Goal: Task Accomplishment & Management: Manage account settings

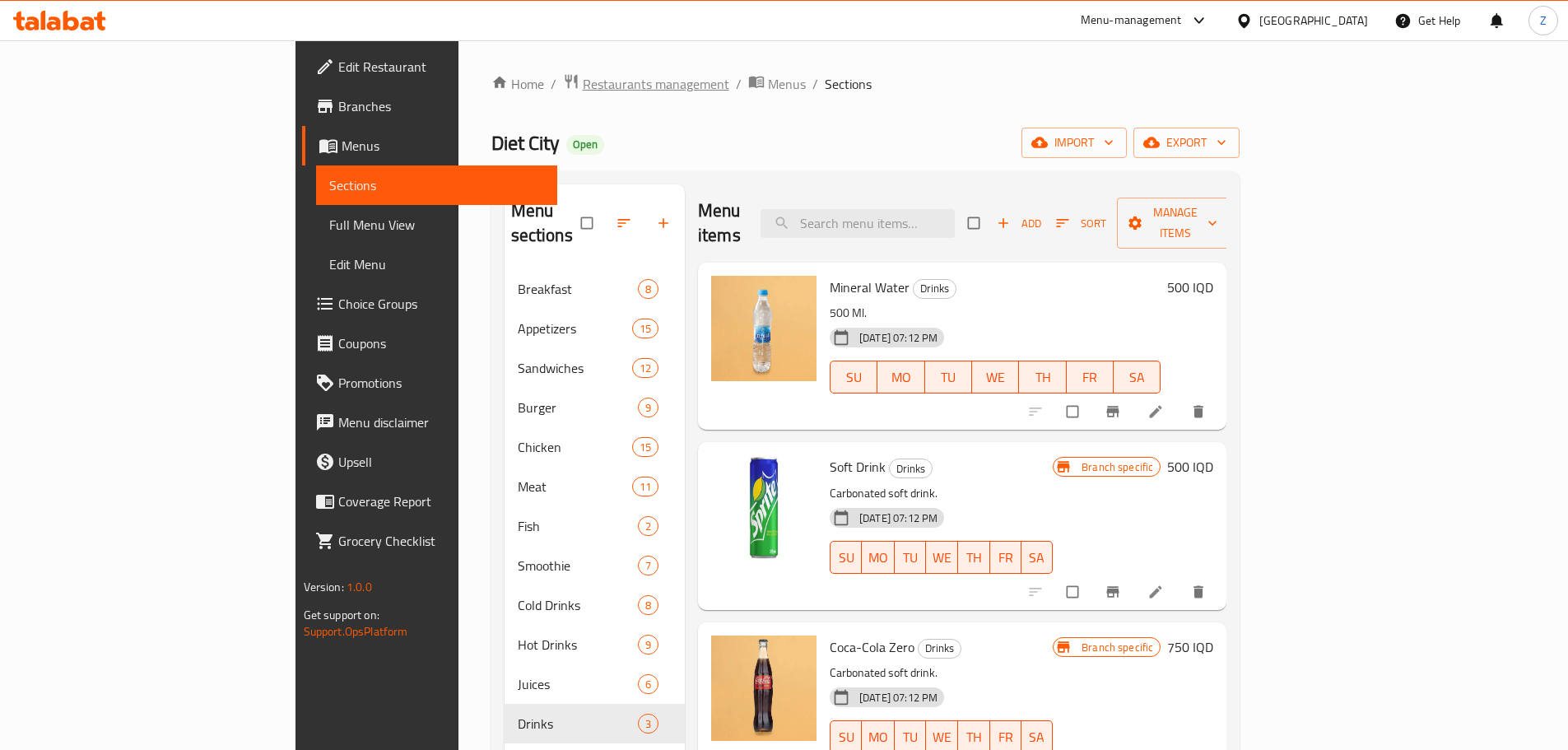
click at [582, 74] on span "Restaurants management" at bounding box center [655, 84] width 146 height 20
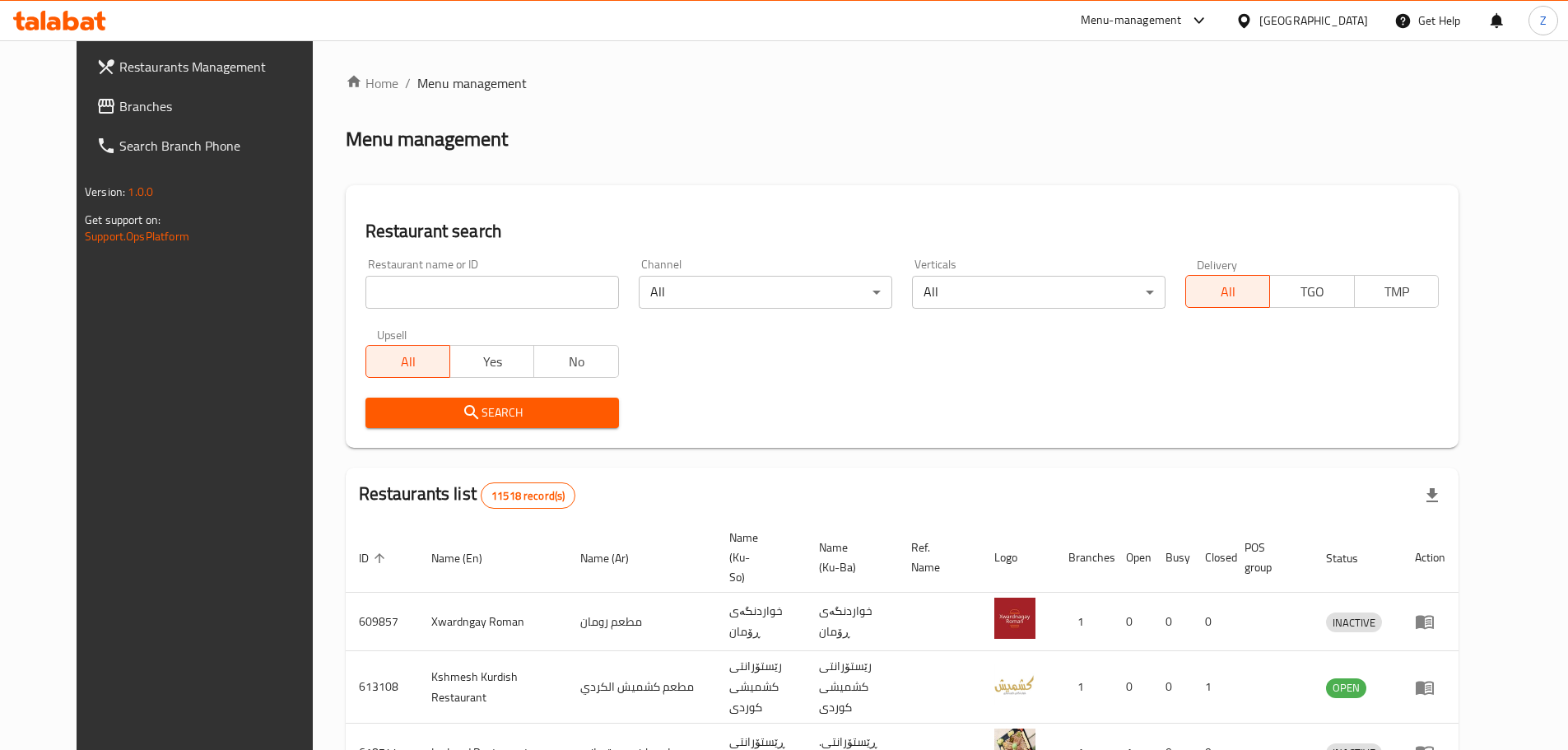
click at [522, 309] on div "Restaurant name or ID Restaurant name or ID" at bounding box center [492, 284] width 273 height 70
click at [522, 297] on input "search" at bounding box center [492, 292] width 254 height 33
paste input "690361"
type input "690361"
click at [514, 420] on span "Search" at bounding box center [492, 412] width 227 height 21
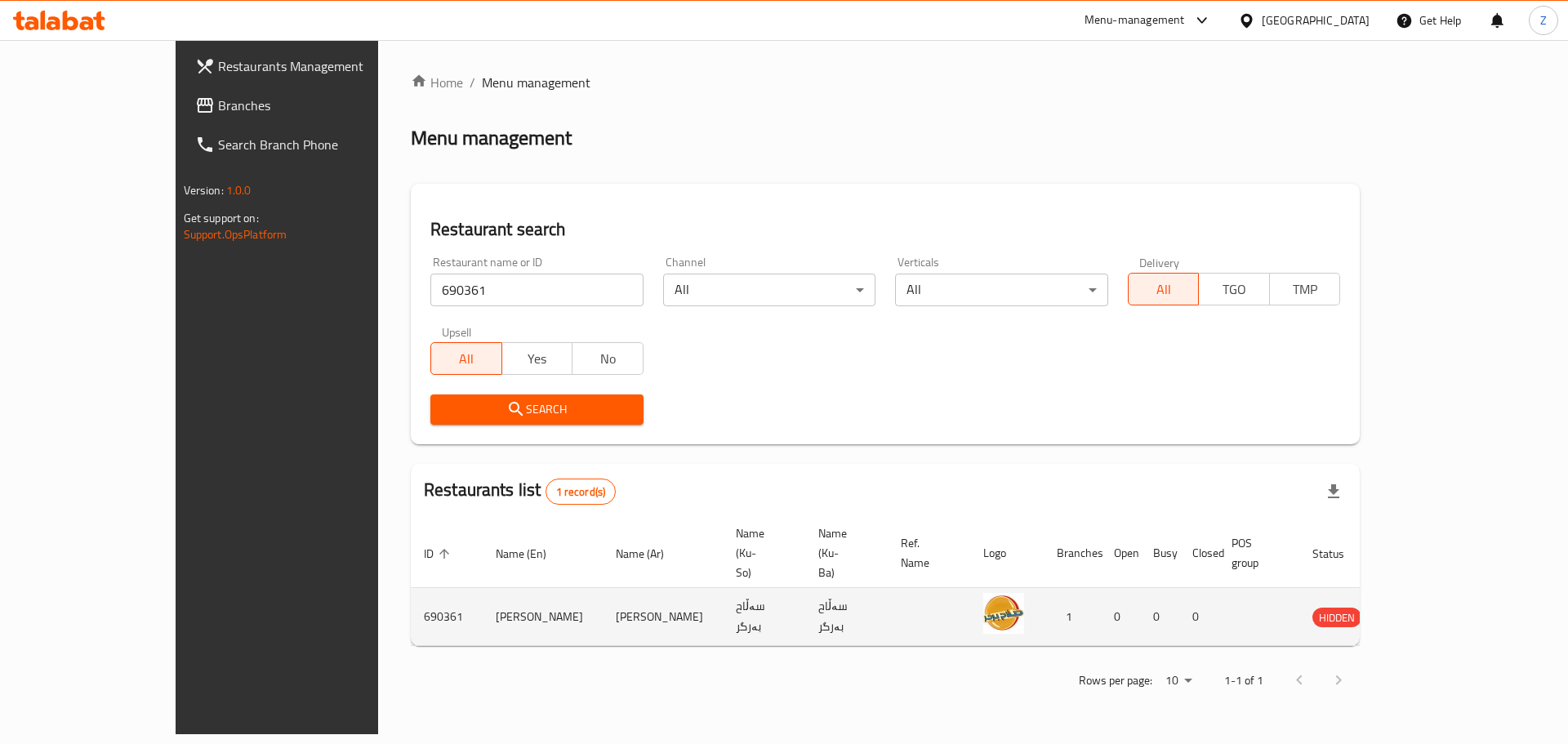
click at [1442, 588] on td "enhanced table" at bounding box center [1413, 617] width 56 height 58
click at [1417, 611] on icon "enhanced table" at bounding box center [1408, 618] width 18 height 14
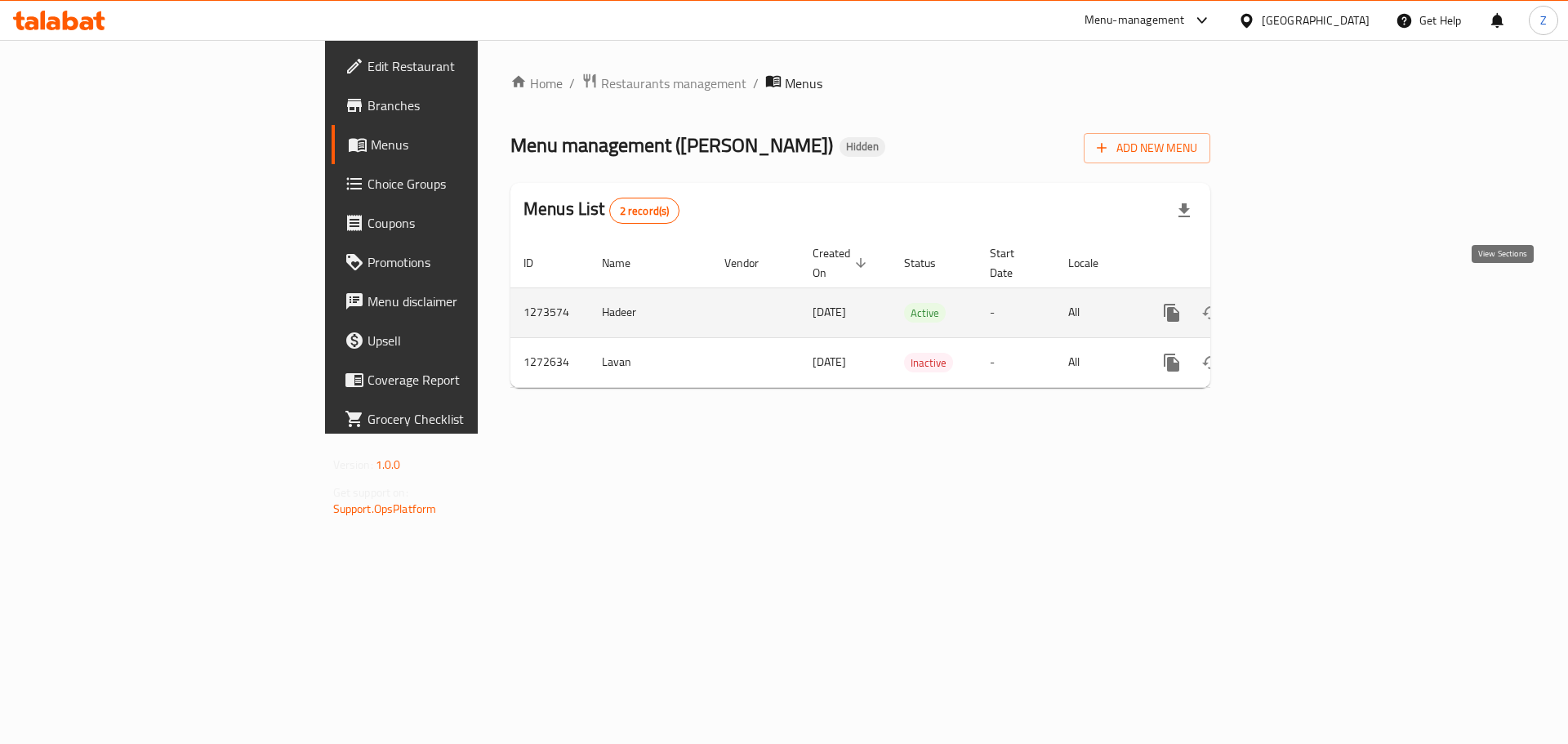
click at [1309, 300] on link "enhanced table" at bounding box center [1289, 313] width 40 height 40
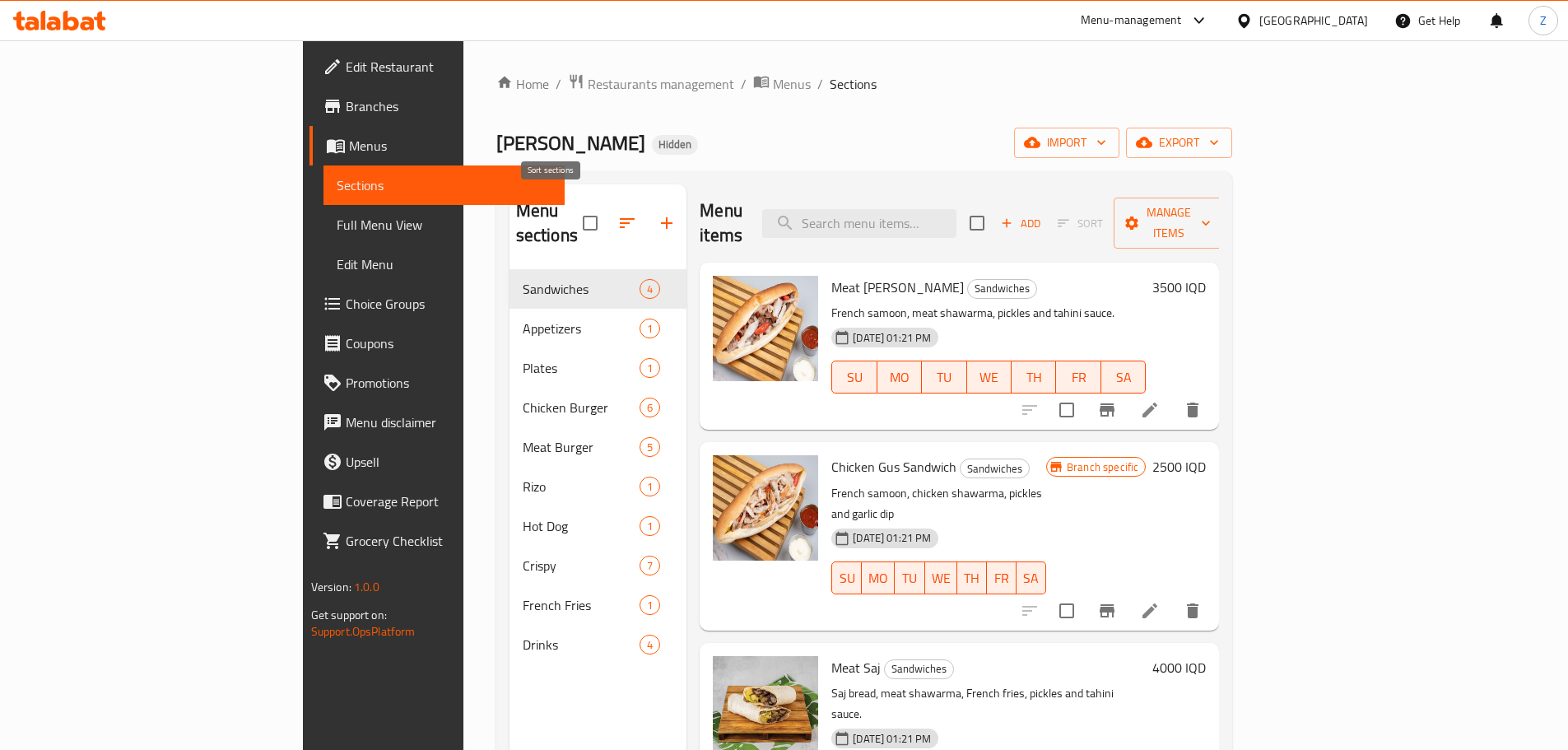
click at [617, 213] on icon "button" at bounding box center [627, 223] width 20 height 20
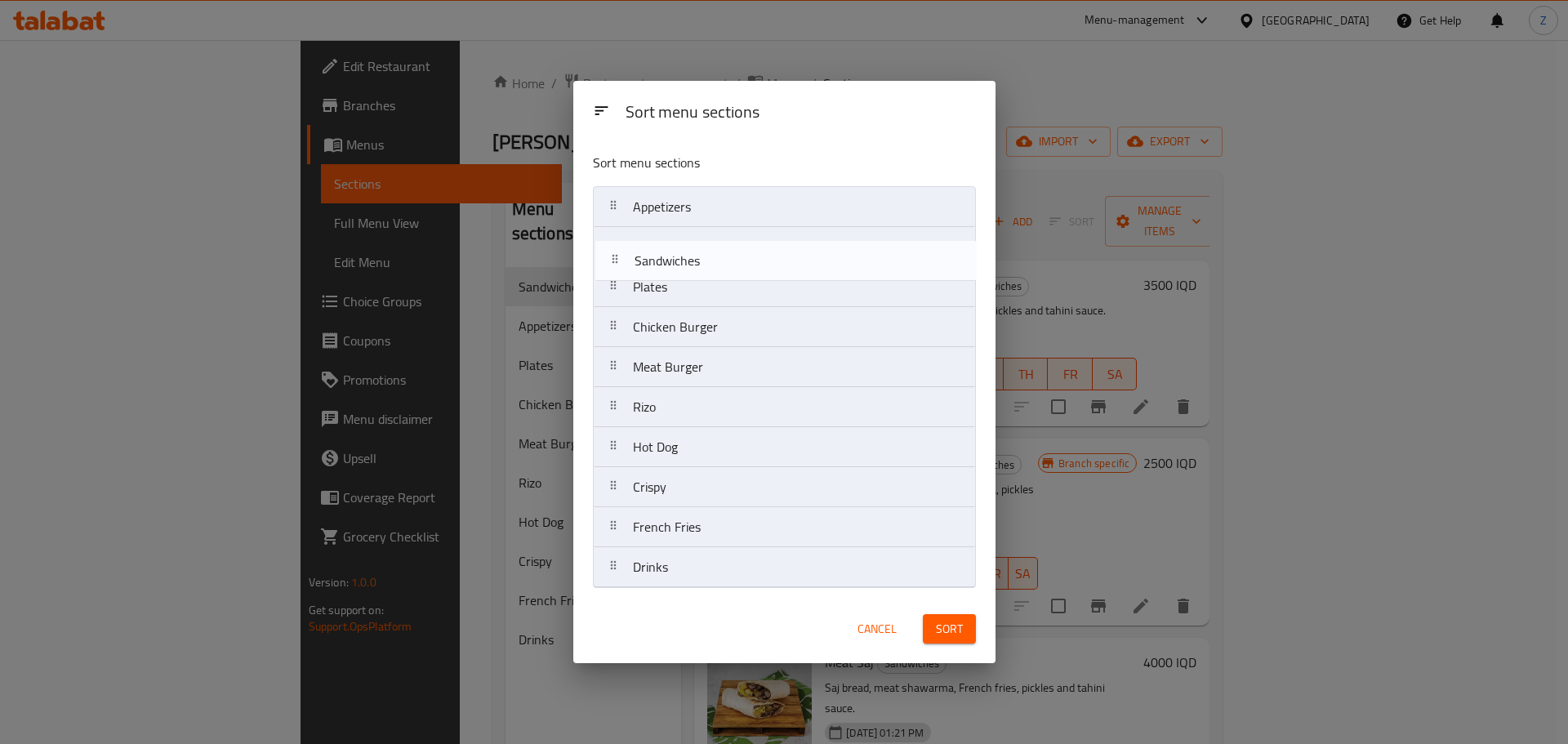
drag, startPoint x: 737, startPoint y: 207, endPoint x: 741, endPoint y: 266, distance: 59.1
click at [741, 266] on nav "Sandwiches Appetizers Plates Chicken Burger Meat Burger Rizo Hot Dog Crispy Fre…" at bounding box center [784, 386] width 383 height 402
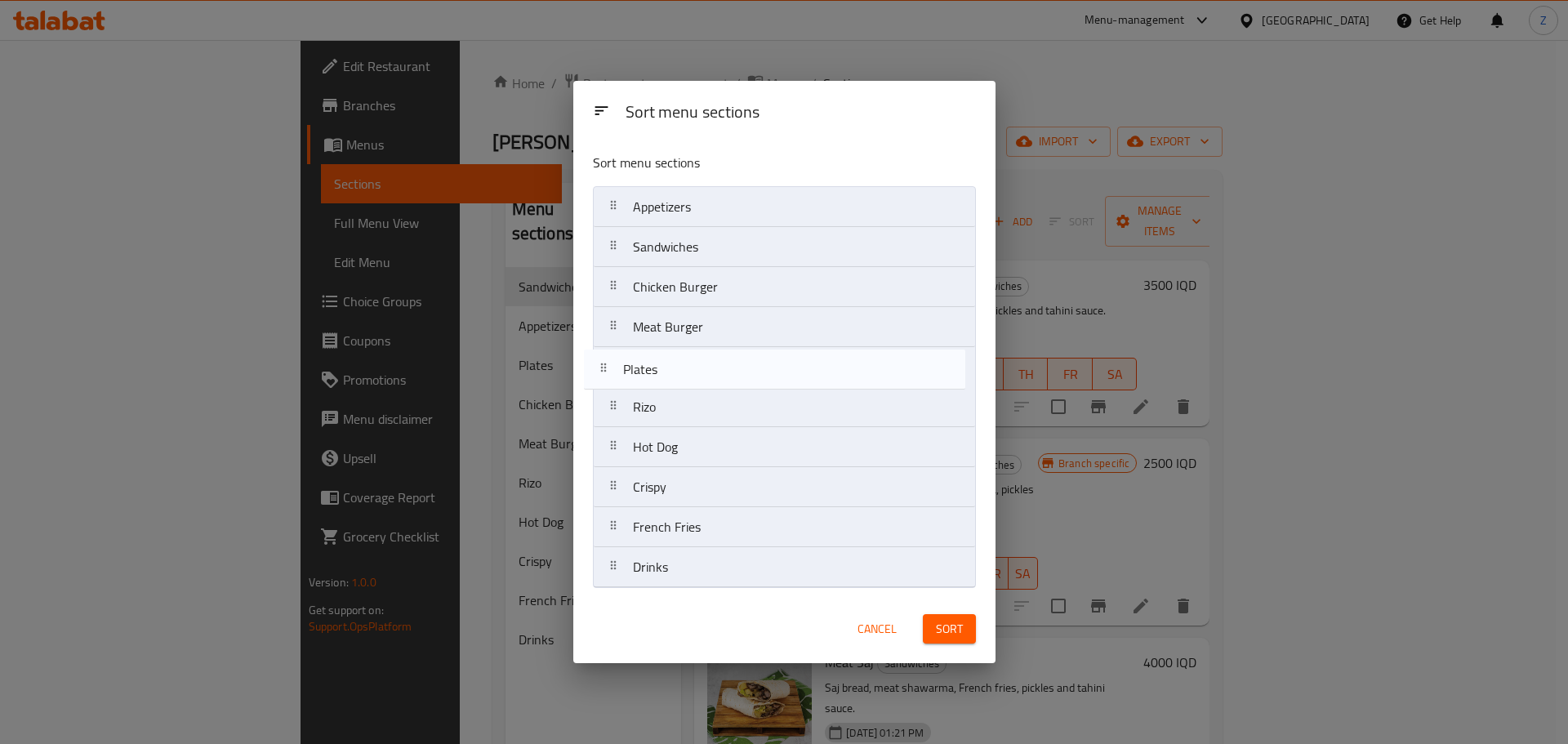
drag, startPoint x: 708, startPoint y: 322, endPoint x: 701, endPoint y: 374, distance: 52.5
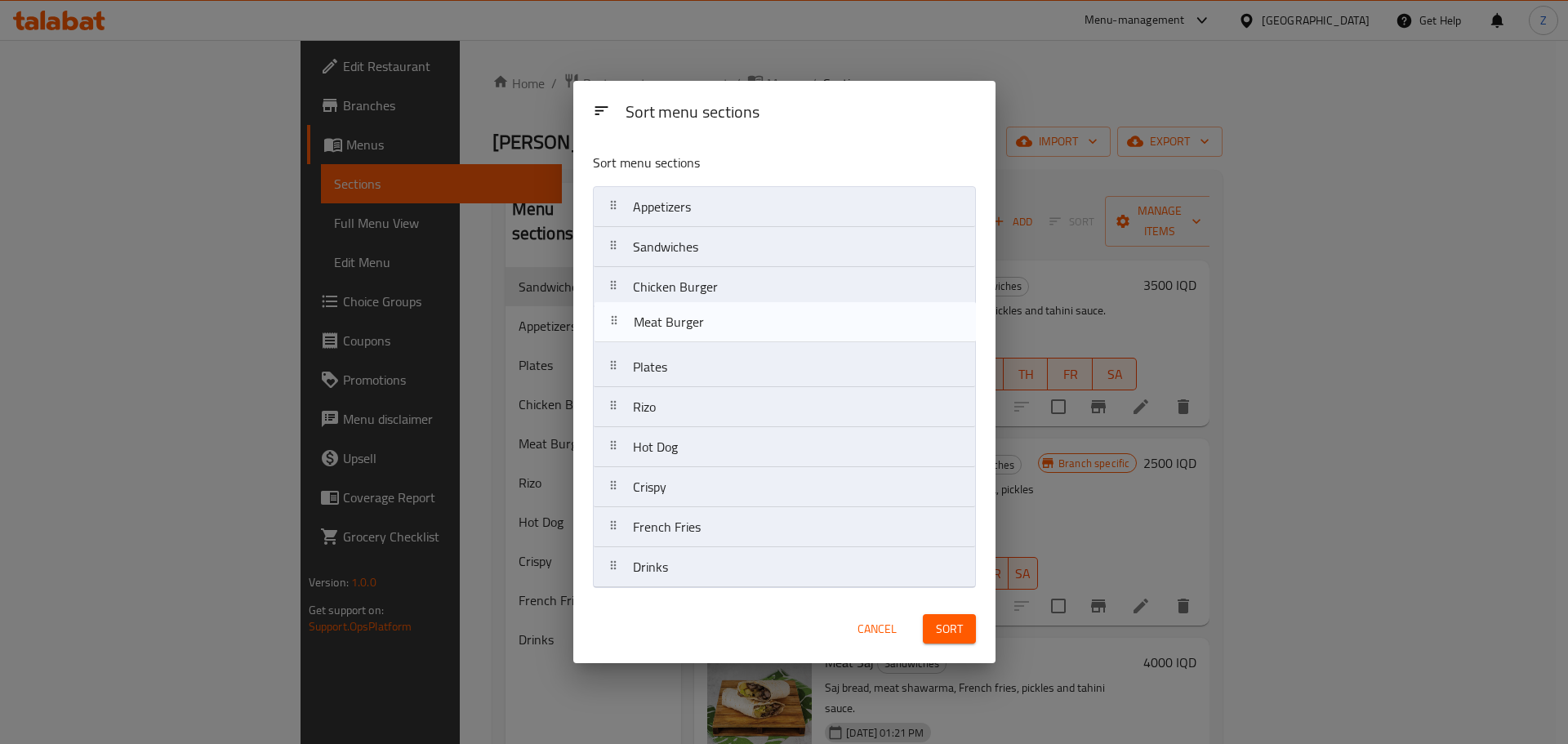
drag, startPoint x: 745, startPoint y: 325, endPoint x: 749, endPoint y: 299, distance: 26.3
click at [749, 299] on nav "Appetizers Sandwiches Chicken Burger Meat Burger Plates [PERSON_NAME] Hot Dog C…" at bounding box center [784, 386] width 383 height 402
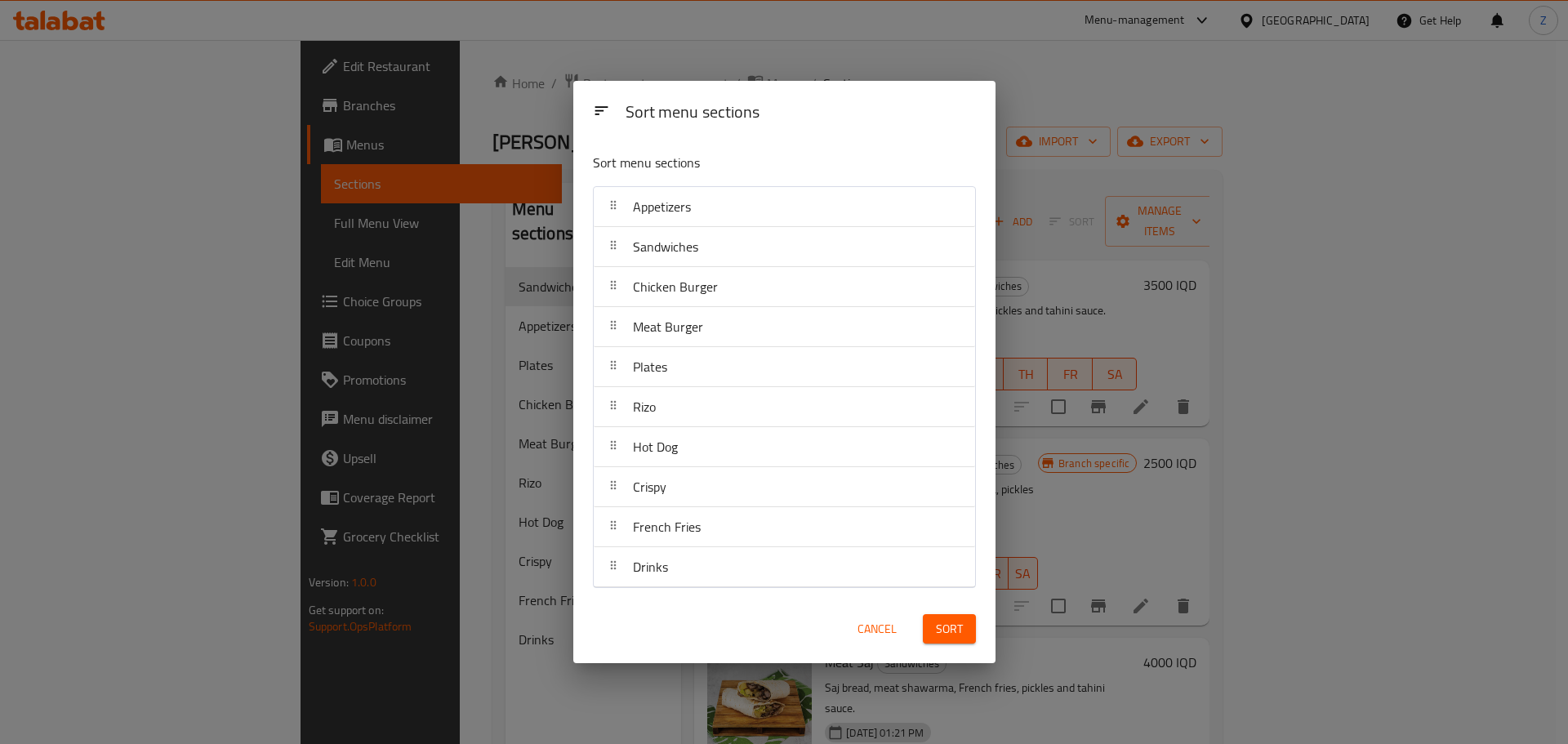
click at [949, 623] on span "Sort" at bounding box center [949, 629] width 27 height 21
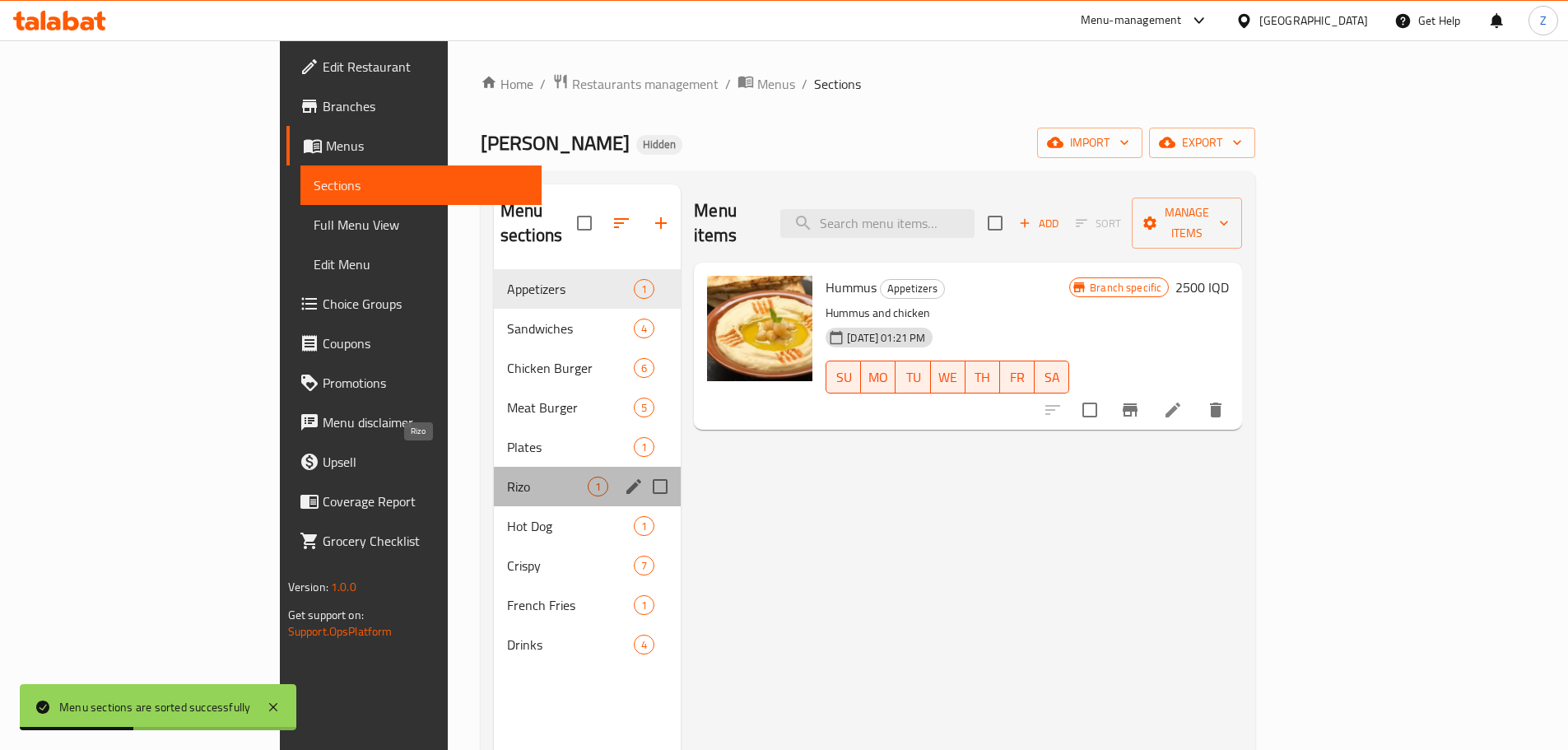
click at [507, 477] on span "Rizo" at bounding box center [547, 487] width 81 height 20
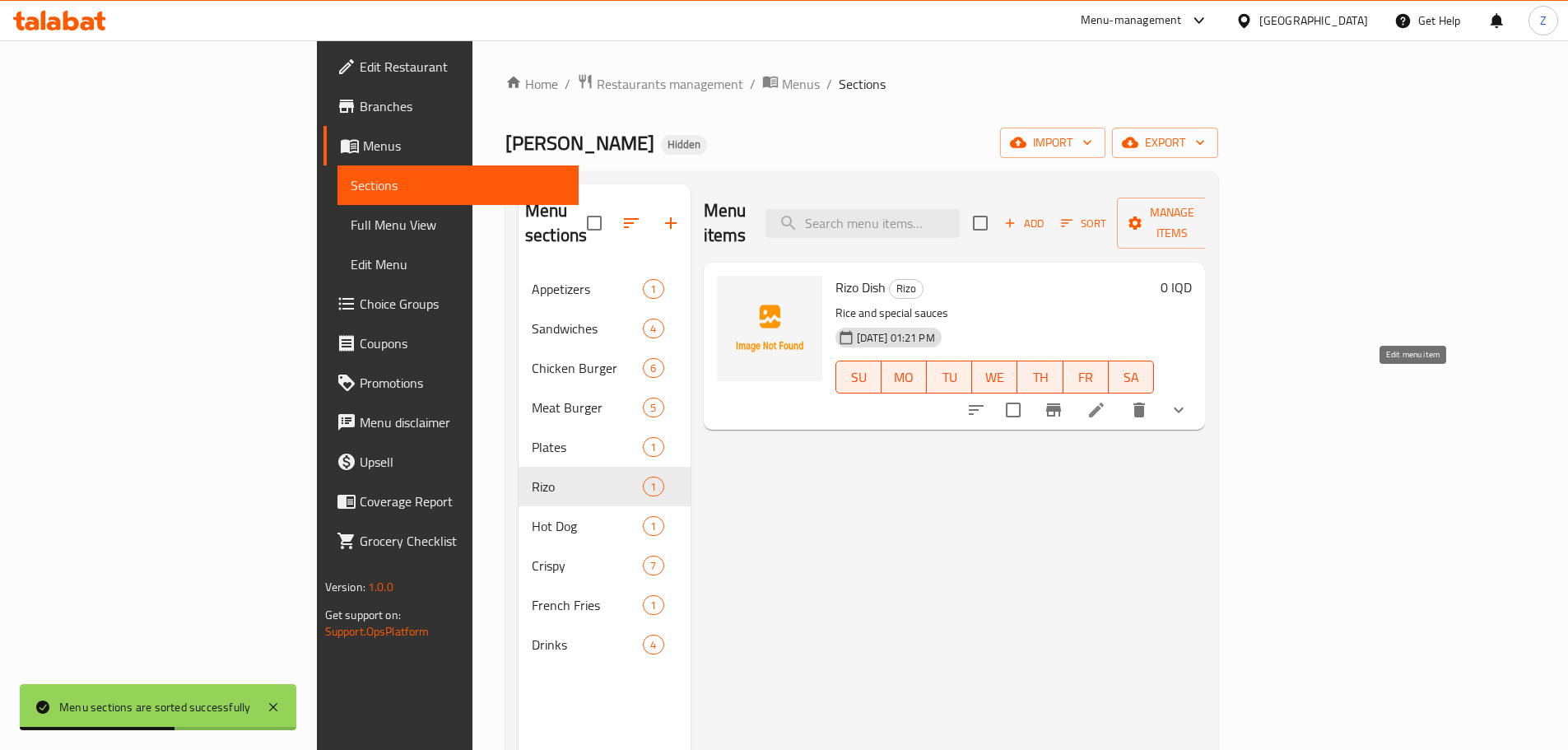
click at [1104, 402] on icon at bounding box center [1096, 409] width 15 height 15
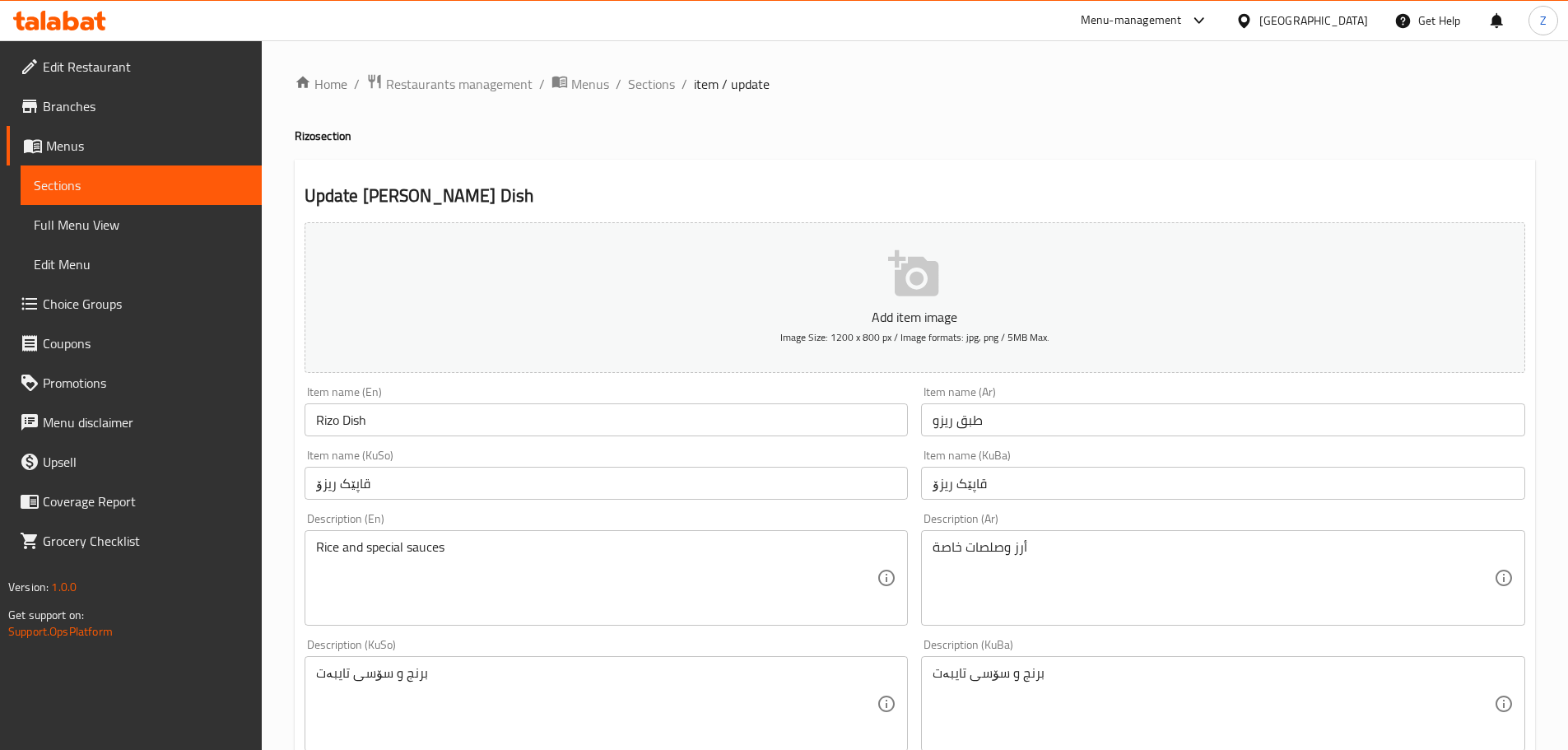
click at [654, 94] on span "Sections" at bounding box center [651, 84] width 47 height 20
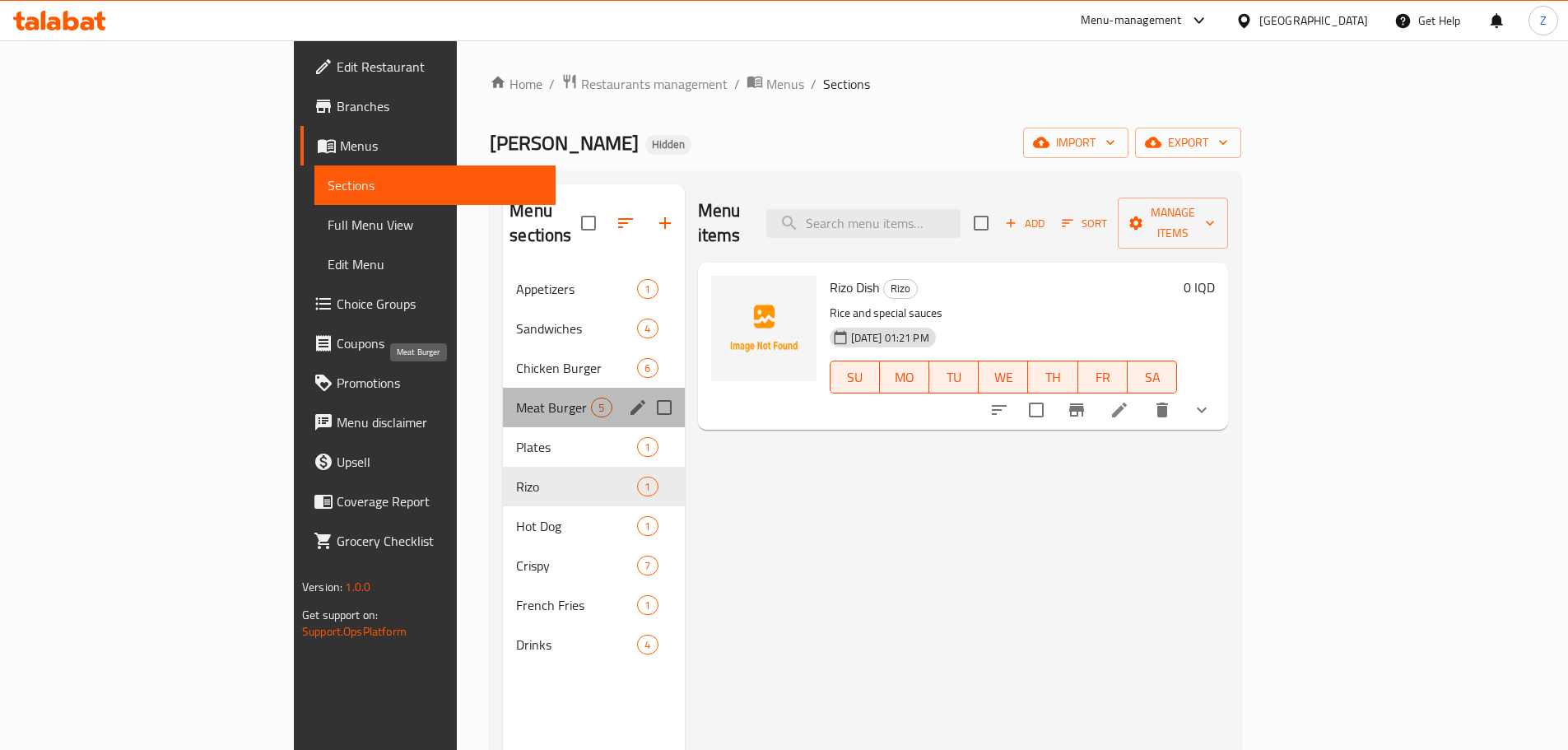
click at [516, 397] on span "Meat Burger" at bounding box center [553, 407] width 75 height 20
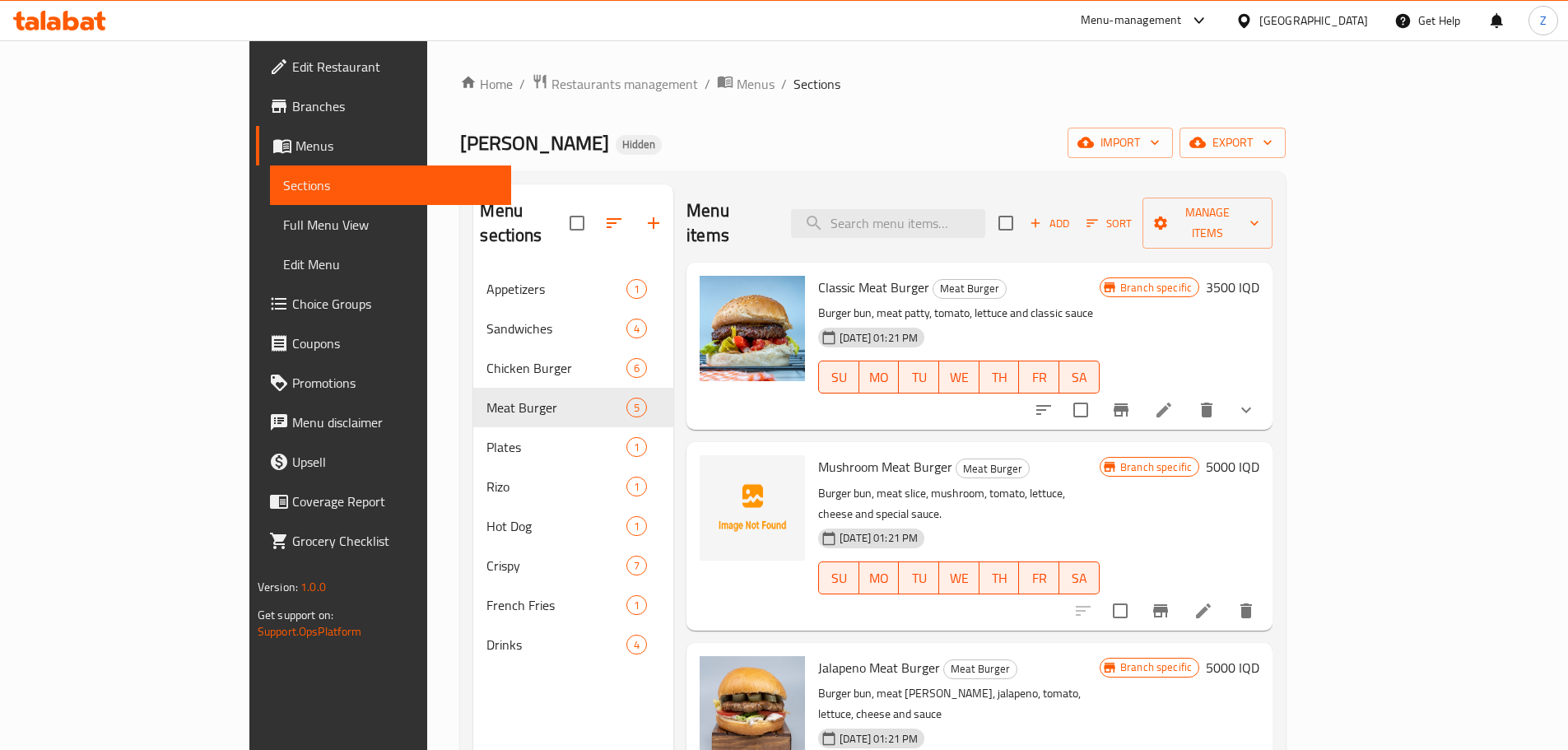
click at [1168, 605] on icon "Branch-specific-item" at bounding box center [1160, 611] width 15 height 13
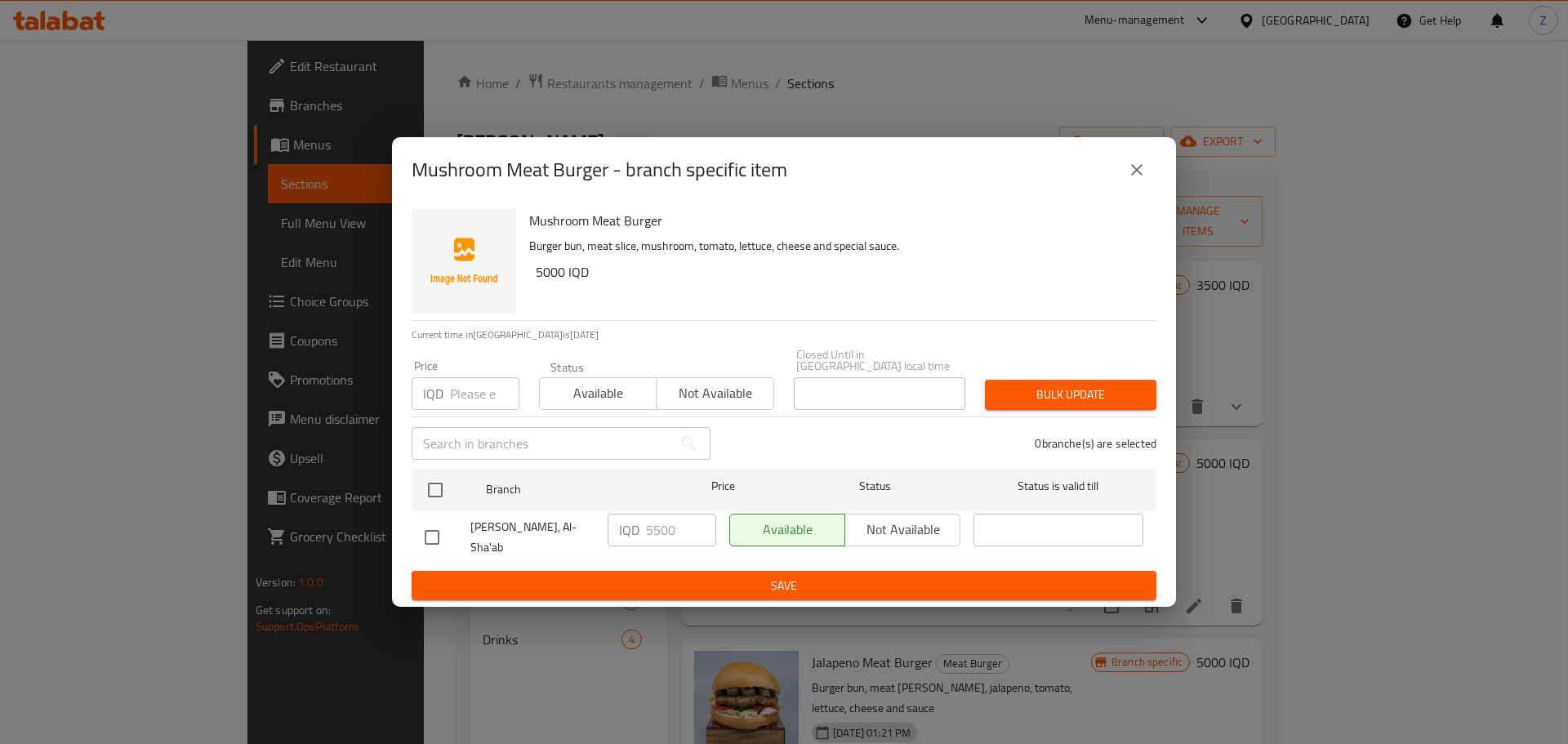
click at [1133, 180] on icon "close" at bounding box center [1137, 170] width 20 height 20
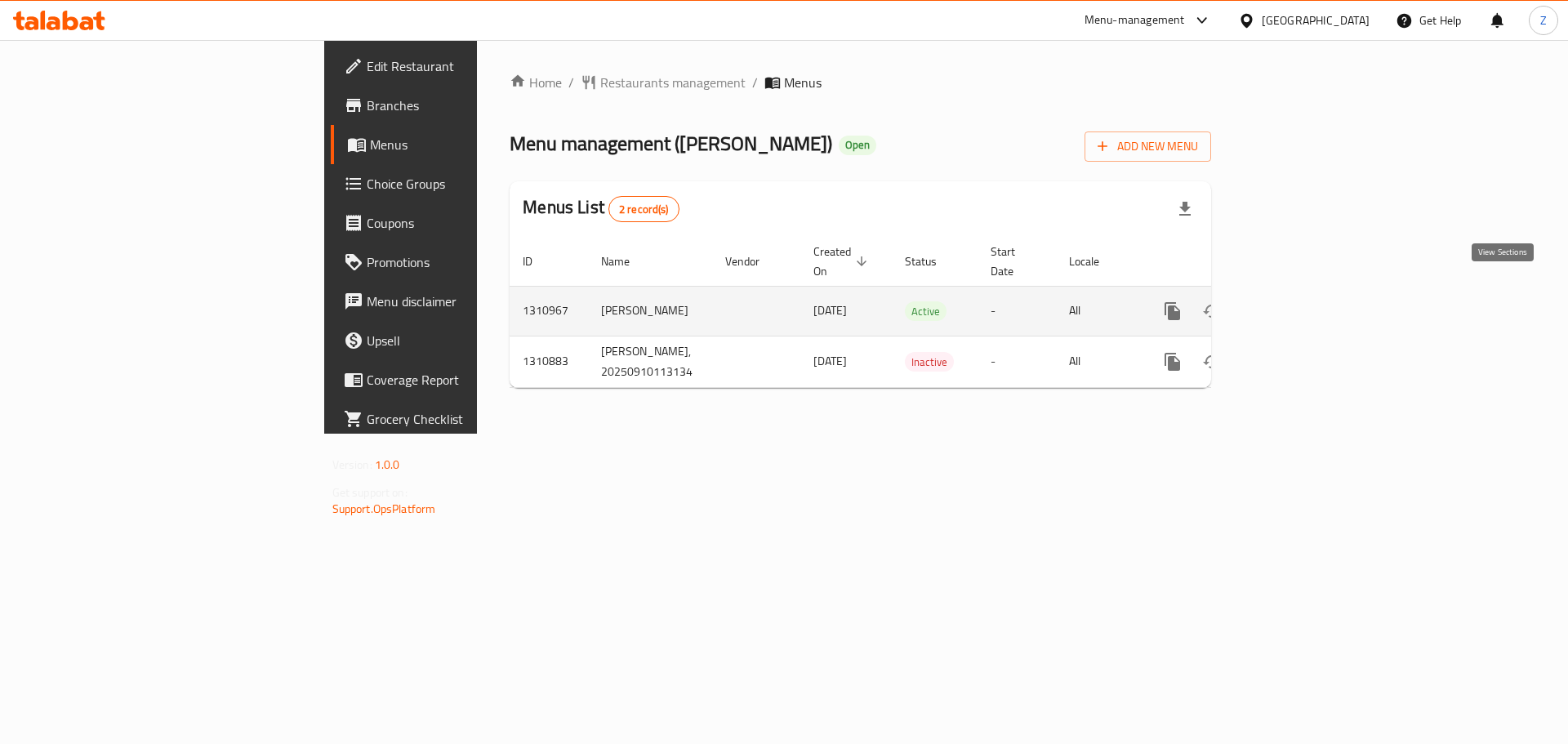
click at [1310, 305] on link "enhanced table" at bounding box center [1290, 311] width 40 height 40
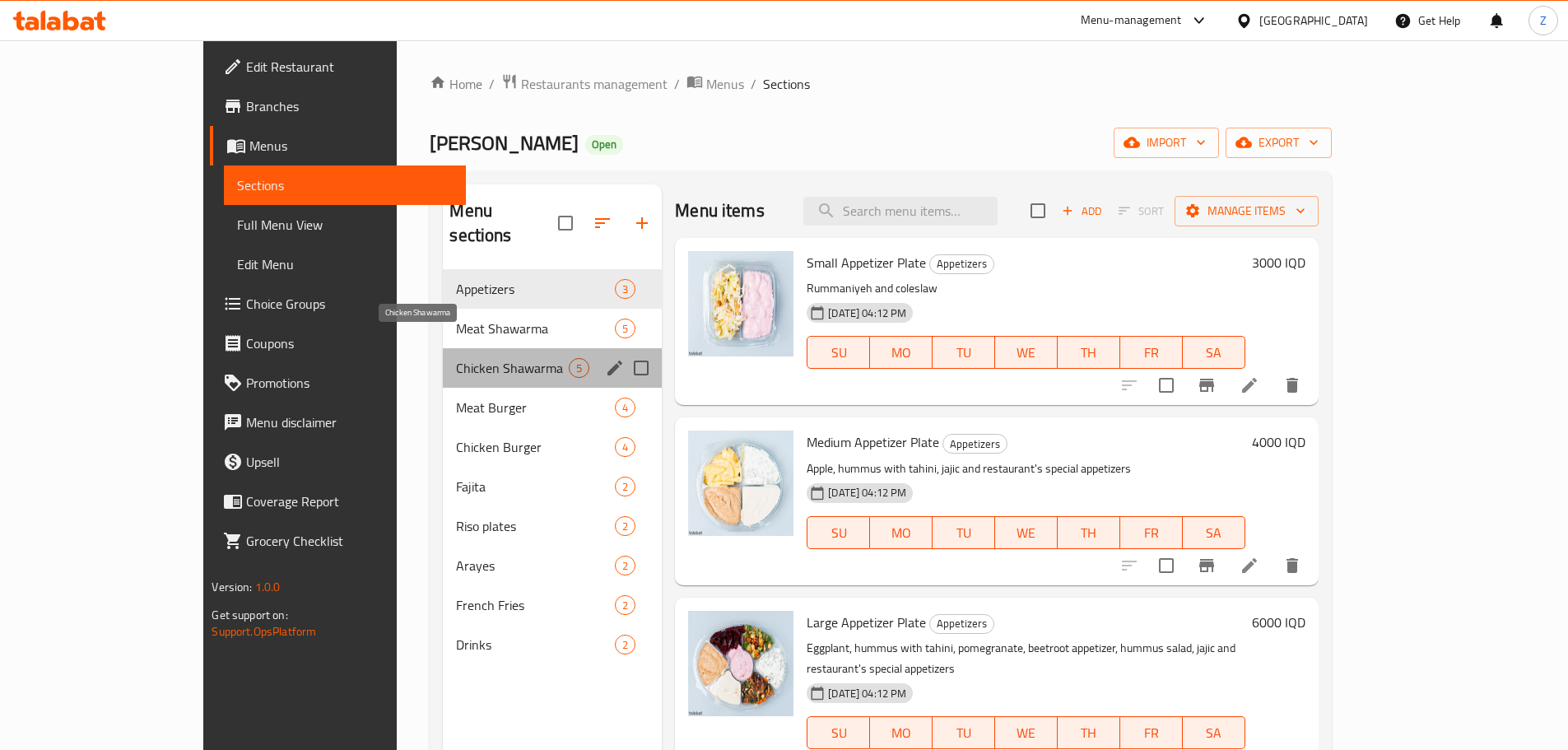
click at [456, 359] on span "Chicken Shawarma" at bounding box center [512, 369] width 112 height 20
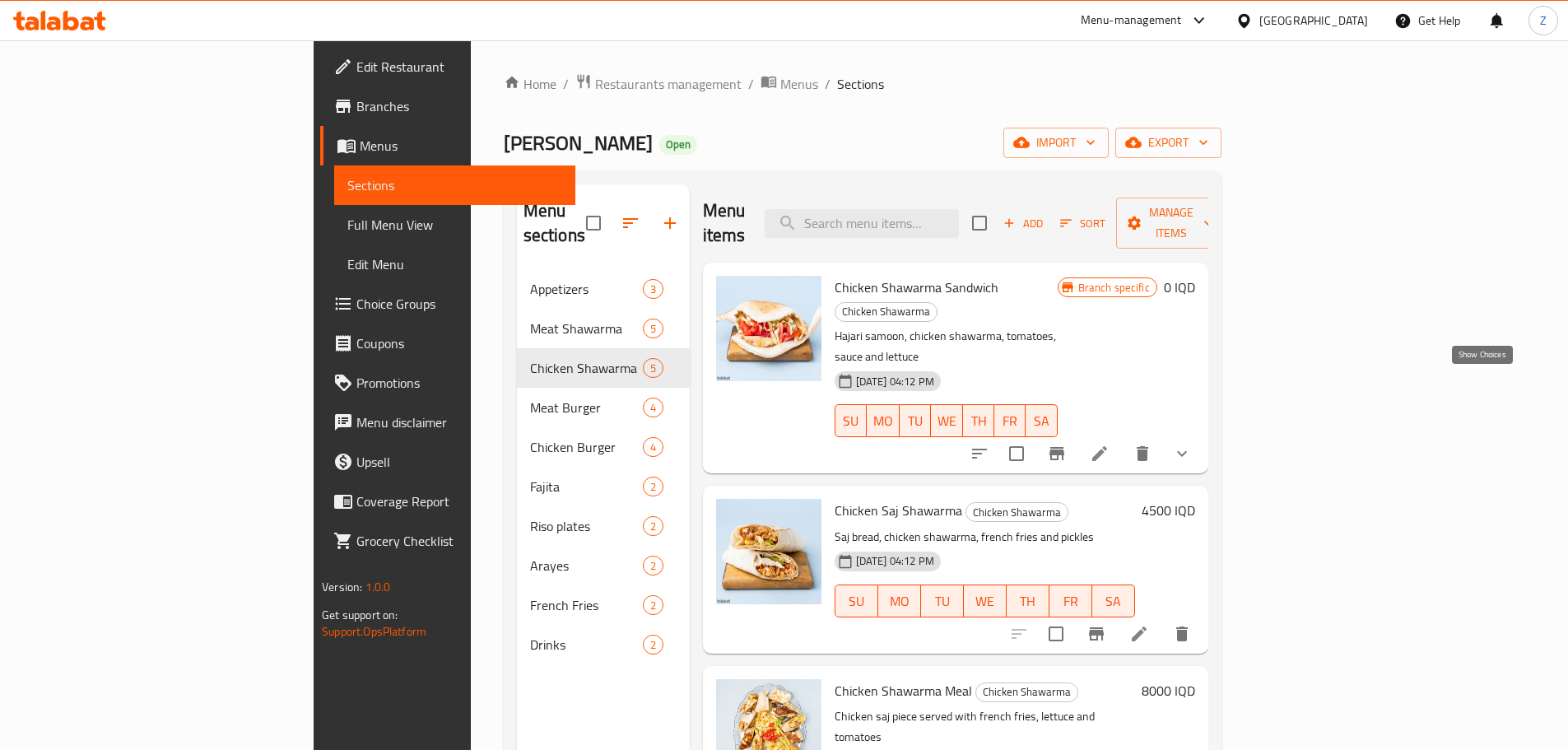
click at [1192, 444] on icon "show more" at bounding box center [1182, 454] width 20 height 20
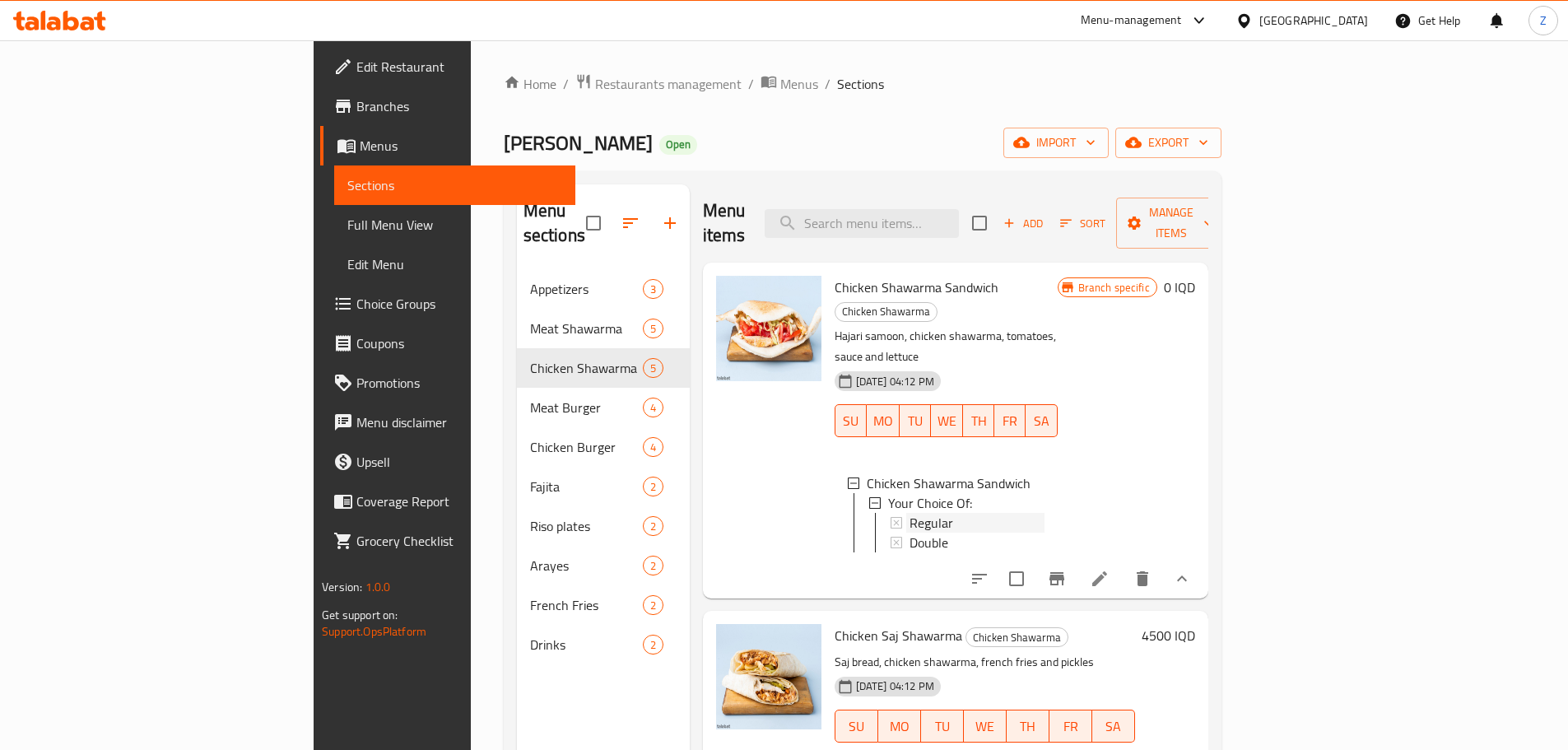
click at [909, 513] on span "Regular" at bounding box center [931, 523] width 44 height 20
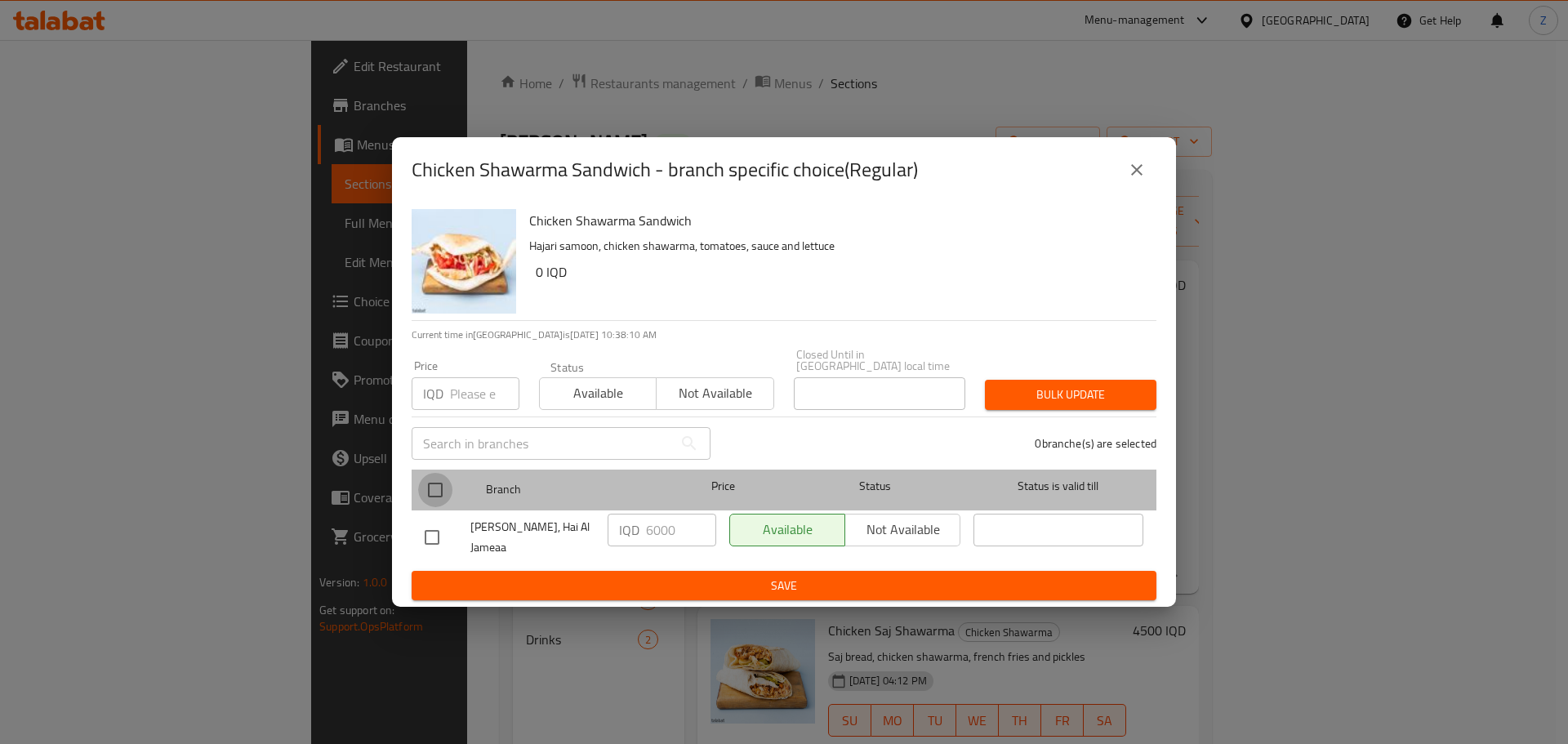
click at [429, 473] on input "checkbox" at bounding box center [435, 490] width 35 height 35
checkbox input "true"
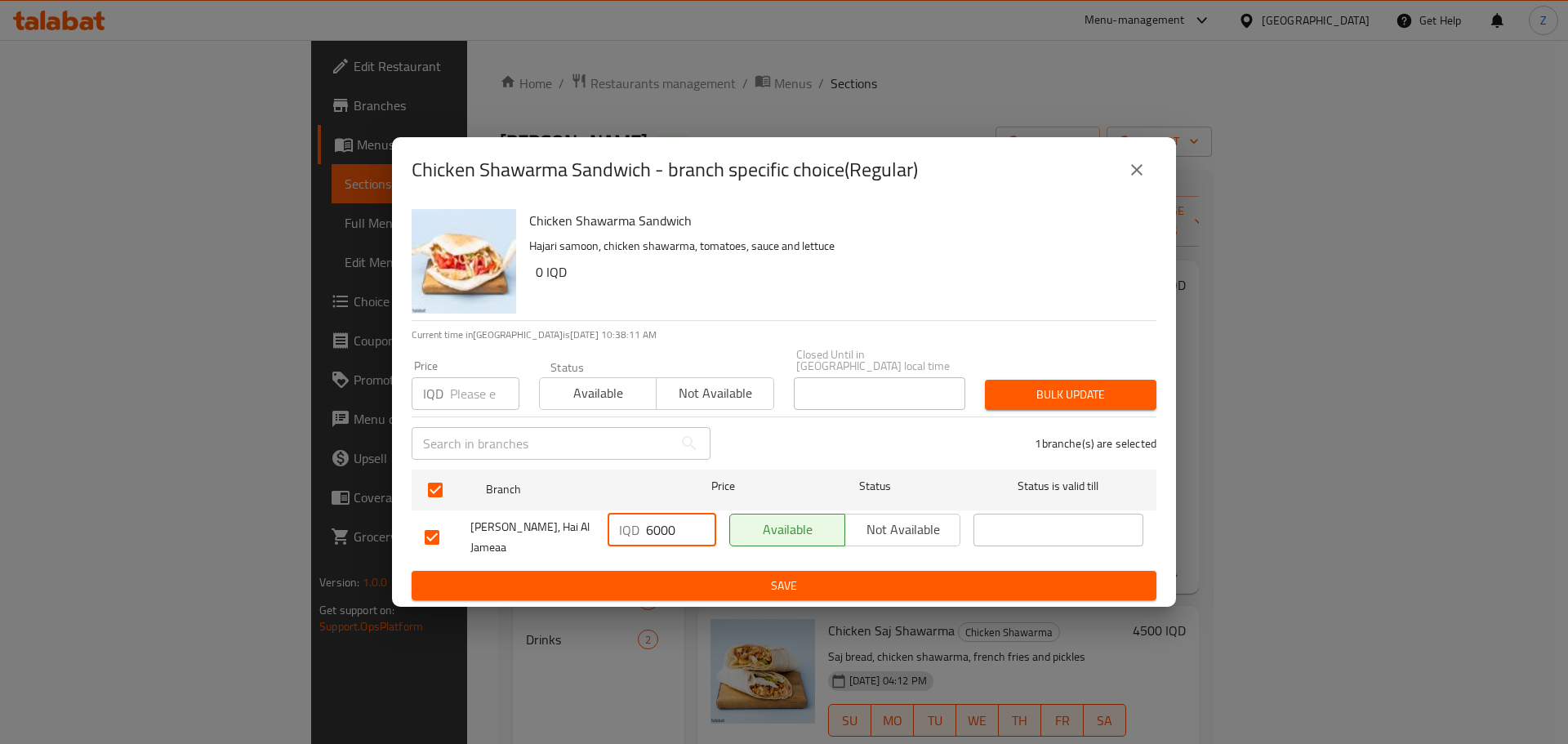
click at [657, 528] on input "6000" at bounding box center [681, 530] width 70 height 33
type input "5000"
click at [686, 609] on div "Chicken Shawarma Sandwich - branch specific choice(Regular) Chicken Shawarma Sa…" at bounding box center [784, 372] width 1568 height 744
click at [695, 587] on span "Save" at bounding box center [784, 586] width 718 height 21
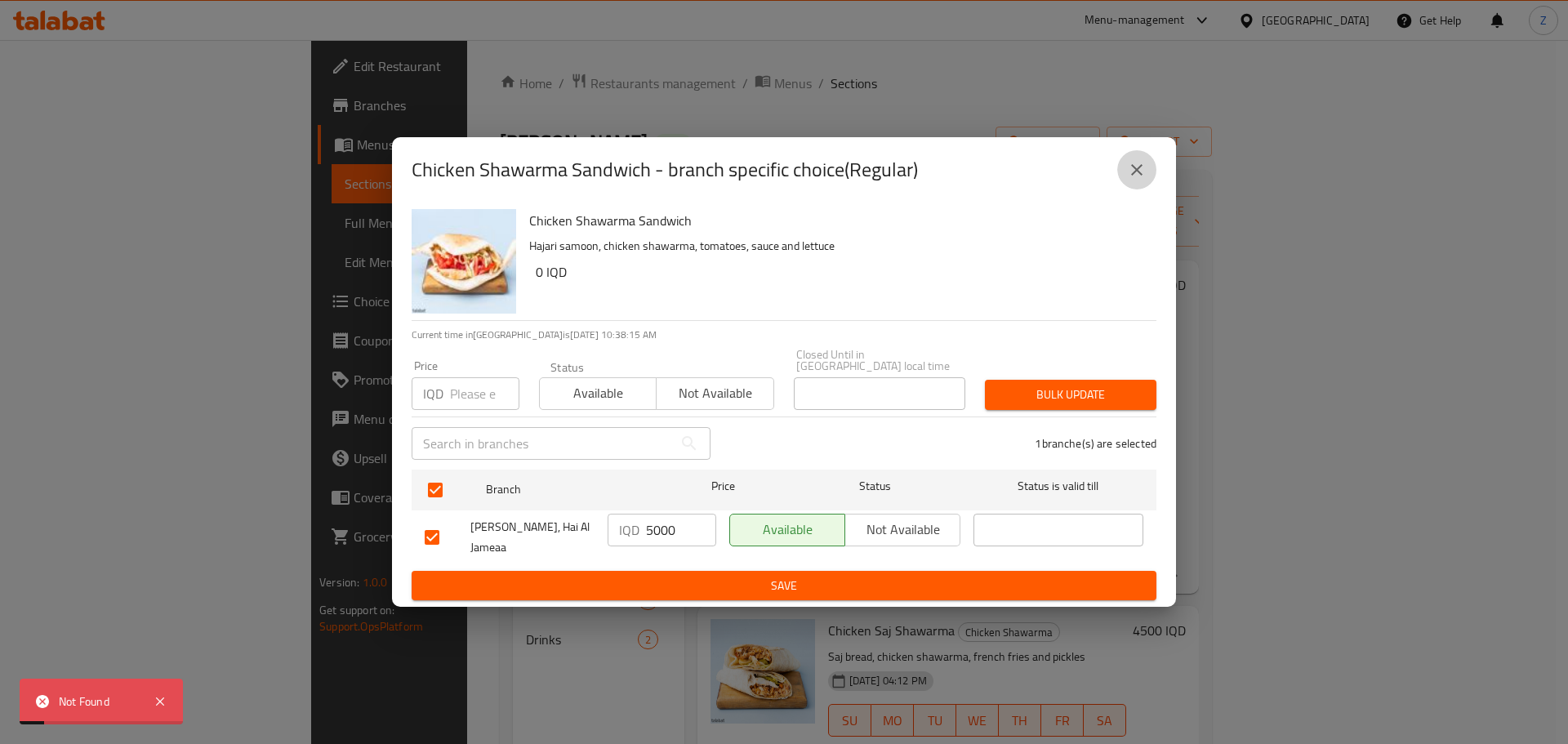
click at [1133, 177] on icon "close" at bounding box center [1137, 170] width 20 height 20
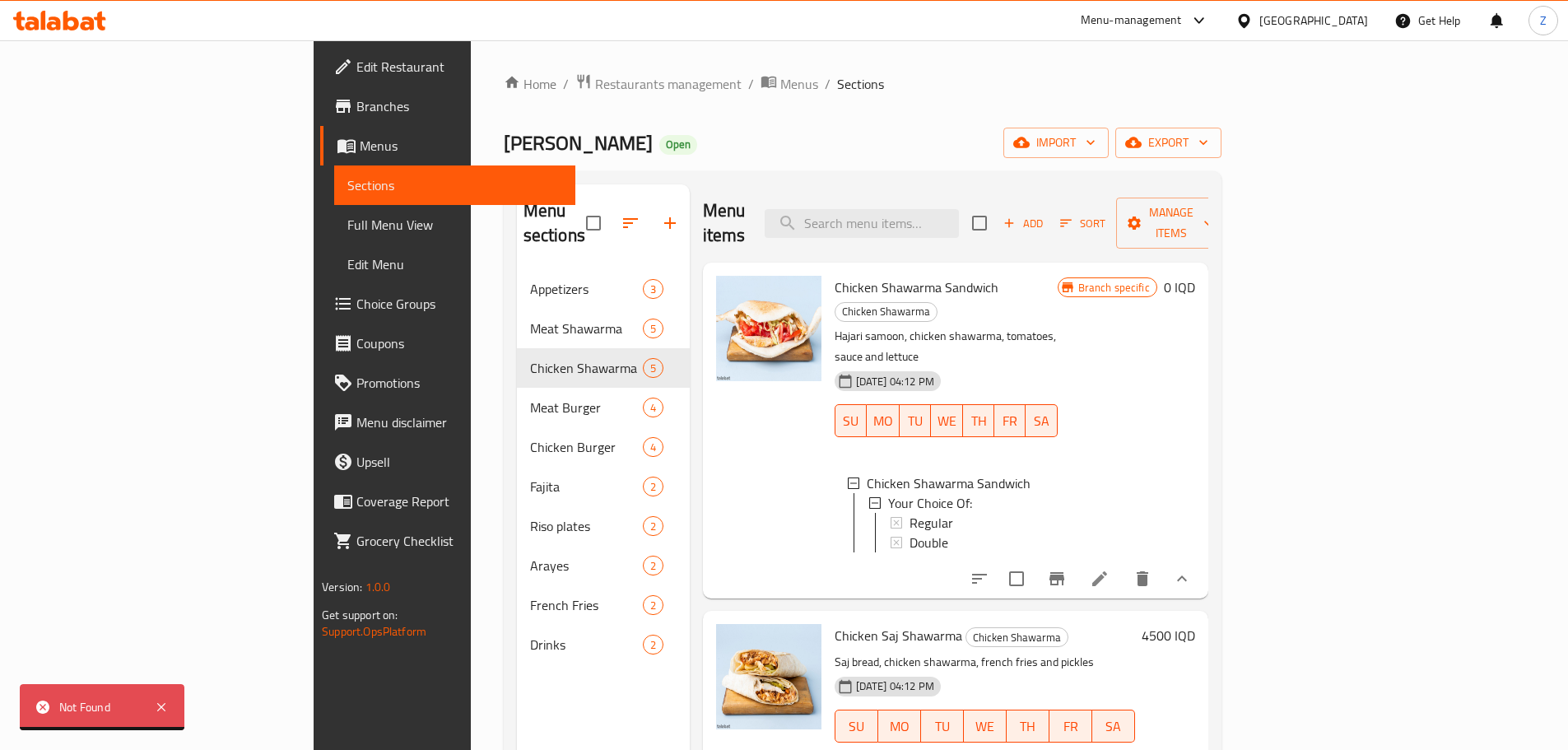
click at [1123, 564] on li at bounding box center [1099, 579] width 46 height 30
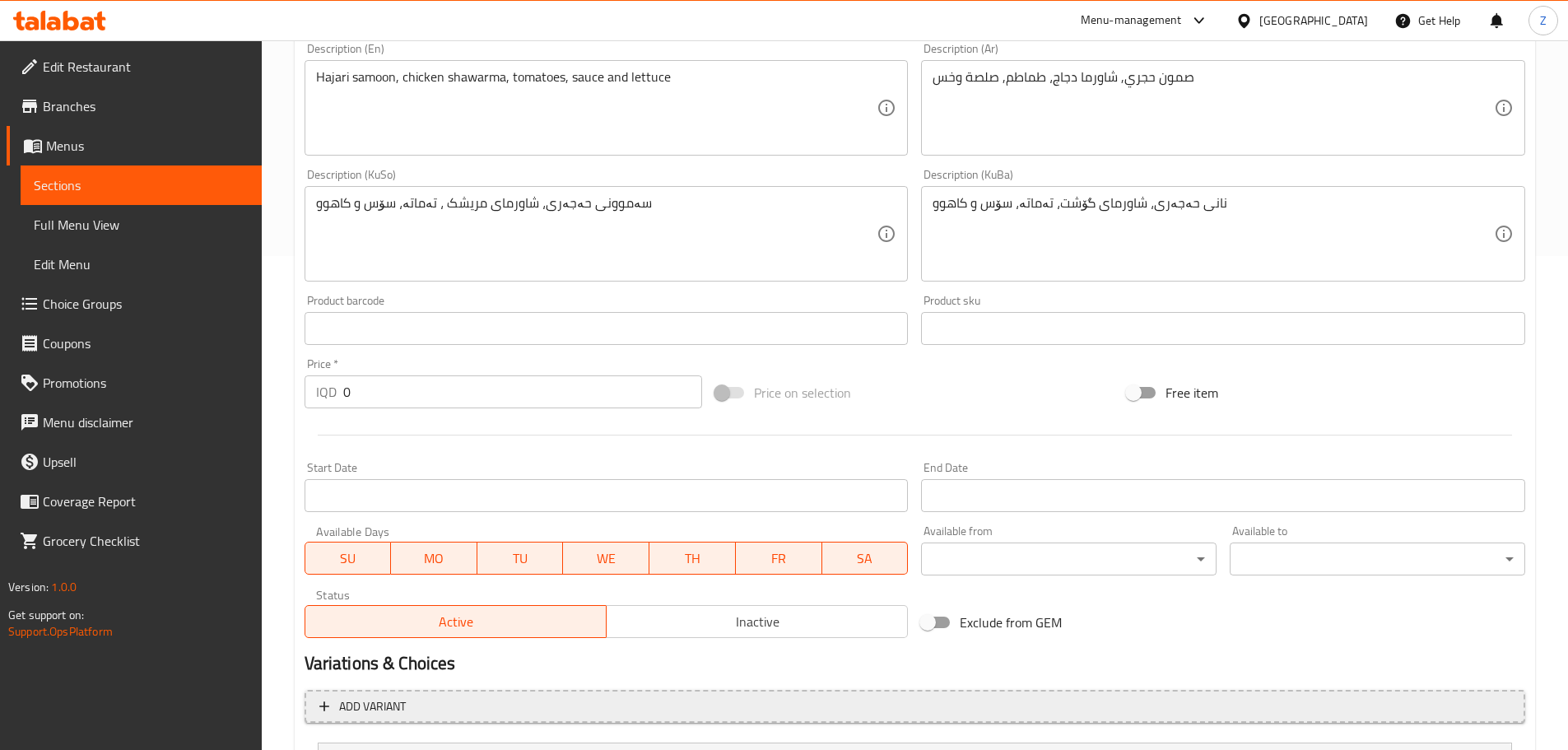
scroll to position [693, 0]
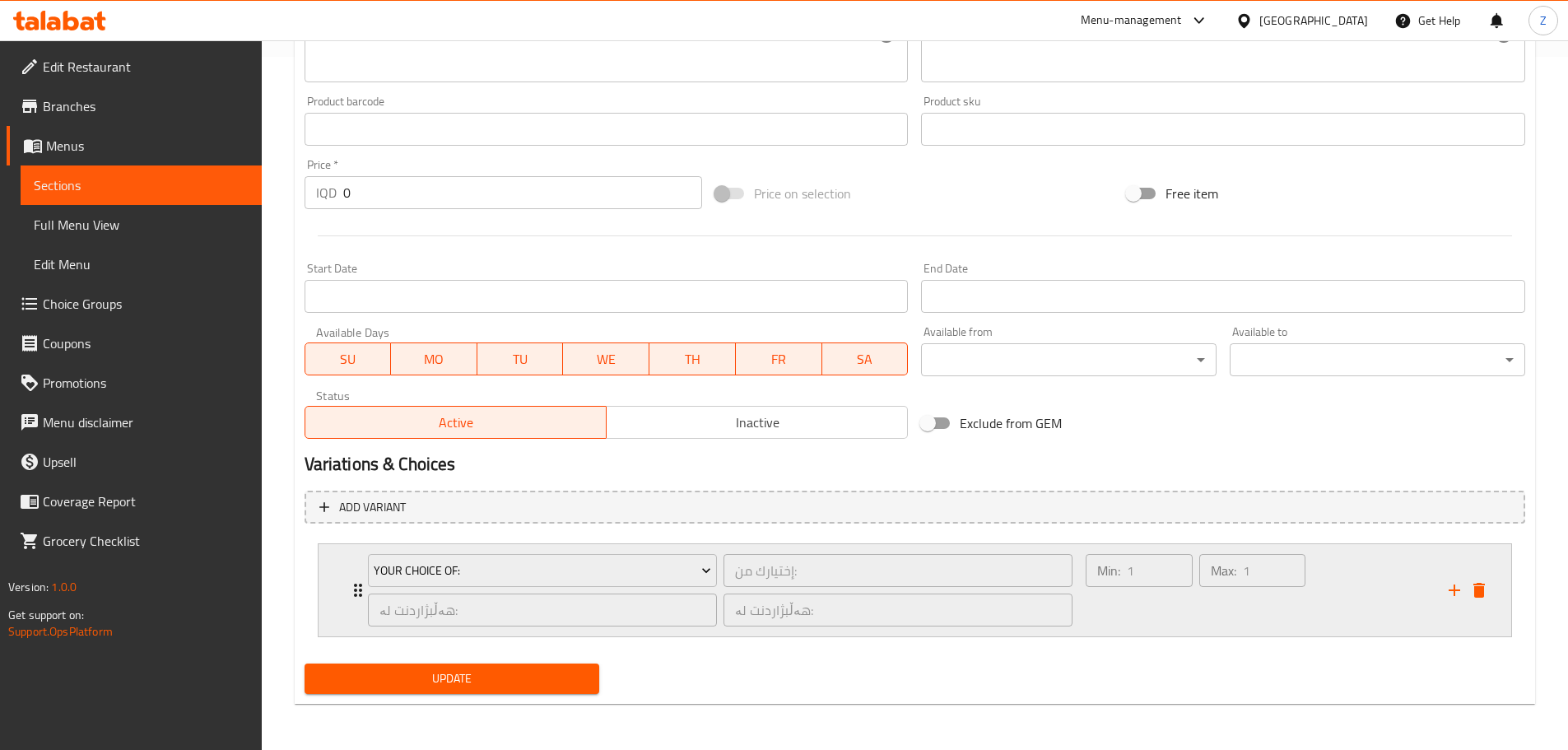
click at [1156, 592] on div "Min: 1 ​" at bounding box center [1138, 590] width 112 height 79
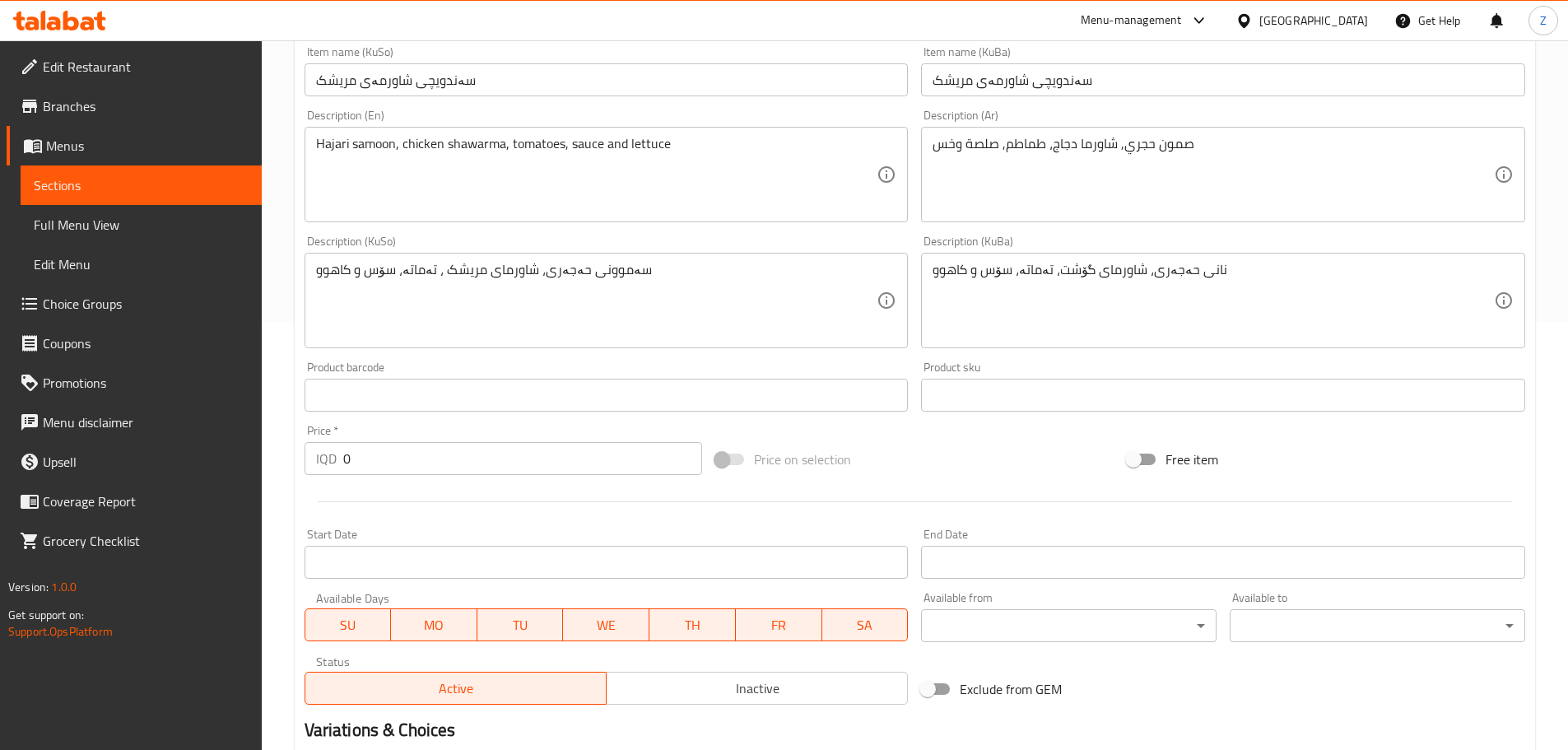
scroll to position [0, 0]
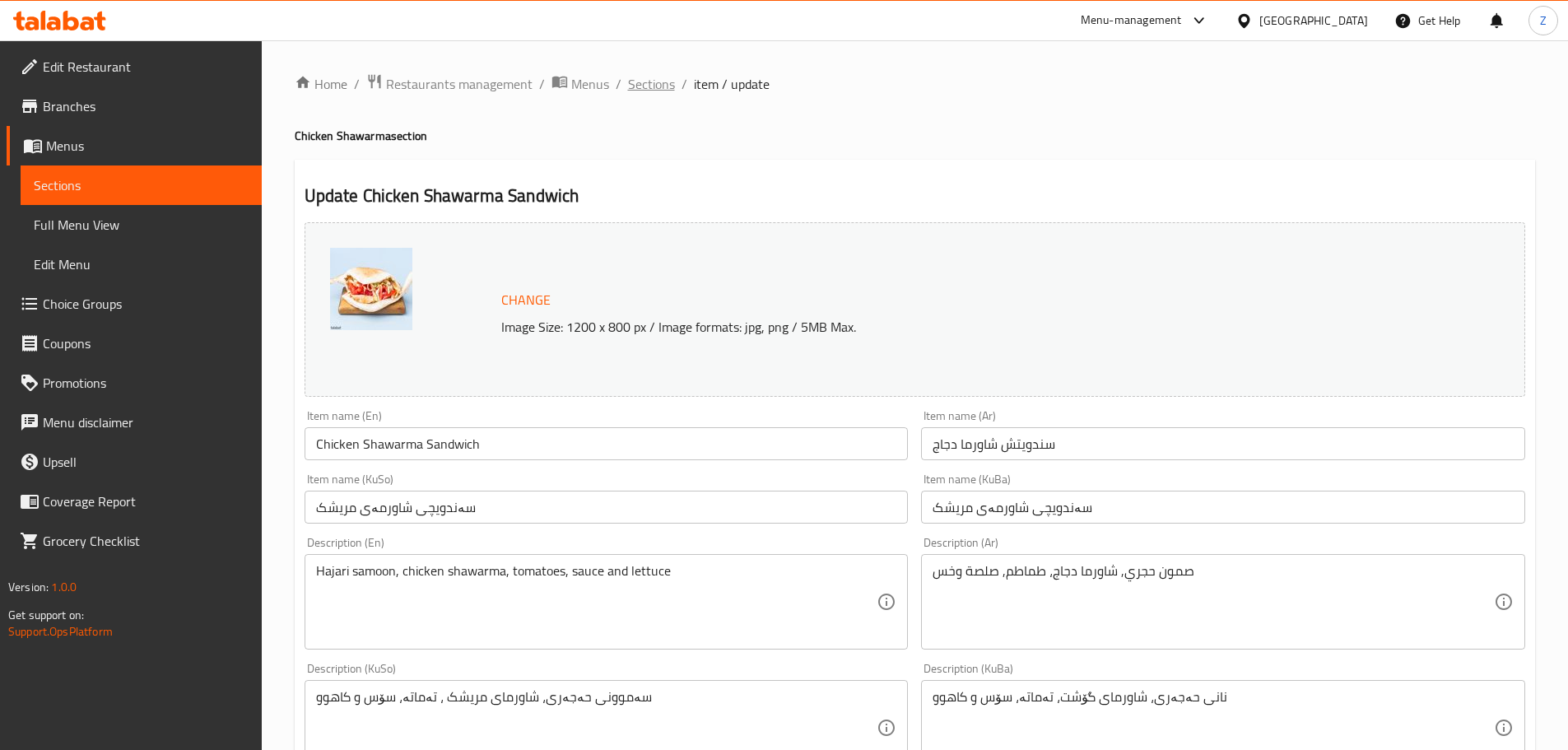
click at [641, 81] on span "Sections" at bounding box center [651, 84] width 47 height 20
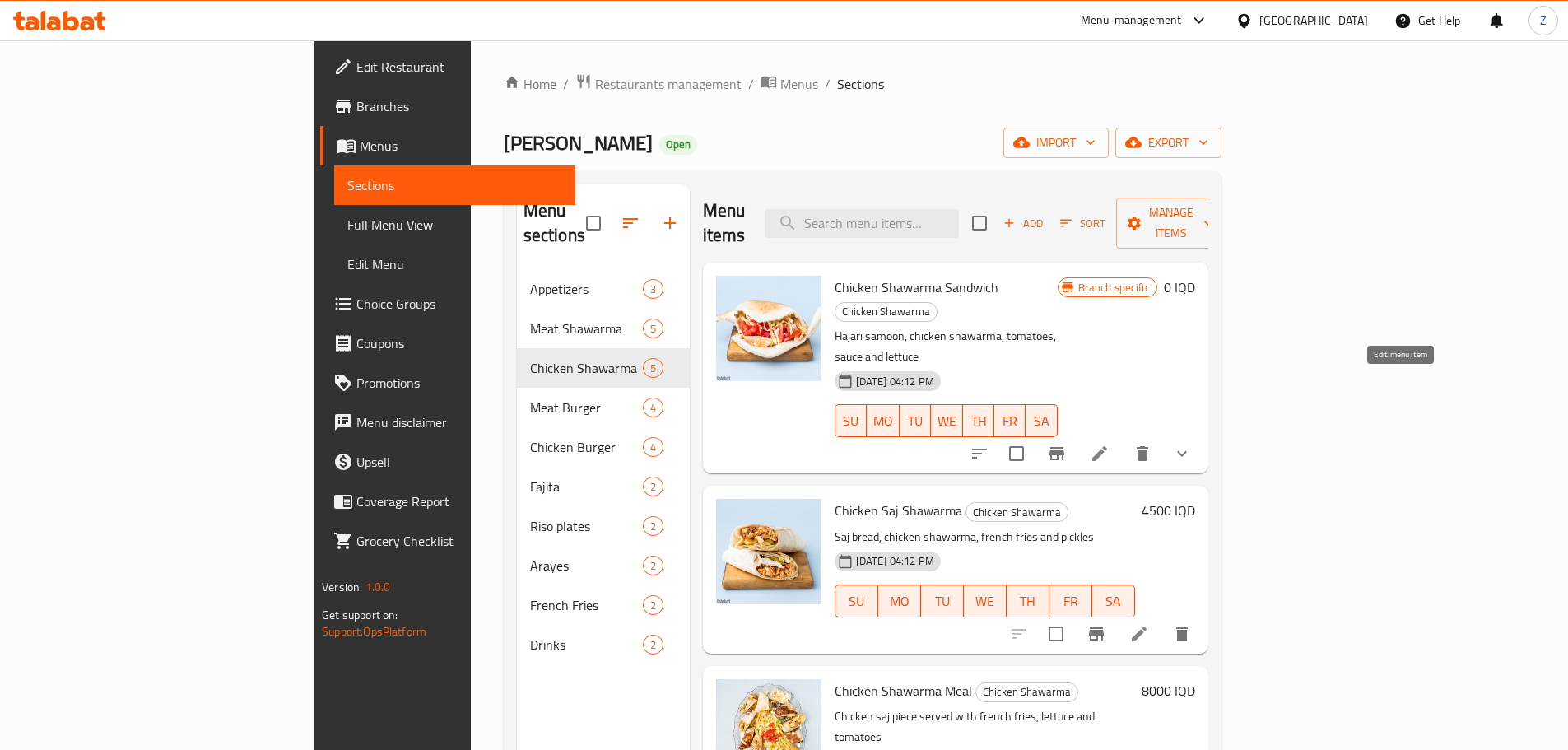
click at [1107, 446] on icon at bounding box center [1099, 453] width 15 height 15
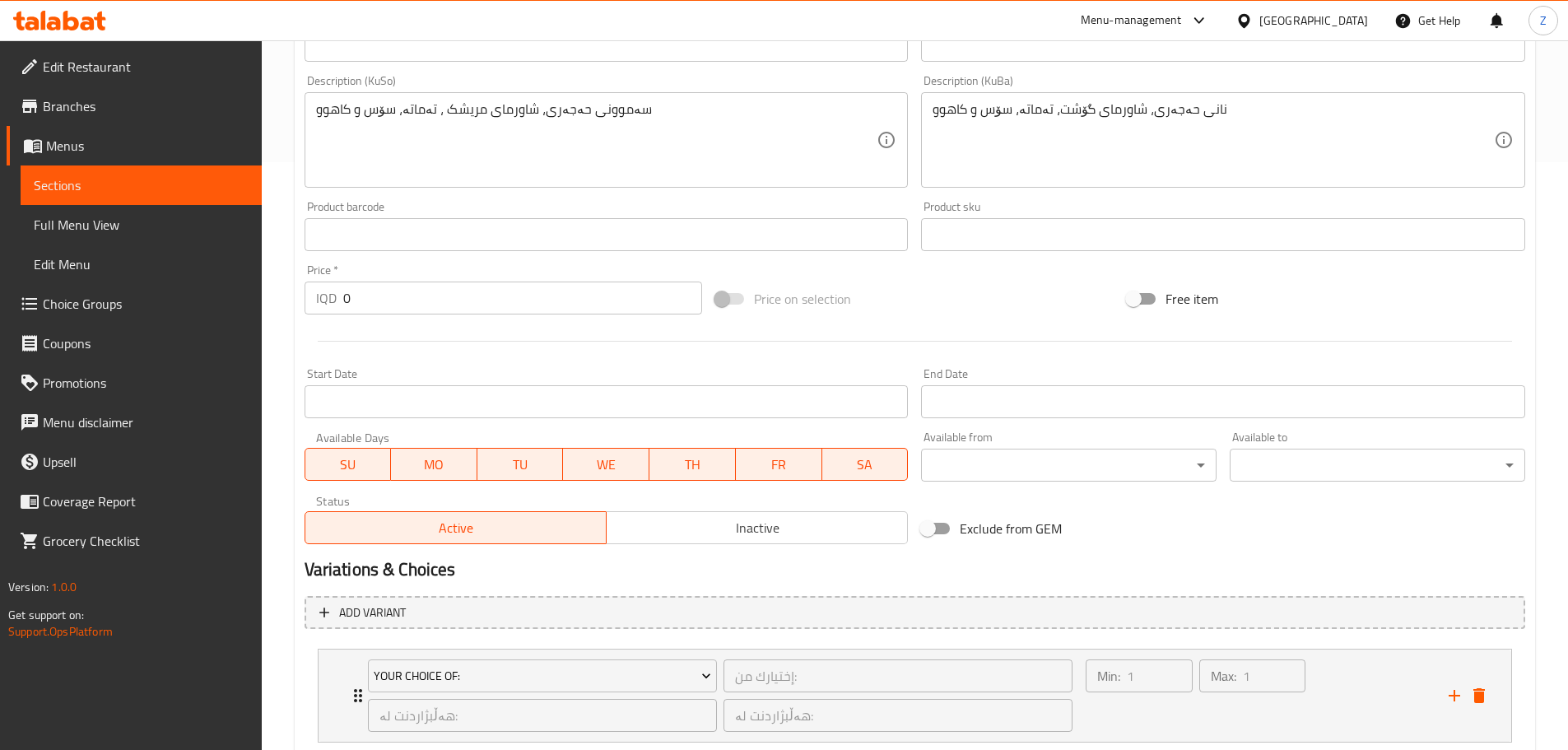
scroll to position [693, 0]
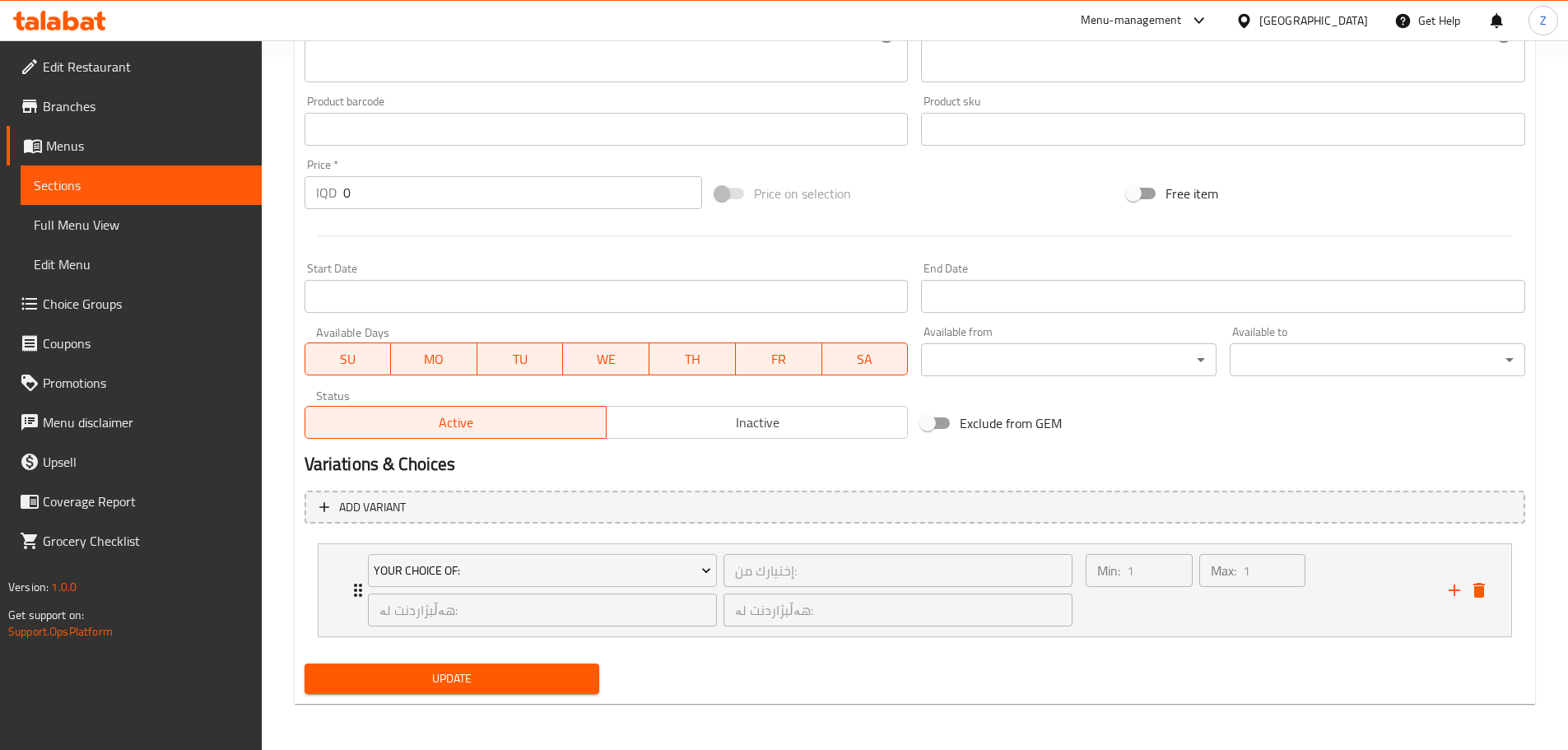
click at [1207, 640] on li "Your Choice Of: إختيارك من: ​ هەڵبژاردنت لە: ​ هەڵبژاردنت لە: ​ Min: 1 ​ Max: 1…" at bounding box center [915, 590] width 1221 height 107
click at [1362, 615] on div "Min: 1 ​ Max: 1 ​" at bounding box center [1256, 590] width 362 height 93
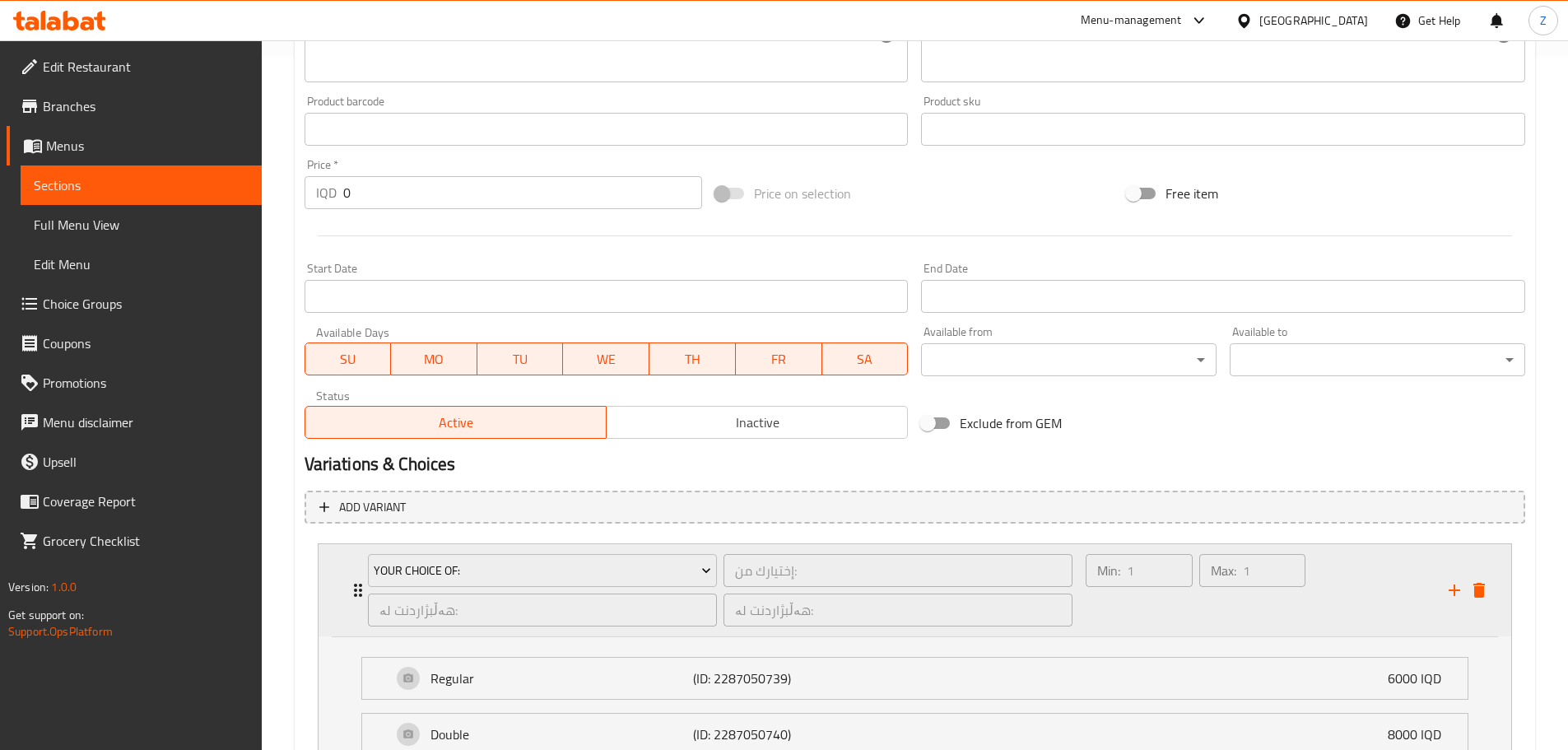
scroll to position [839, 0]
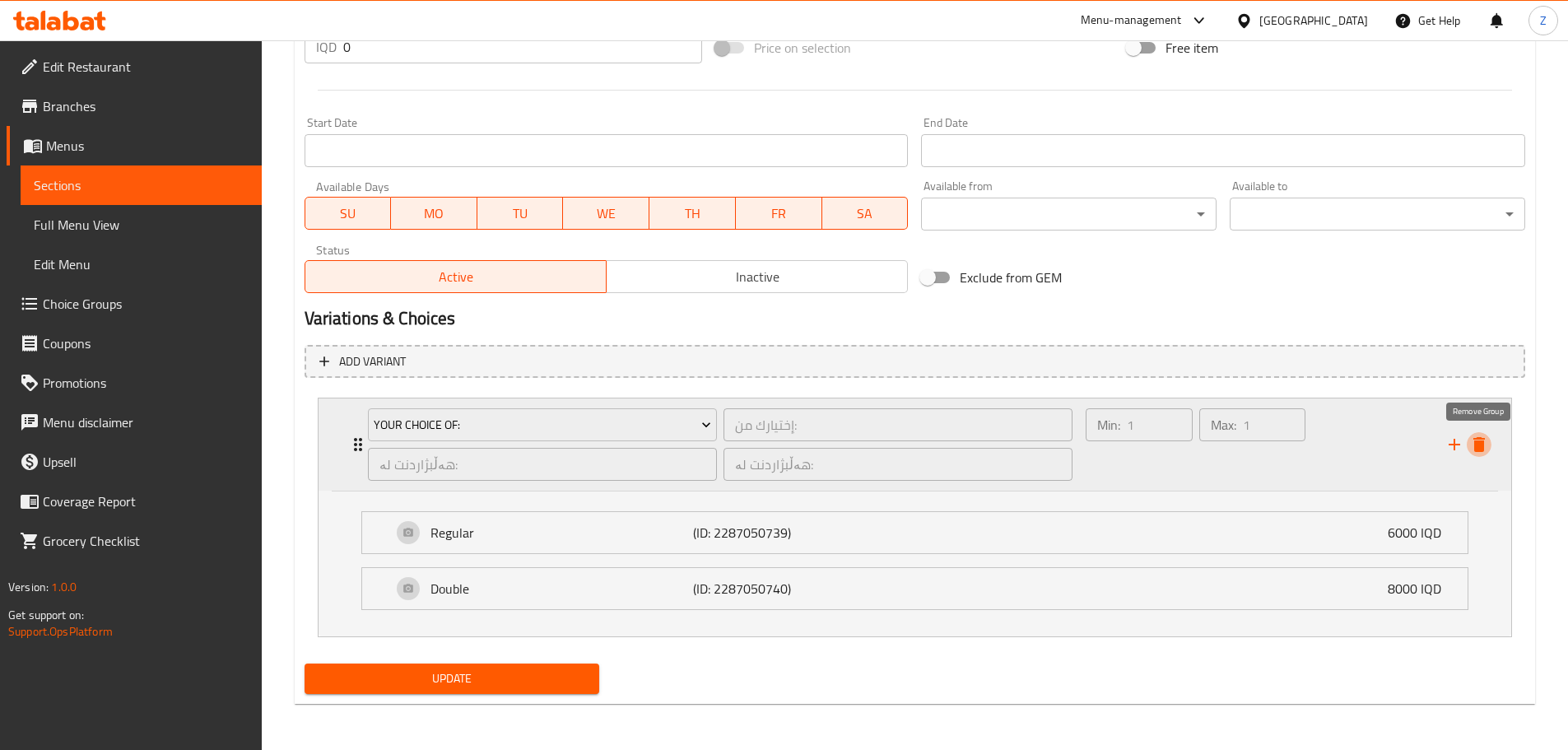
click at [1488, 445] on button "delete" at bounding box center [1478, 444] width 25 height 25
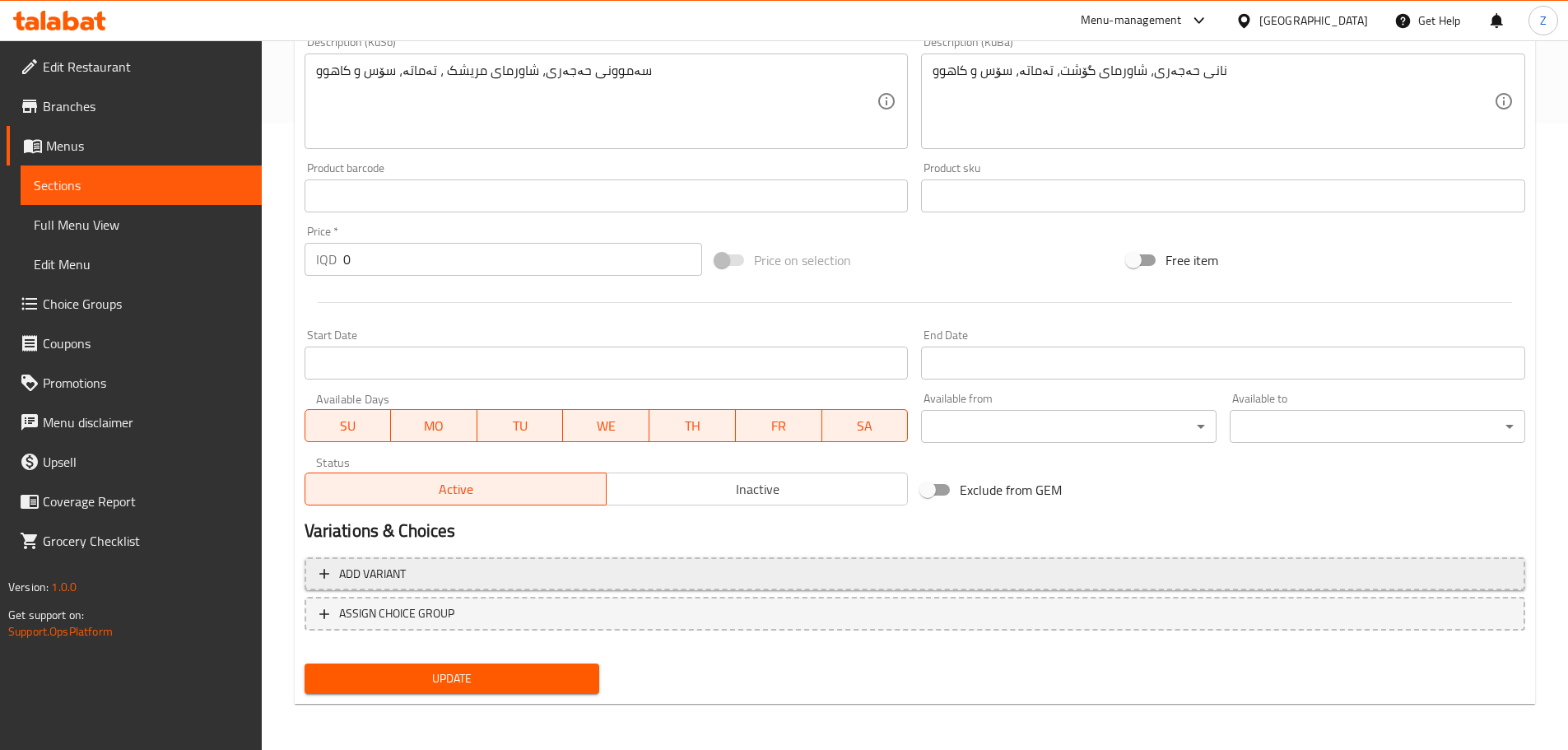
click at [630, 588] on button "Add variant" at bounding box center [915, 575] width 1221 height 34
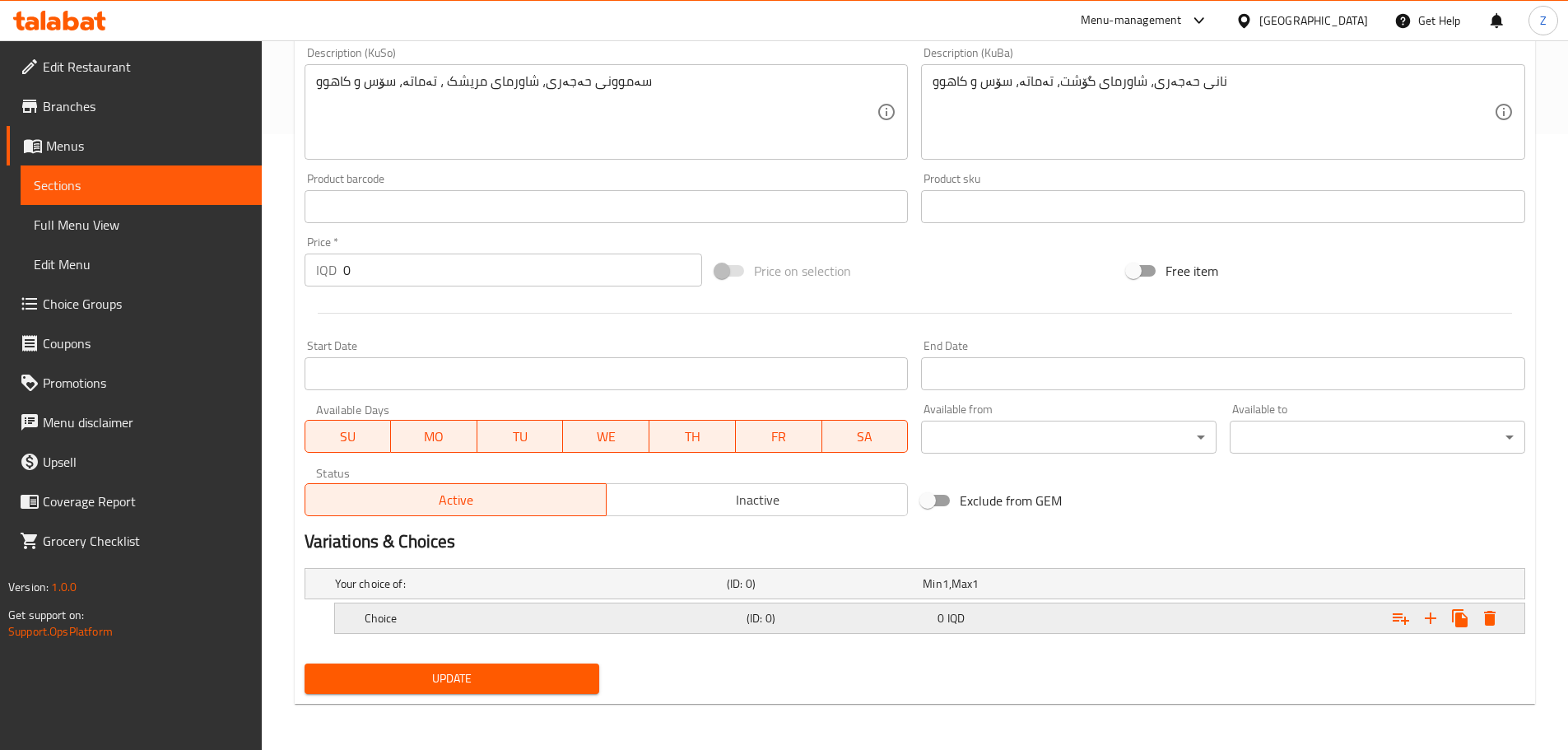
click at [525, 623] on h5 "Choice" at bounding box center [552, 619] width 375 height 17
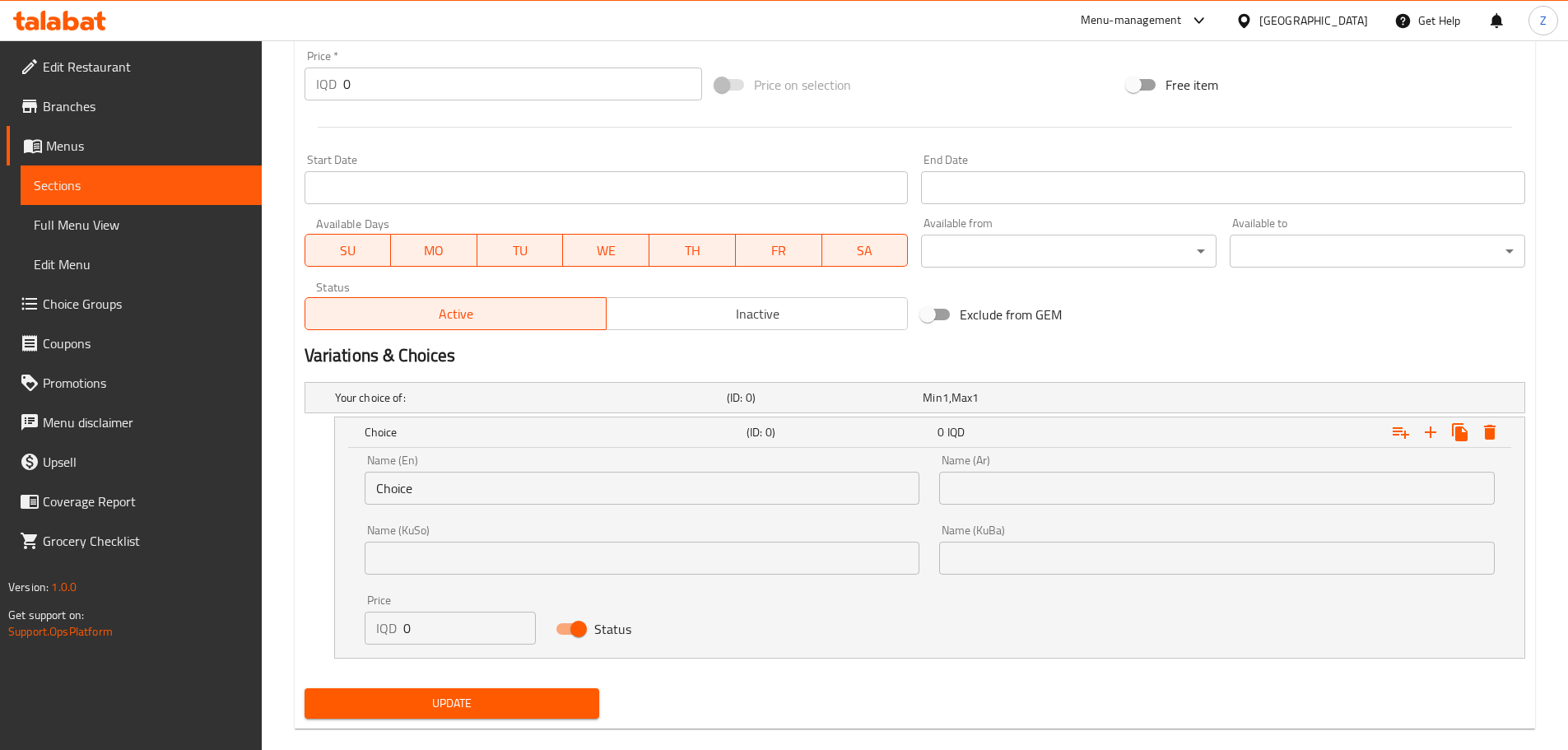
scroll to position [810, 0]
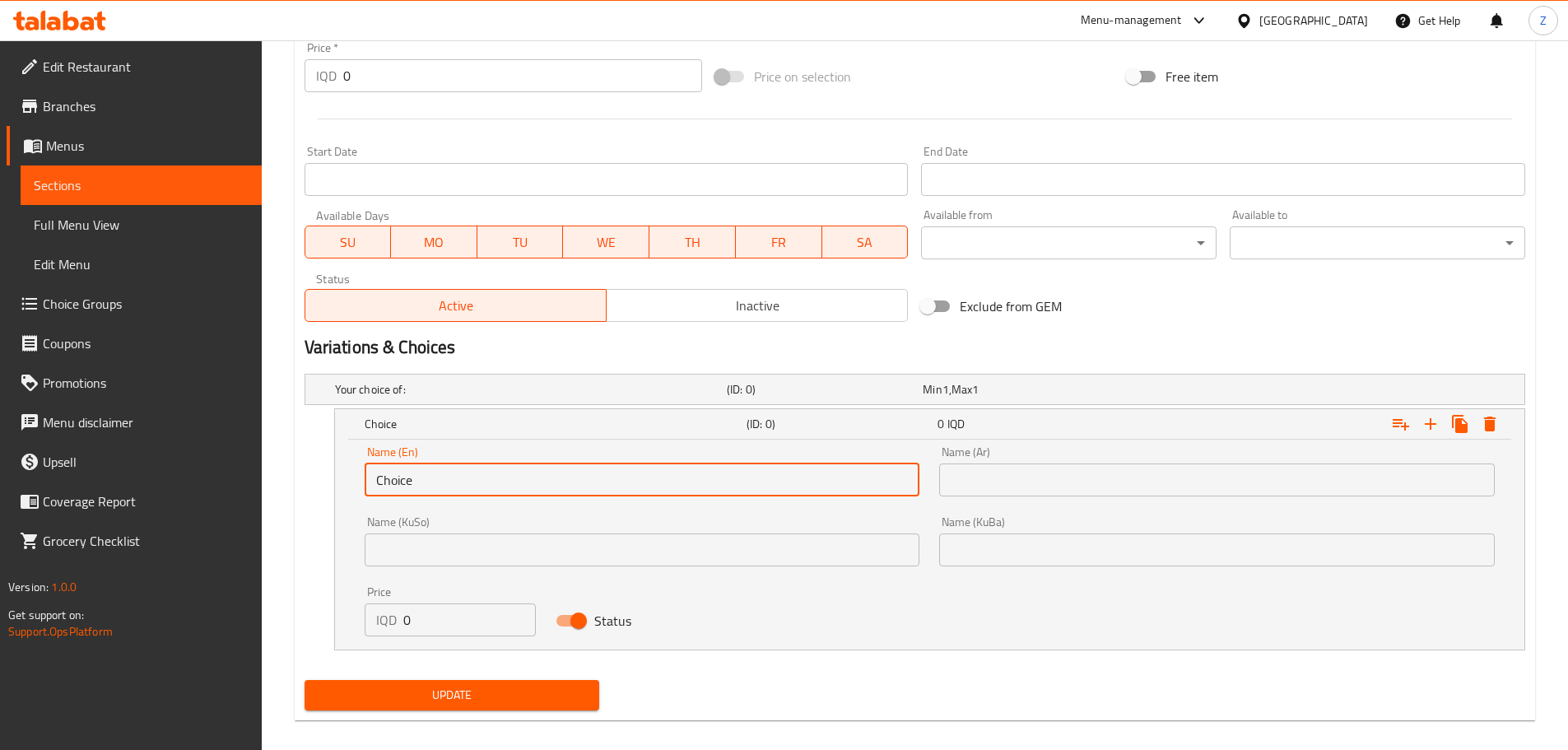
click at [486, 491] on input "Choice" at bounding box center [642, 479] width 556 height 33
click at [486, 490] on input "Choice" at bounding box center [642, 479] width 556 height 33
type input "Regular"
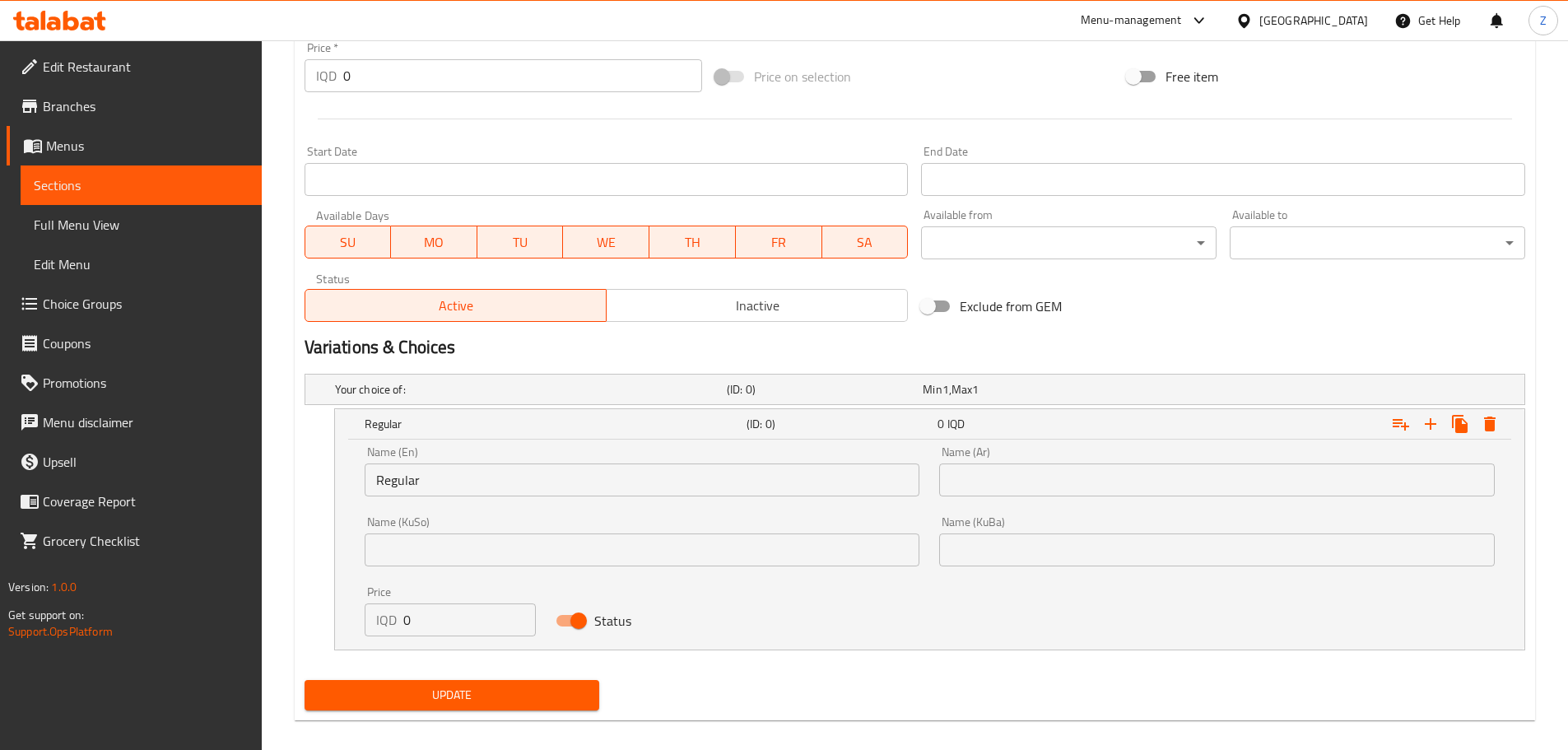
click at [1020, 500] on div "Name (Ar) Name (Ar)" at bounding box center [1217, 471] width 575 height 70
click at [1027, 492] on input "text" at bounding box center [1217, 479] width 556 height 33
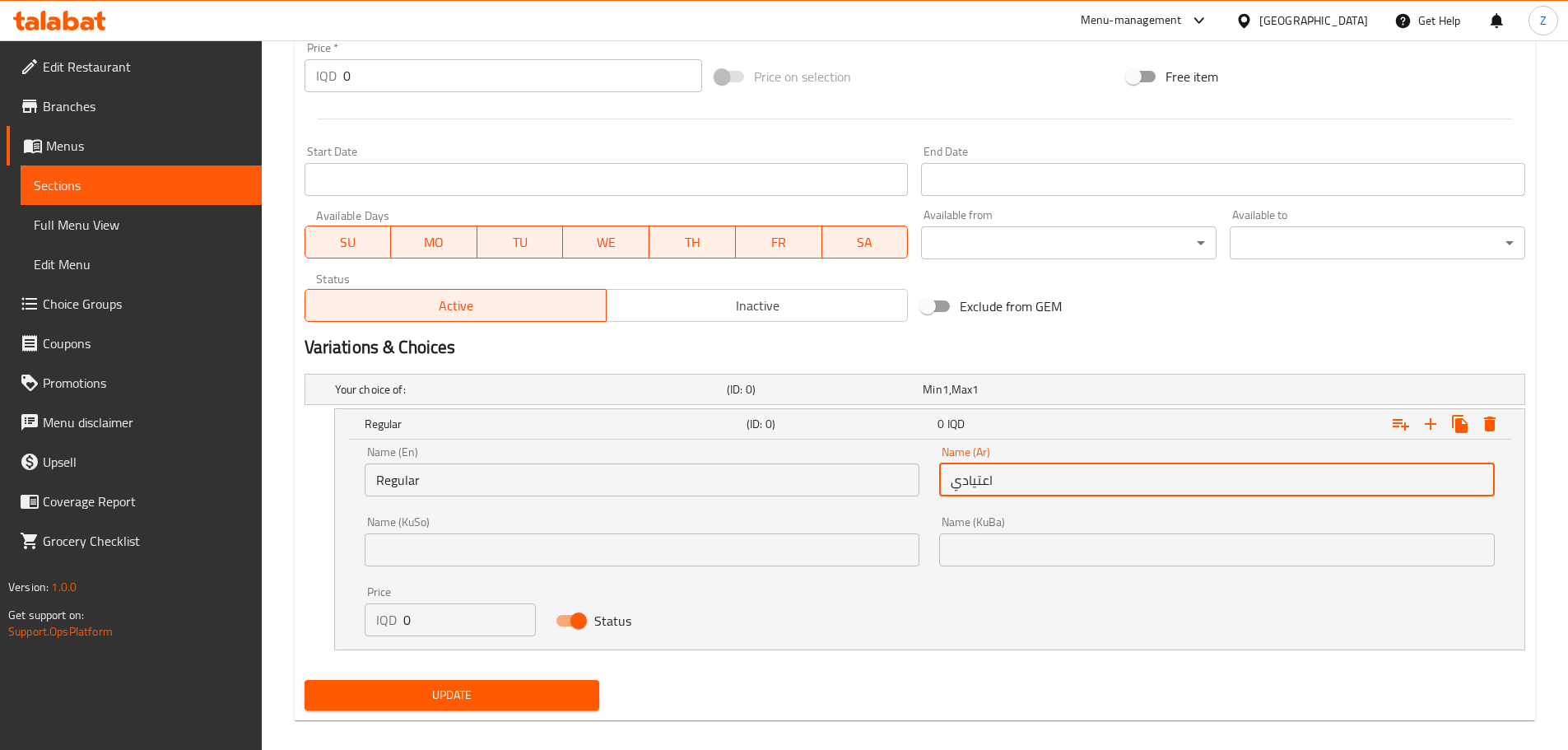
type input "اعتيادي"
click at [492, 615] on input "0" at bounding box center [470, 620] width 133 height 33
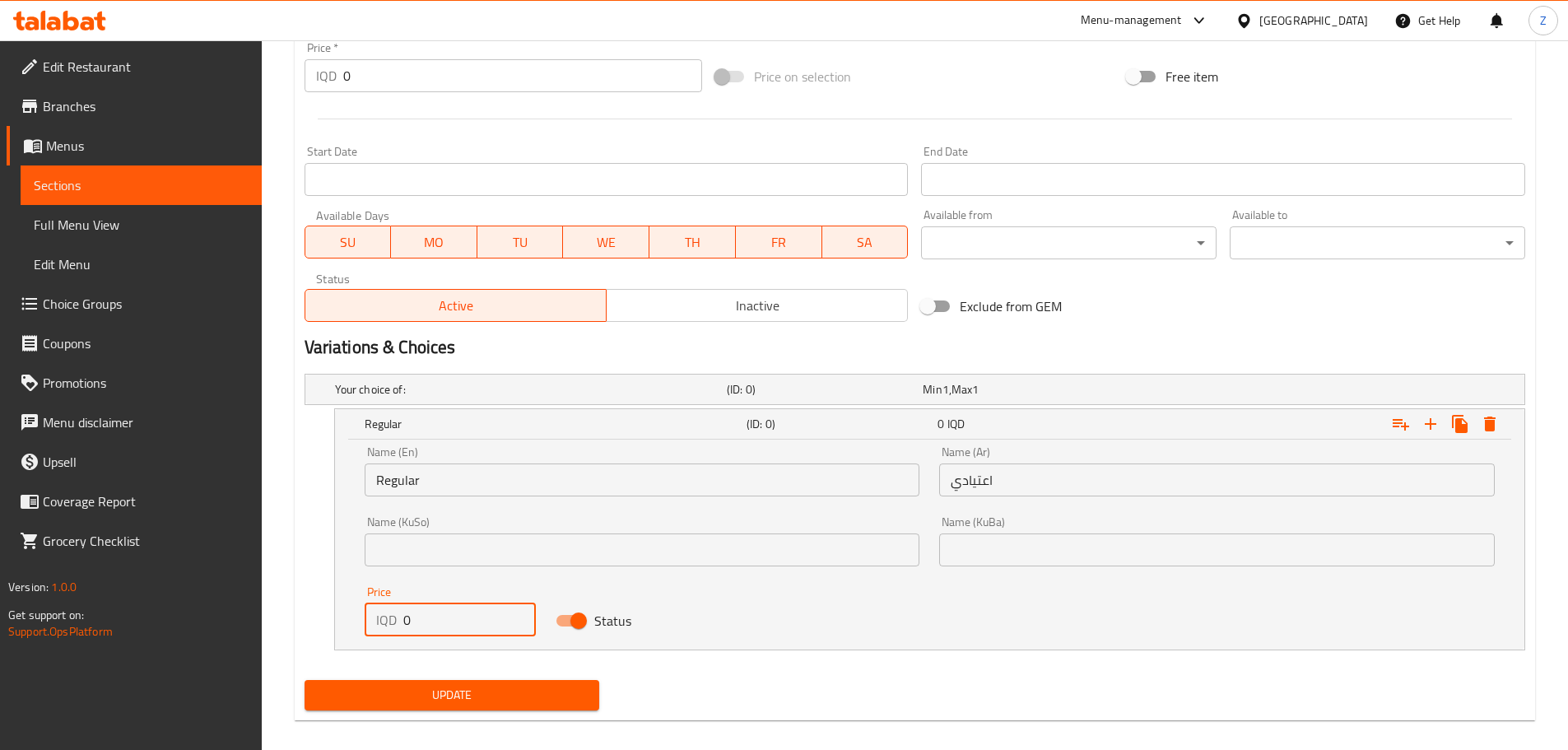
click at [492, 615] on input "0" at bounding box center [470, 620] width 133 height 33
type input "5000"
click at [1432, 416] on icon "Expand" at bounding box center [1431, 424] width 20 height 20
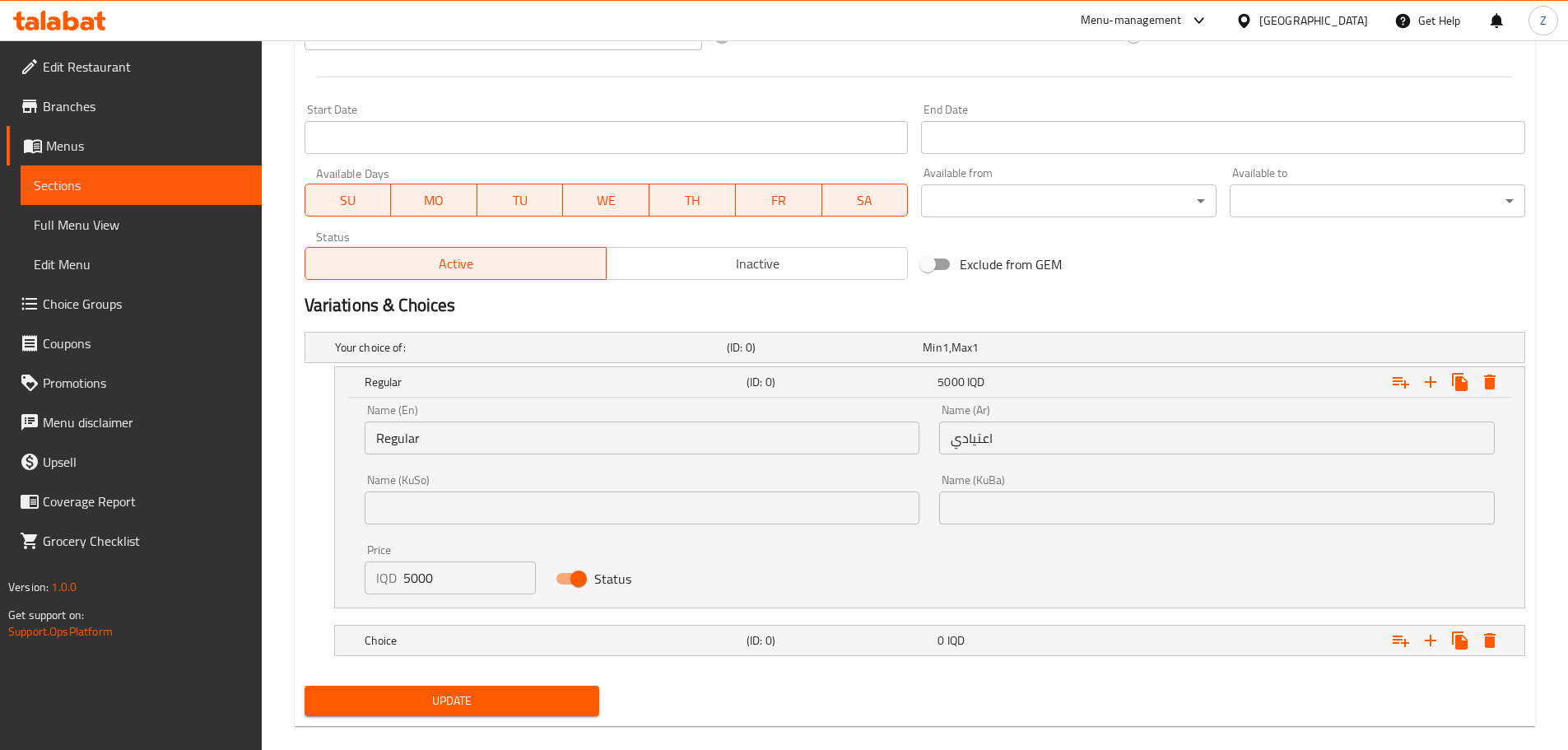
scroll to position [875, 0]
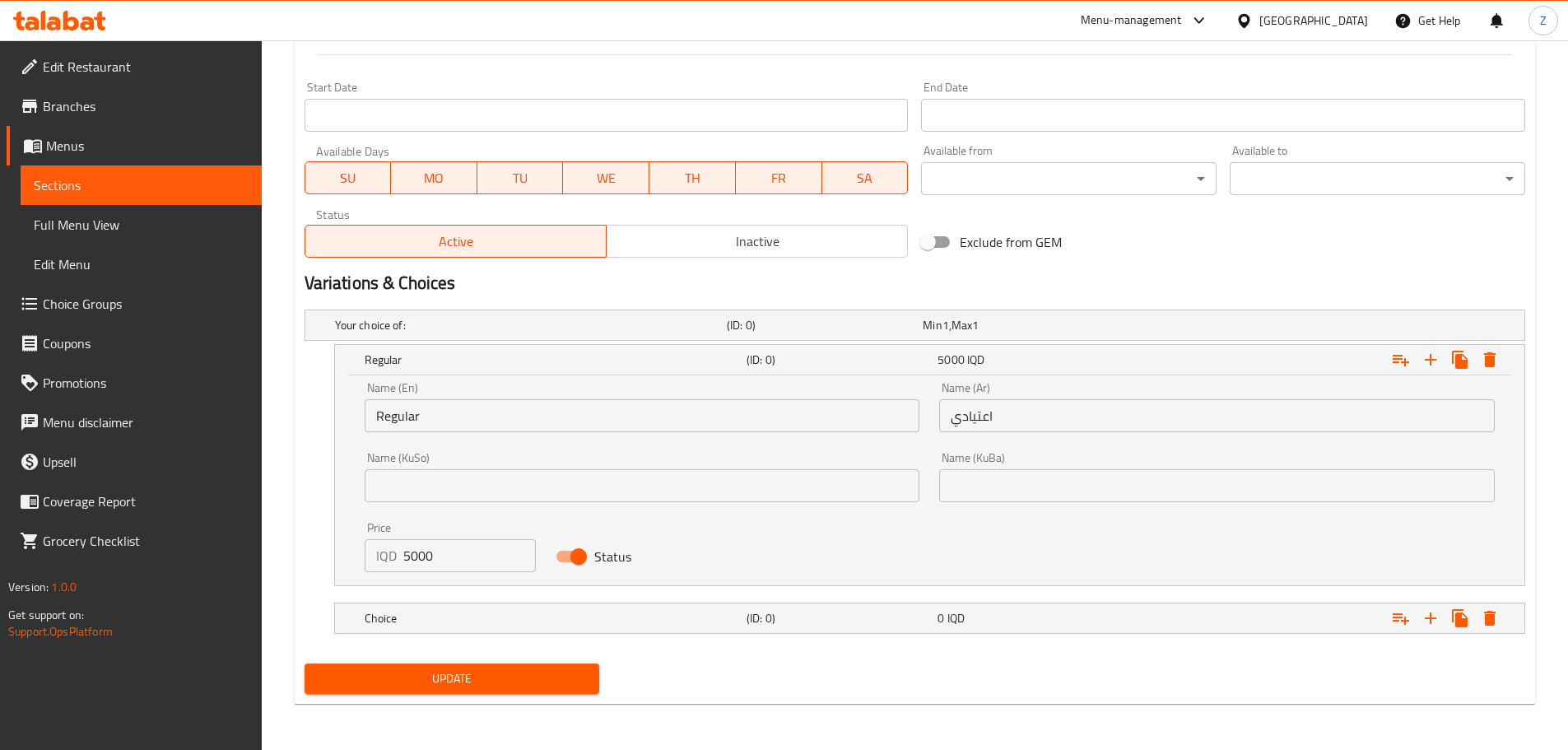
click at [407, 597] on nav at bounding box center [915, 596] width 1221 height 13
click at [416, 629] on div "Choice (ID: 0) 0 IQD" at bounding box center [935, 619] width 1147 height 36
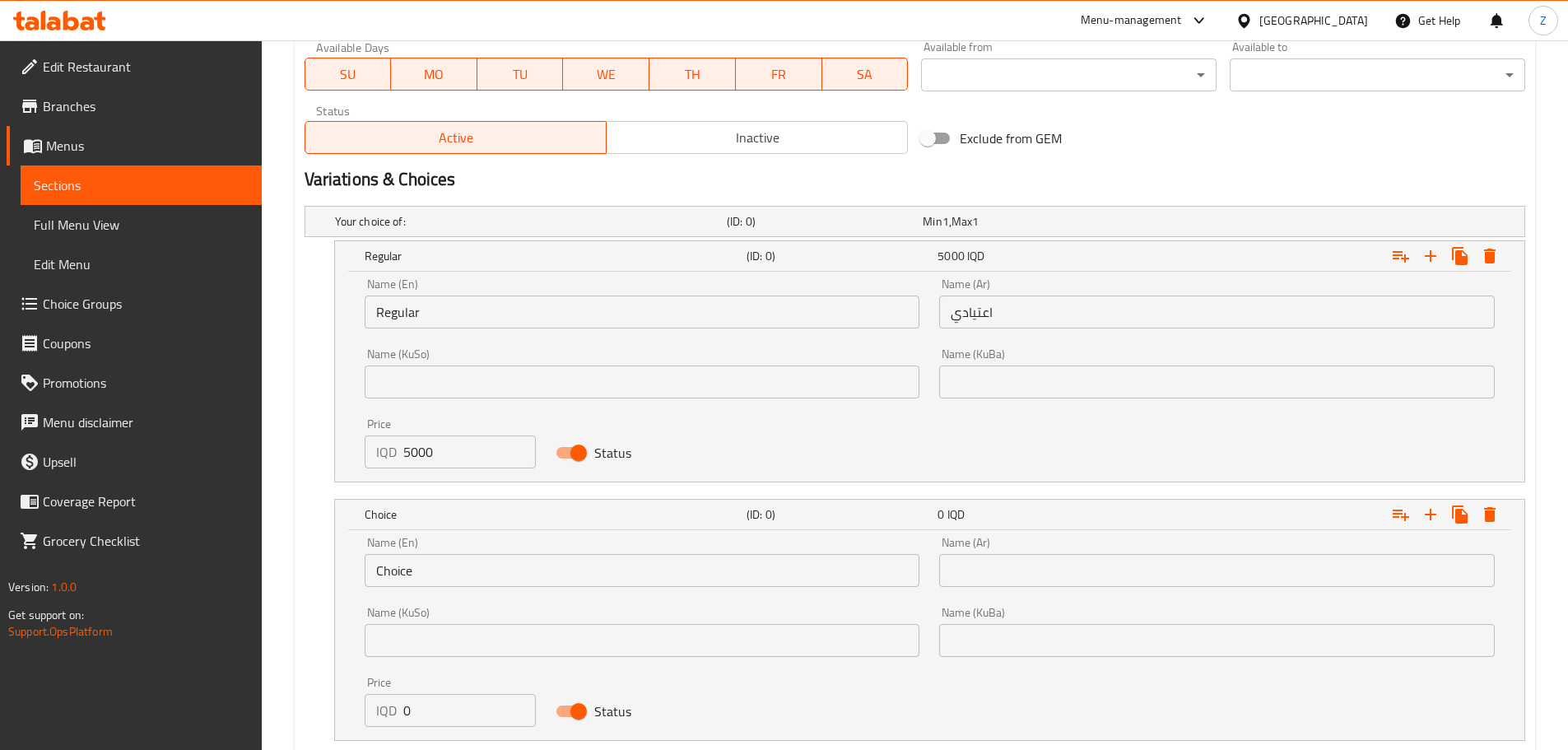
scroll to position [1039, 0]
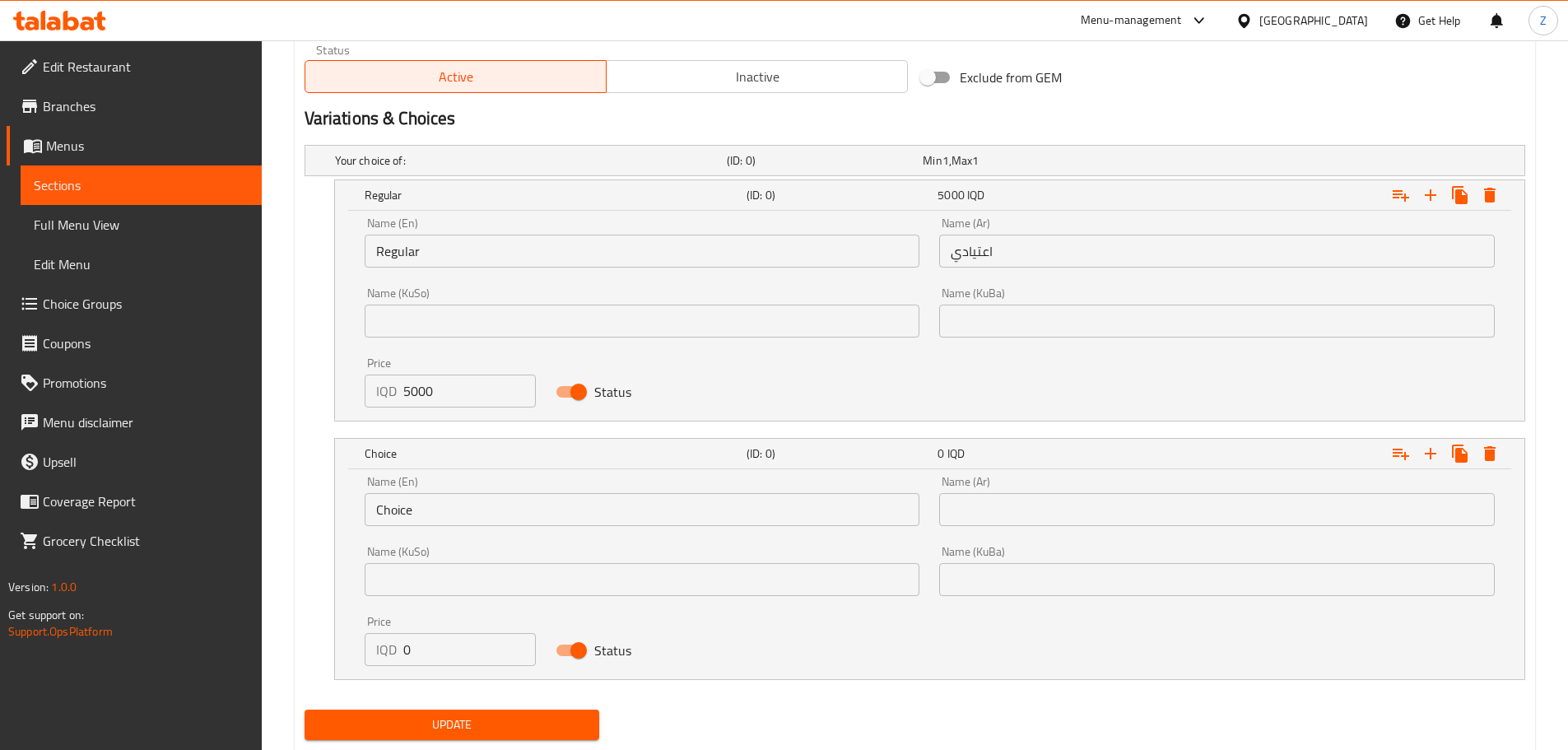
click at [462, 518] on input "Choice" at bounding box center [642, 509] width 556 height 33
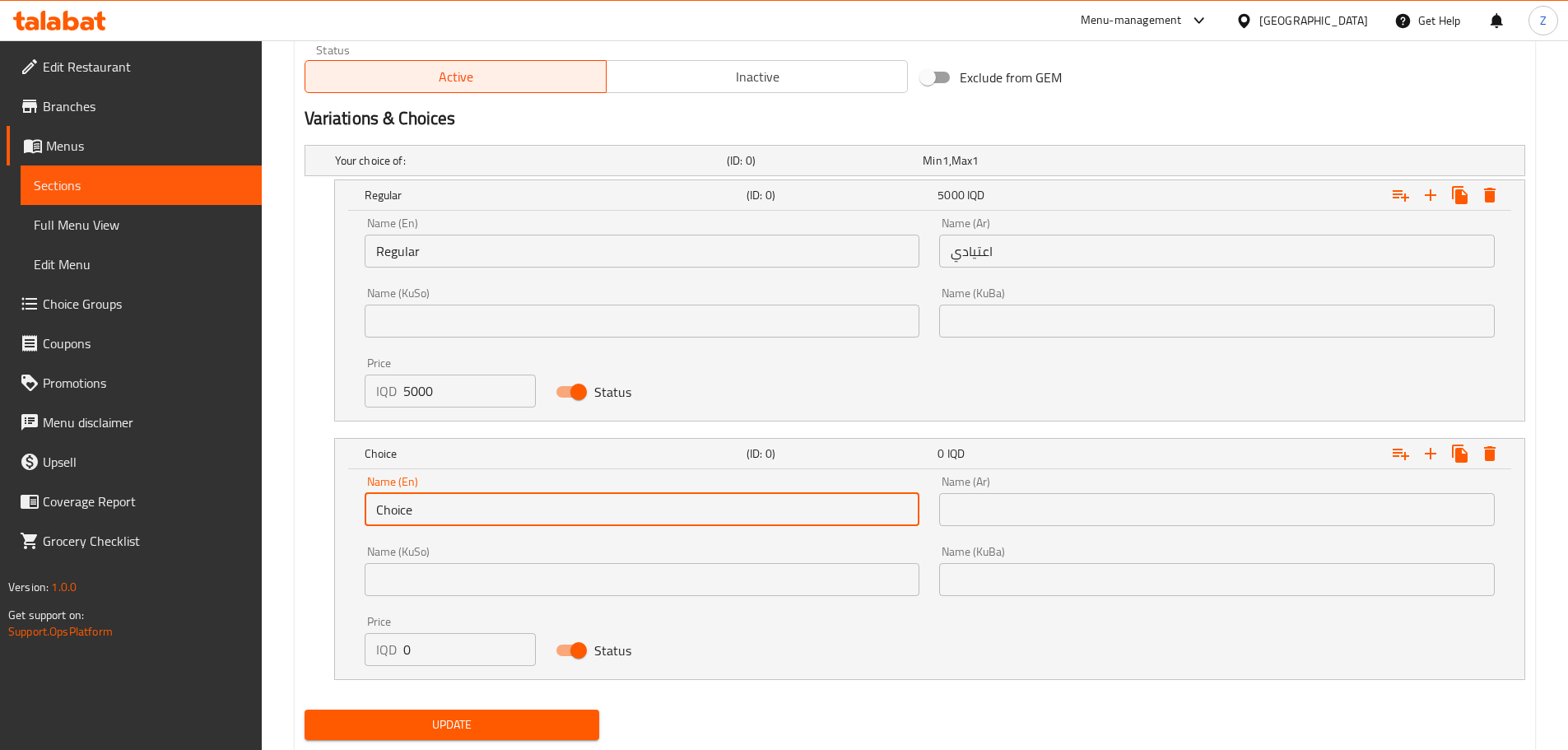
click at [462, 518] on input "Choice" at bounding box center [642, 509] width 556 height 33
type input "Double"
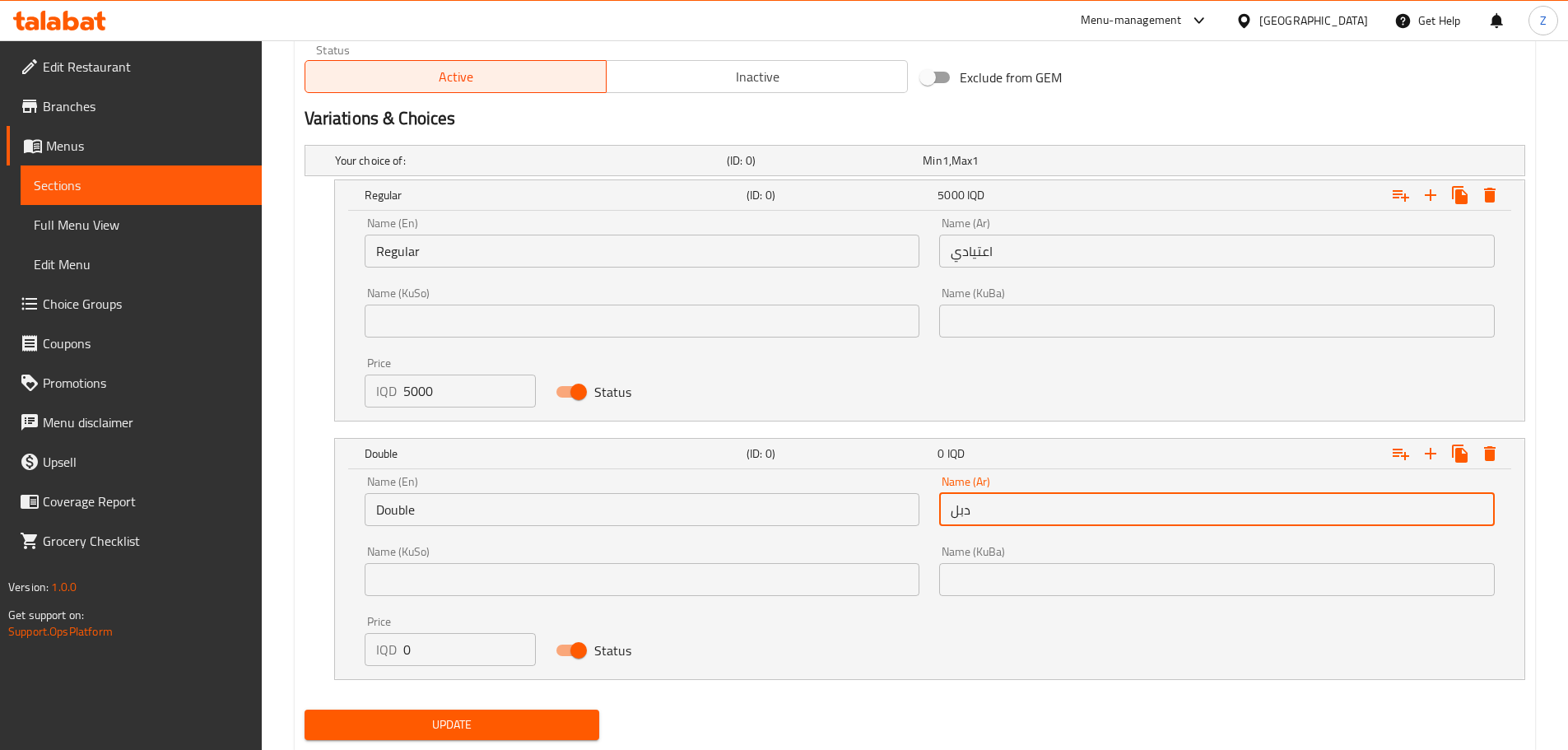
type input "دبل"
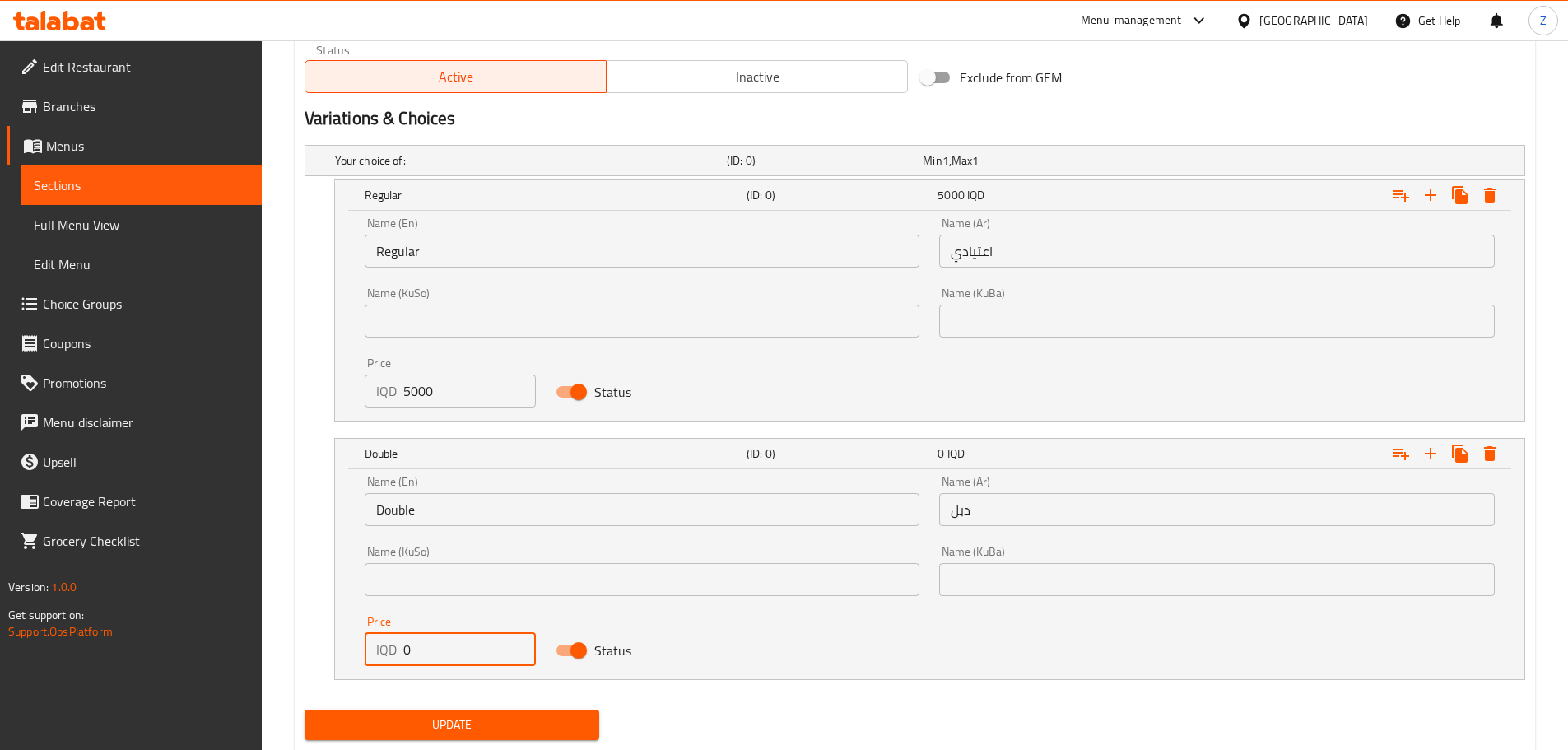
click at [421, 657] on input "0" at bounding box center [470, 649] width 133 height 33
click at [421, 656] on input "0" at bounding box center [470, 649] width 133 height 33
type input "7000"
click at [459, 717] on span "Update" at bounding box center [452, 725] width 269 height 21
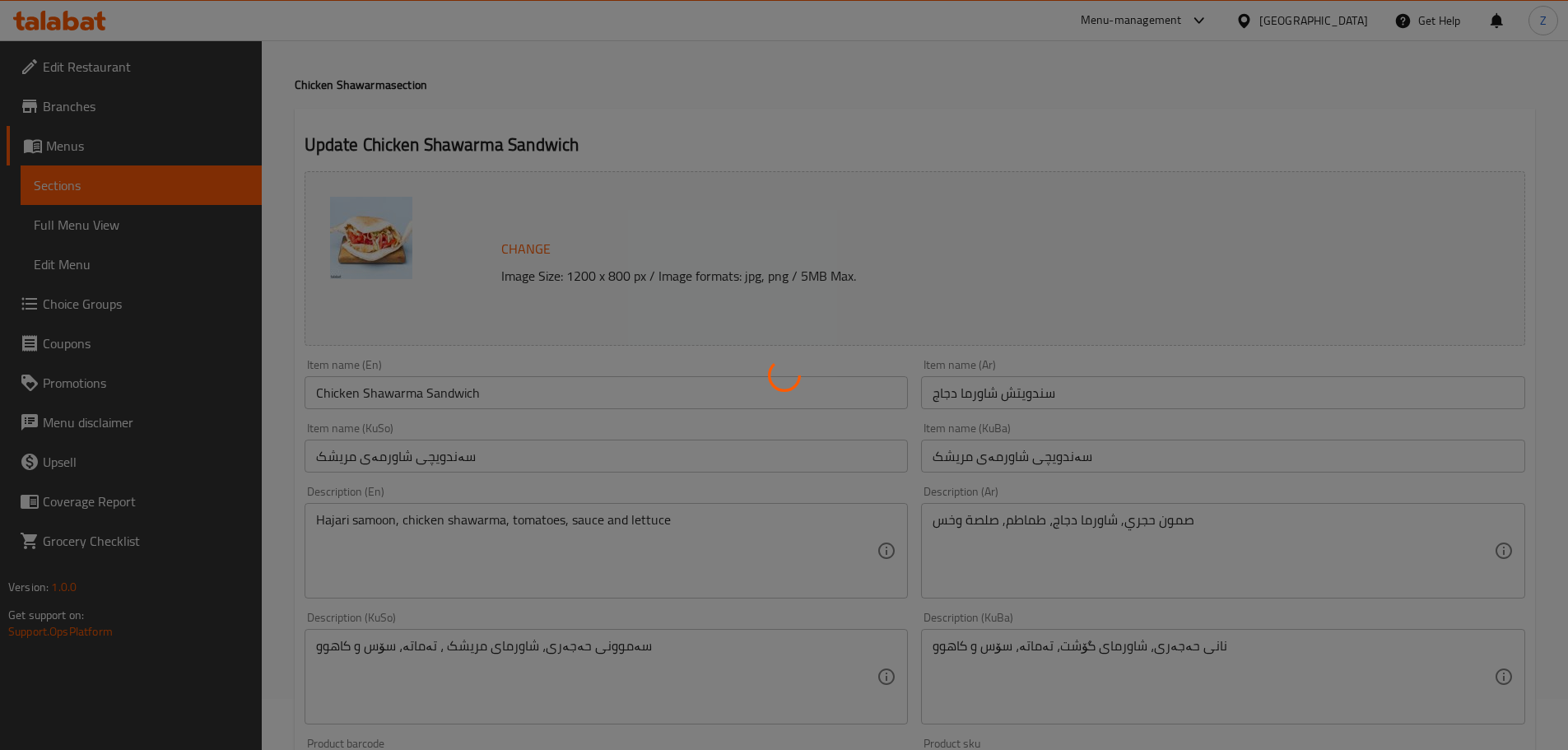
scroll to position [0, 0]
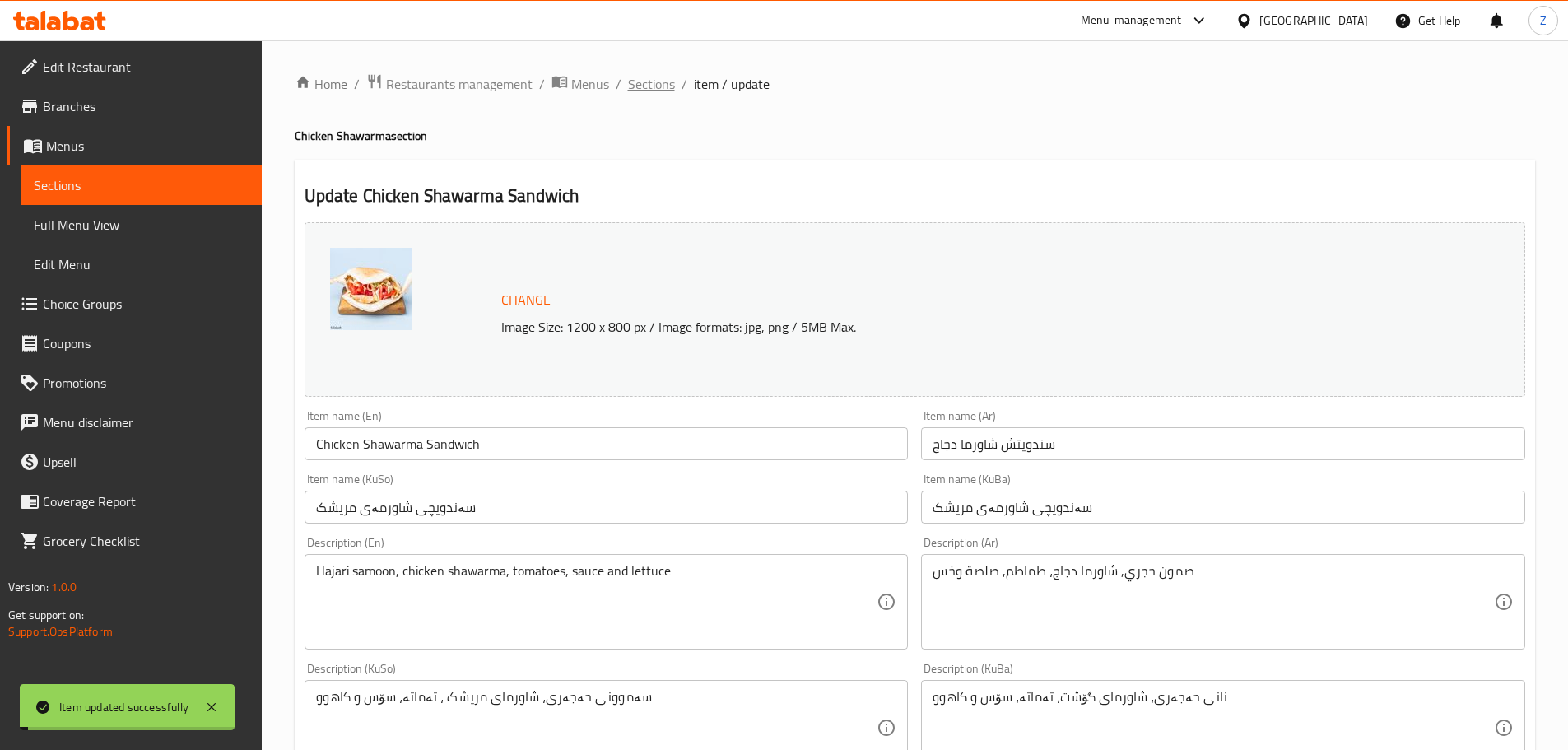
click at [655, 88] on span "Sections" at bounding box center [651, 84] width 47 height 20
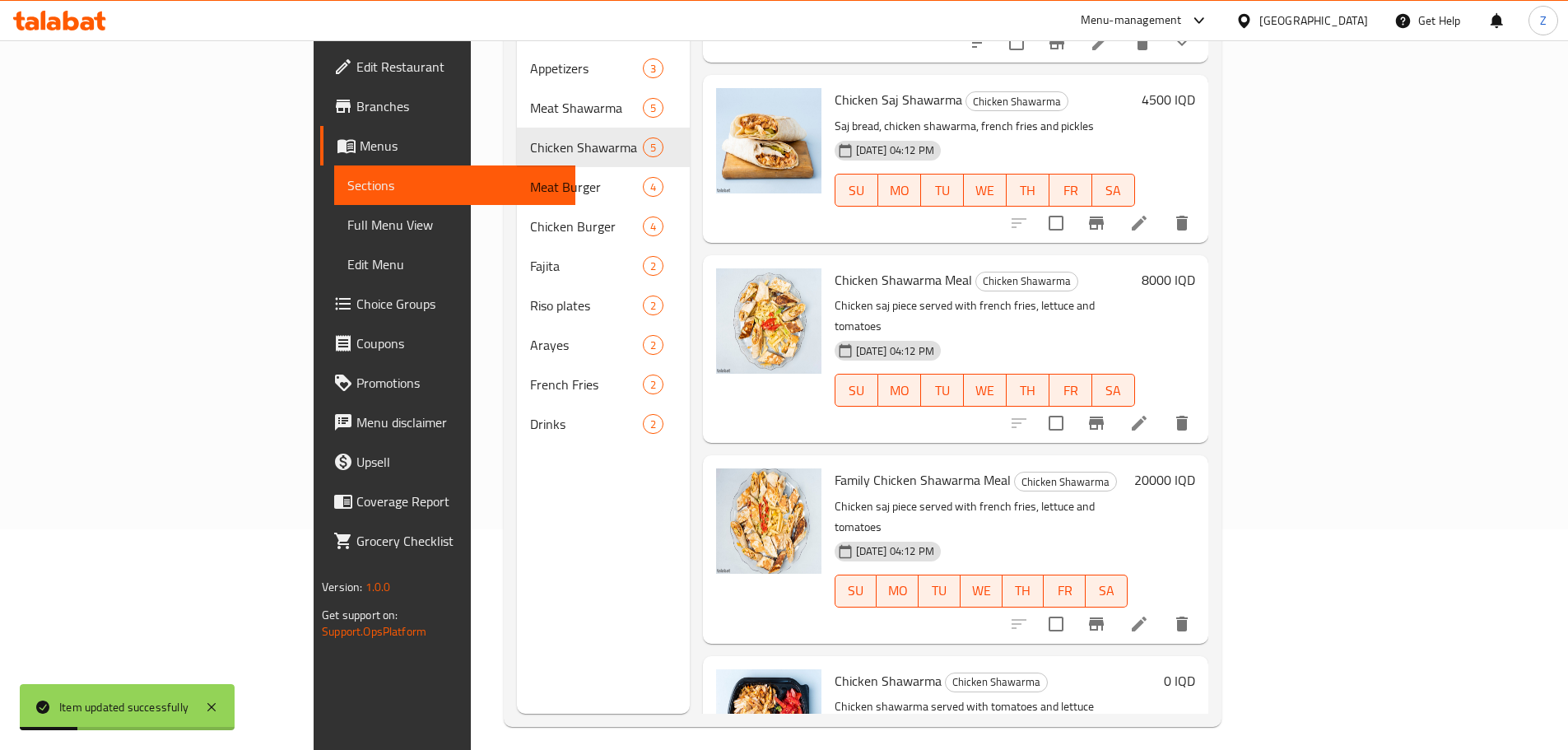
scroll to position [230, 0]
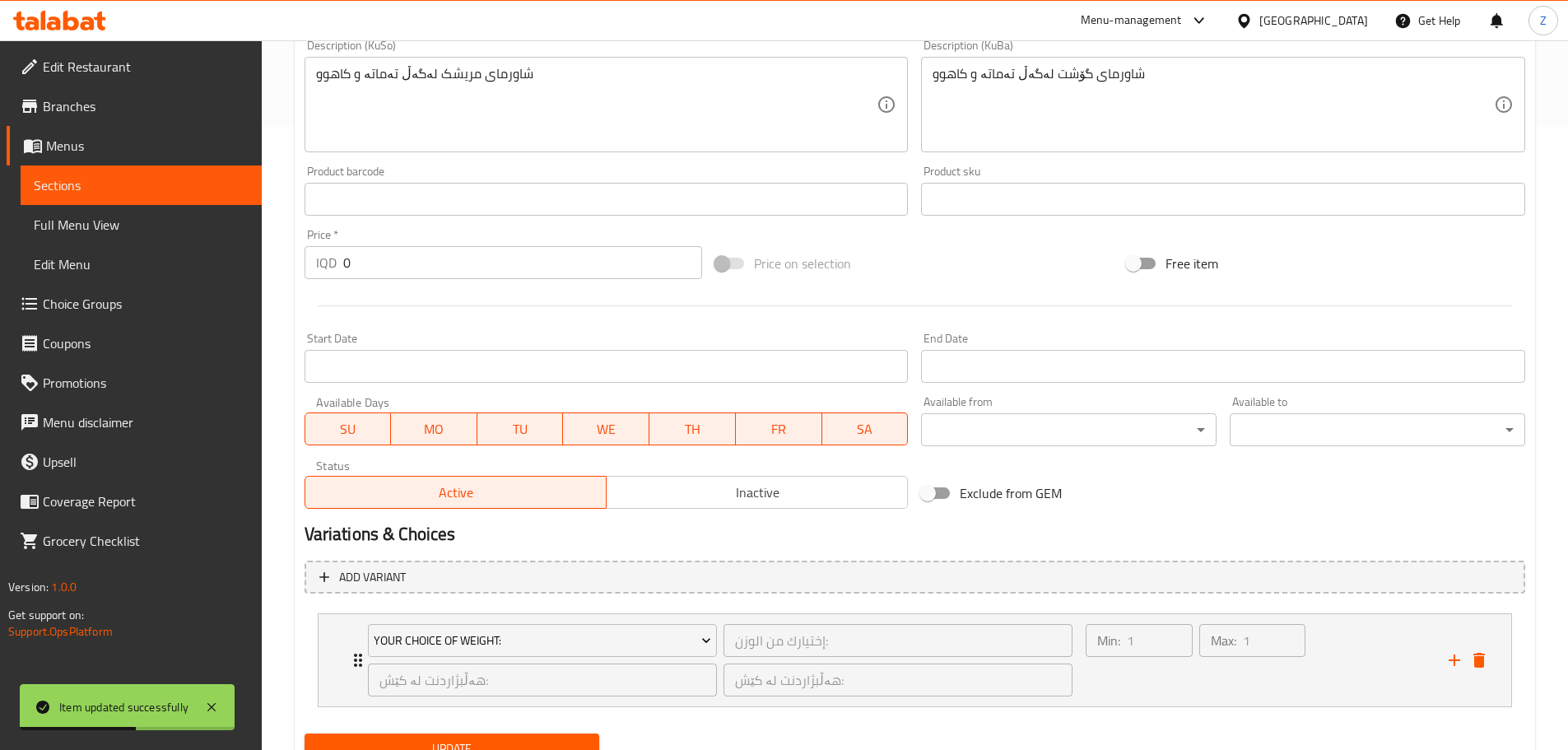
scroll to position [693, 0]
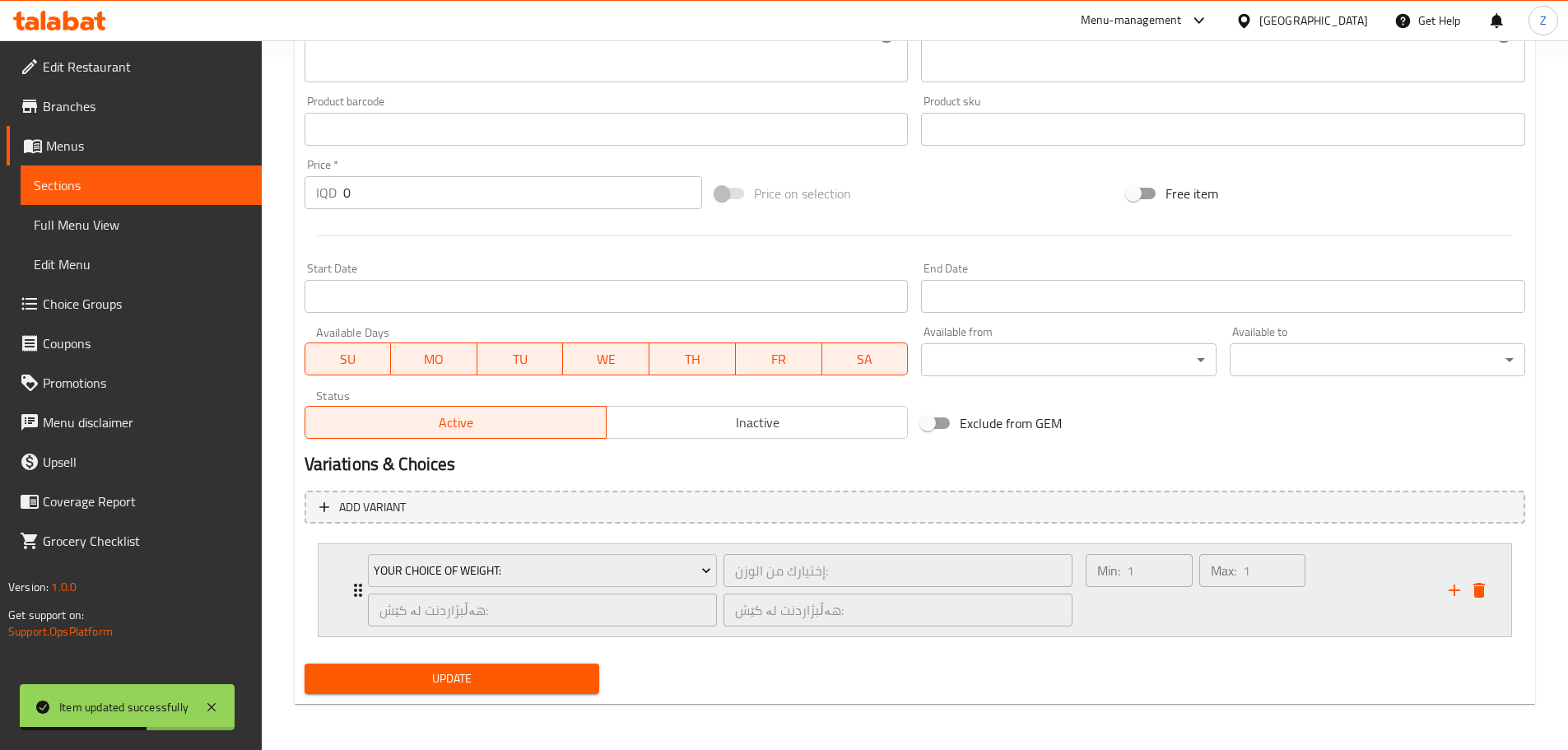
click at [1056, 589] on div "إختيارك من الوزن: ​" at bounding box center [897, 571] width 355 height 40
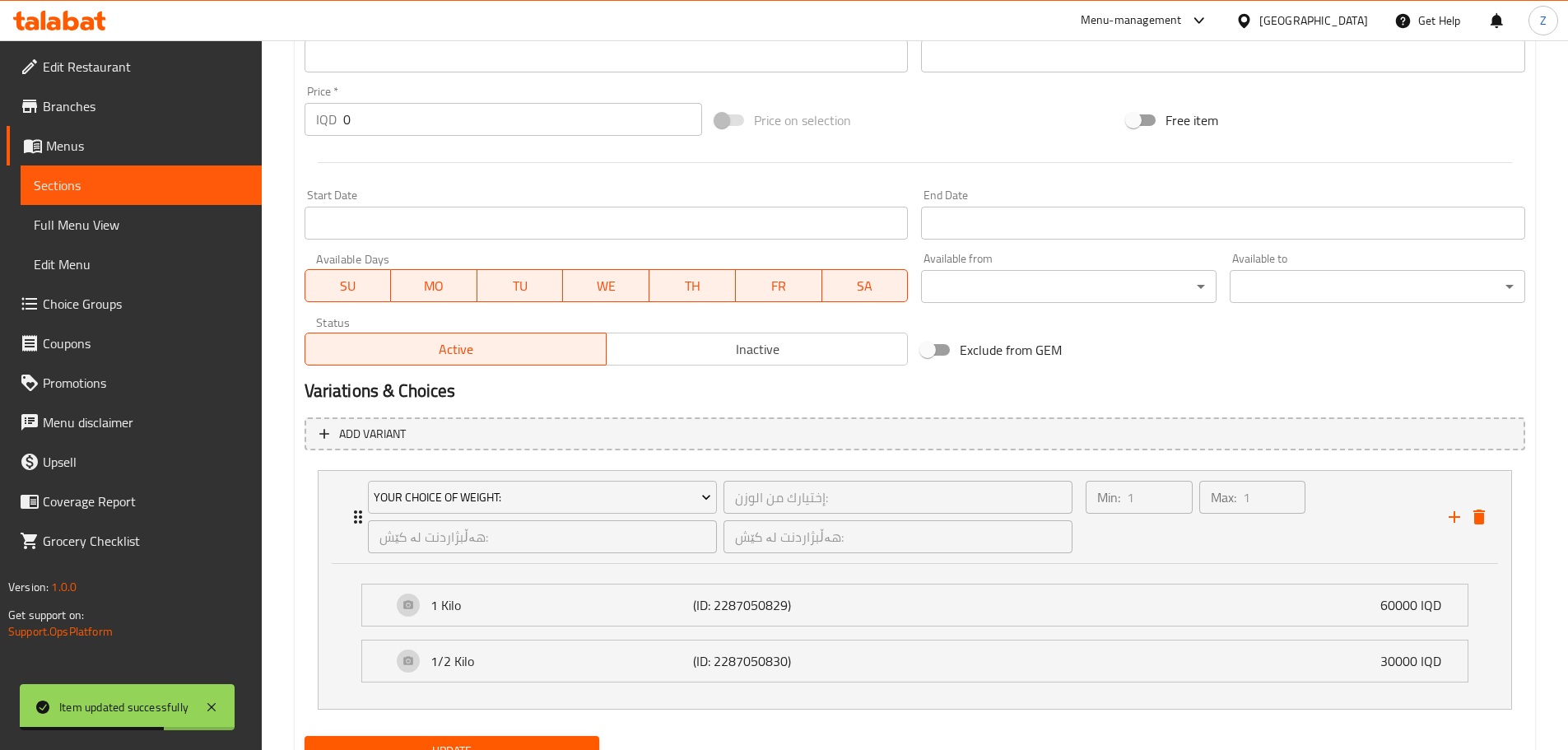
scroll to position [839, 0]
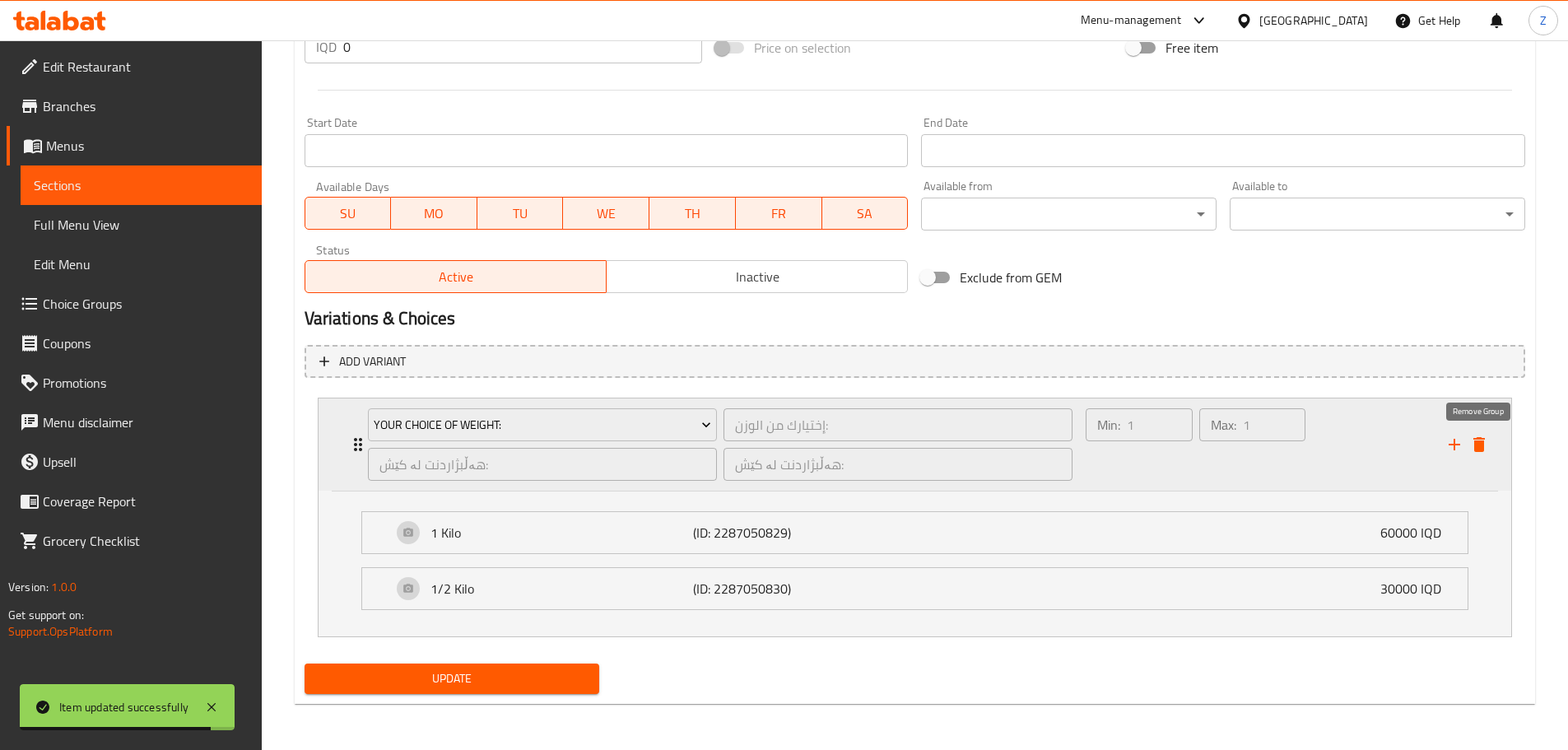
click at [1485, 434] on button "delete" at bounding box center [1478, 444] width 25 height 25
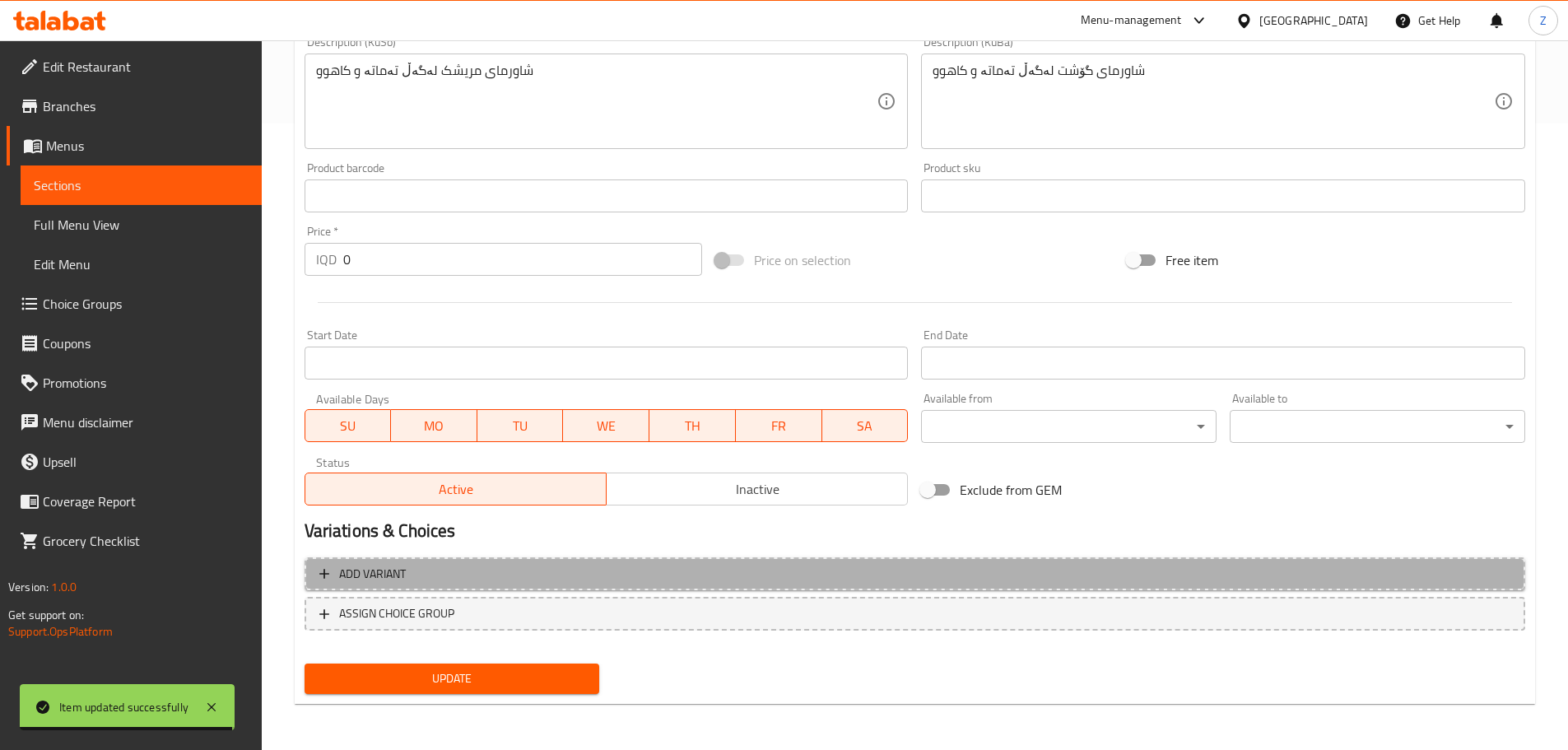
click at [753, 558] on button "Add variant" at bounding box center [915, 575] width 1221 height 34
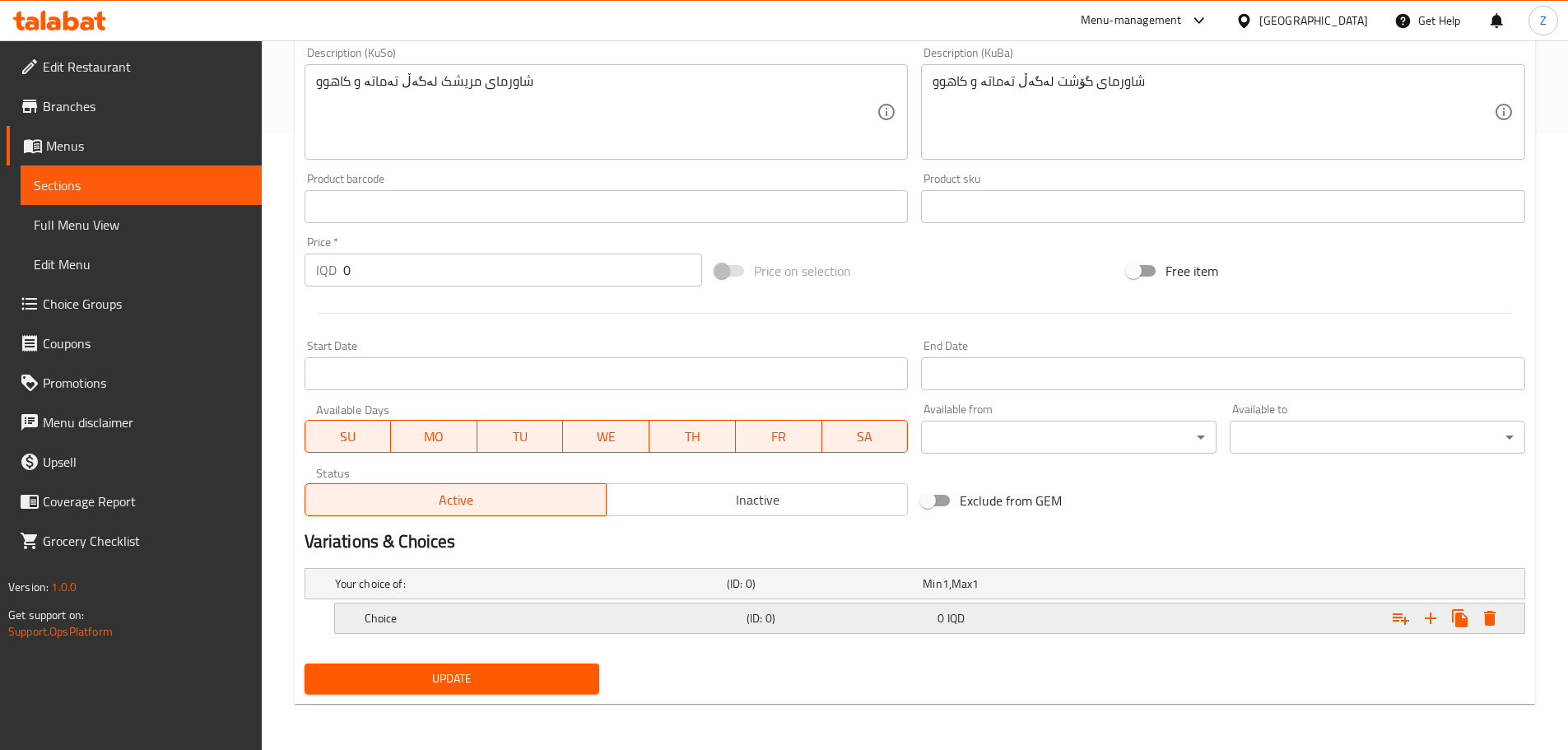
click at [434, 625] on h5 "Choice" at bounding box center [552, 619] width 375 height 17
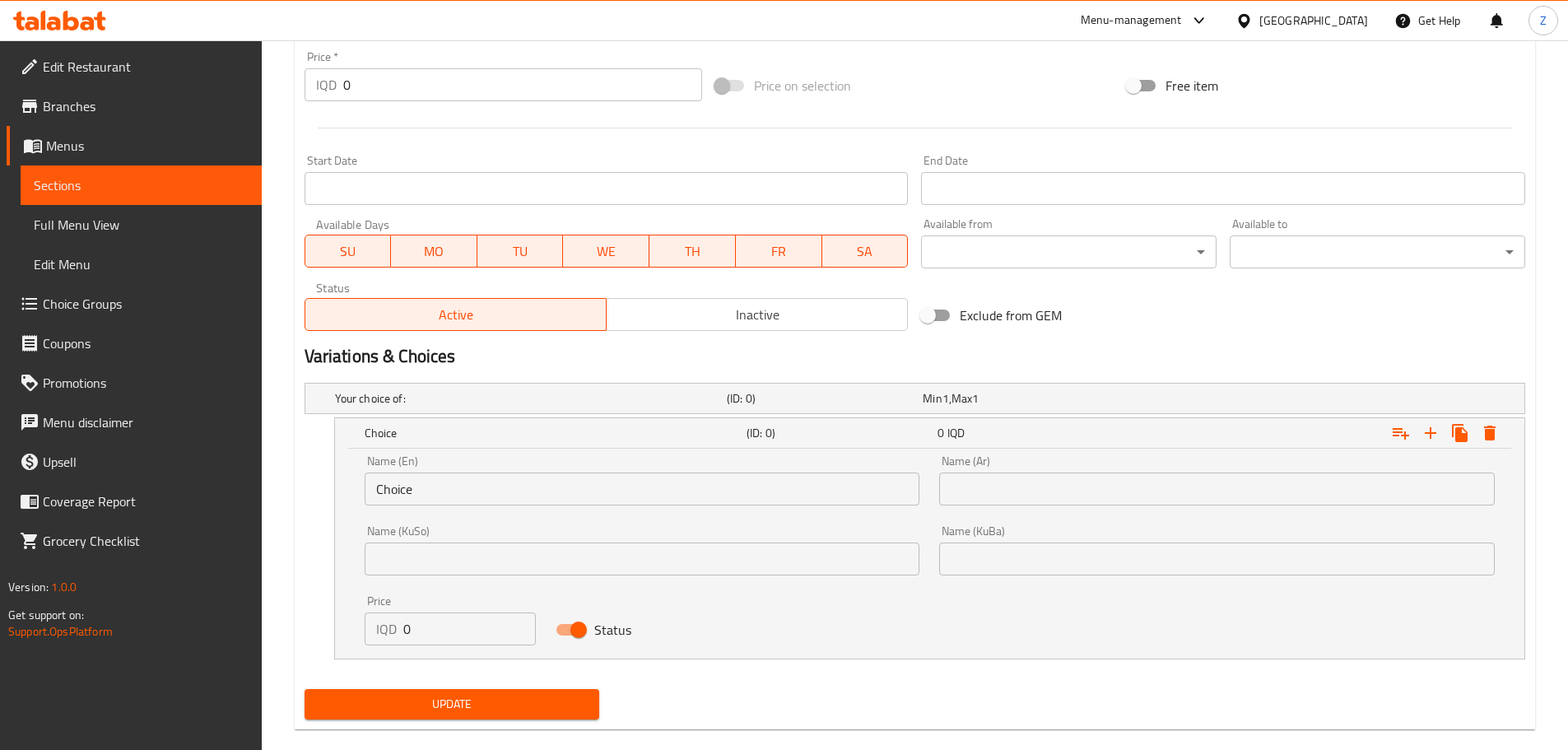
scroll to position [802, 0]
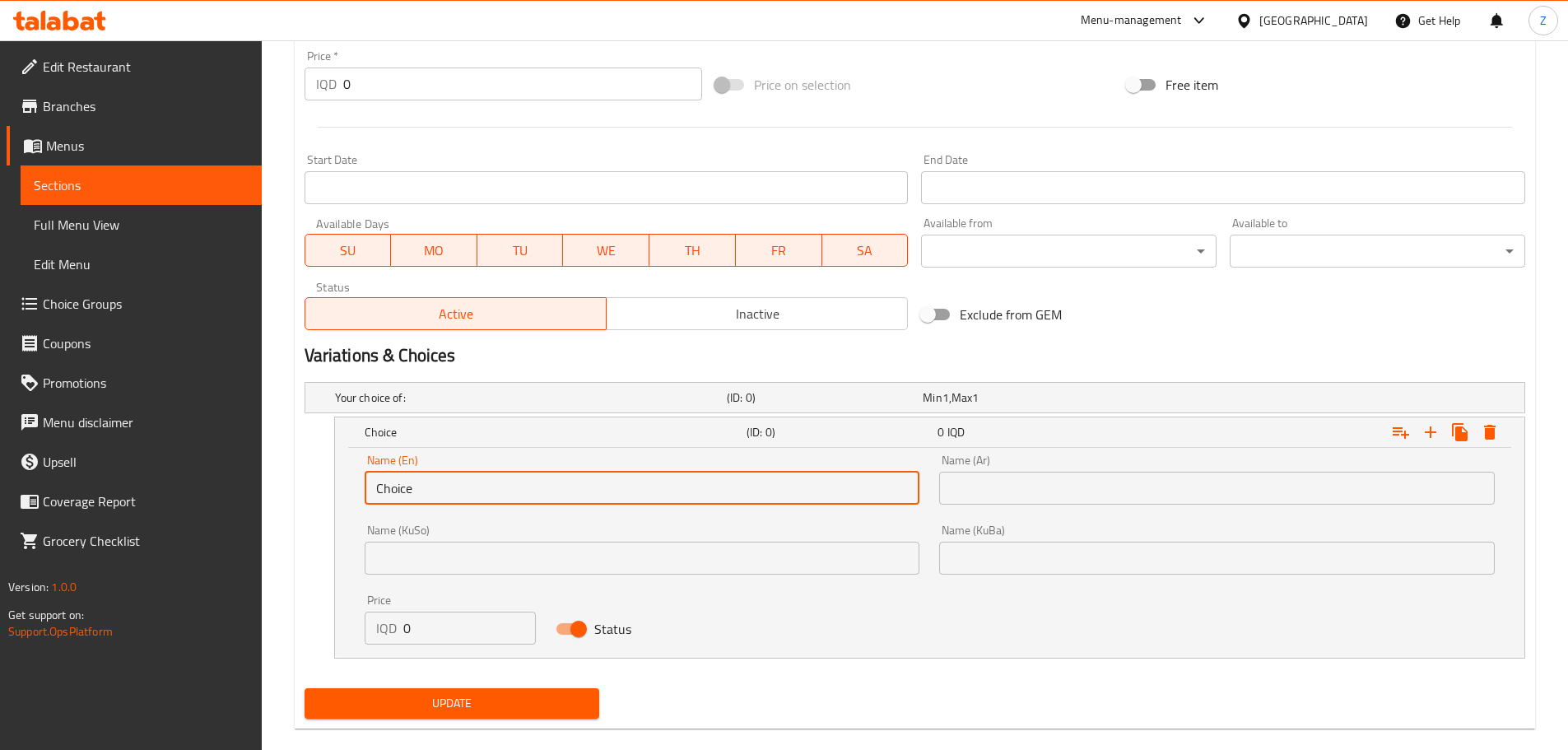
click at [459, 496] on input "Choice" at bounding box center [642, 488] width 556 height 33
click at [459, 495] on input "Choice" at bounding box center [642, 488] width 556 height 33
type input "1 Kilo"
click at [1002, 496] on input "text" at bounding box center [1217, 488] width 556 height 33
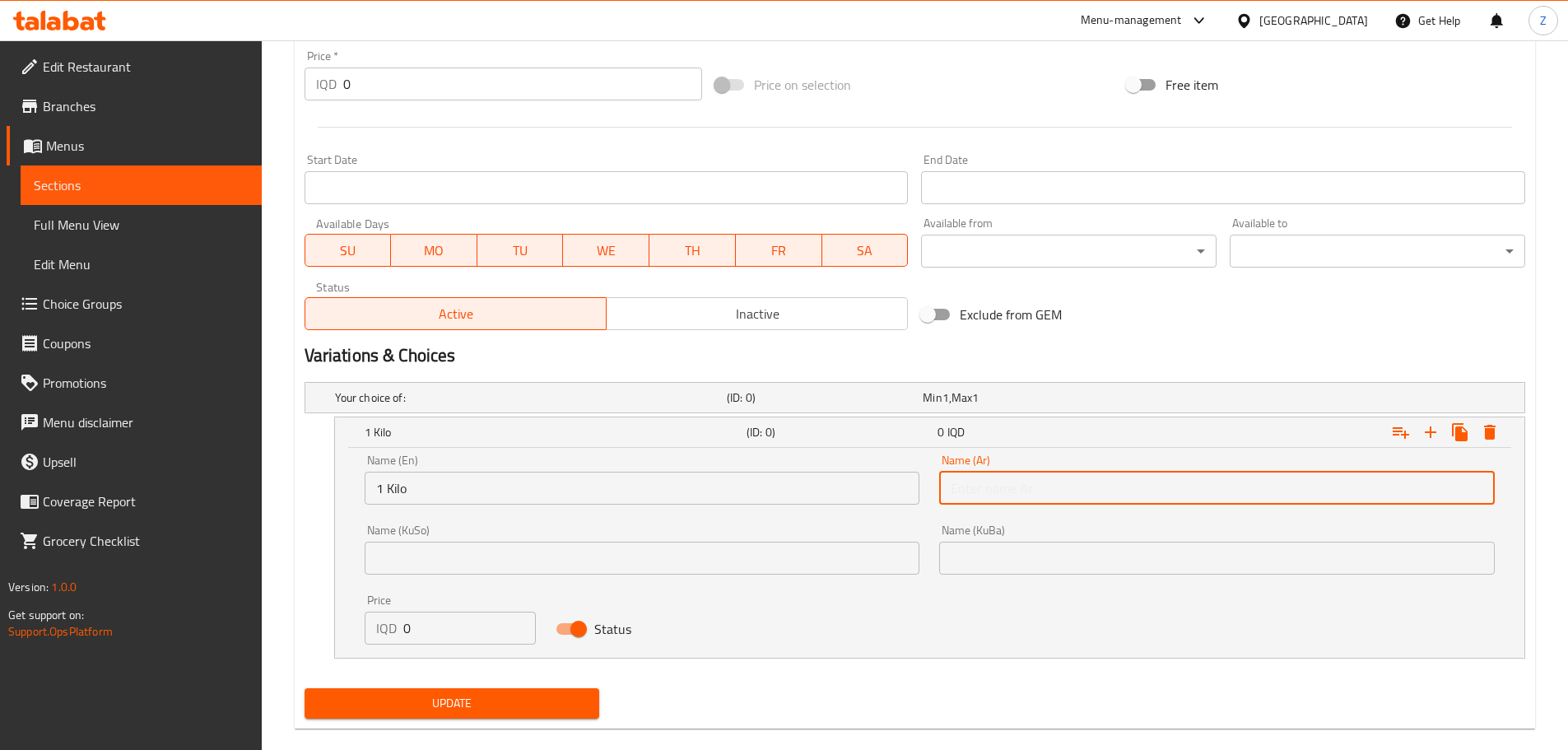
type input "1 كيلو"
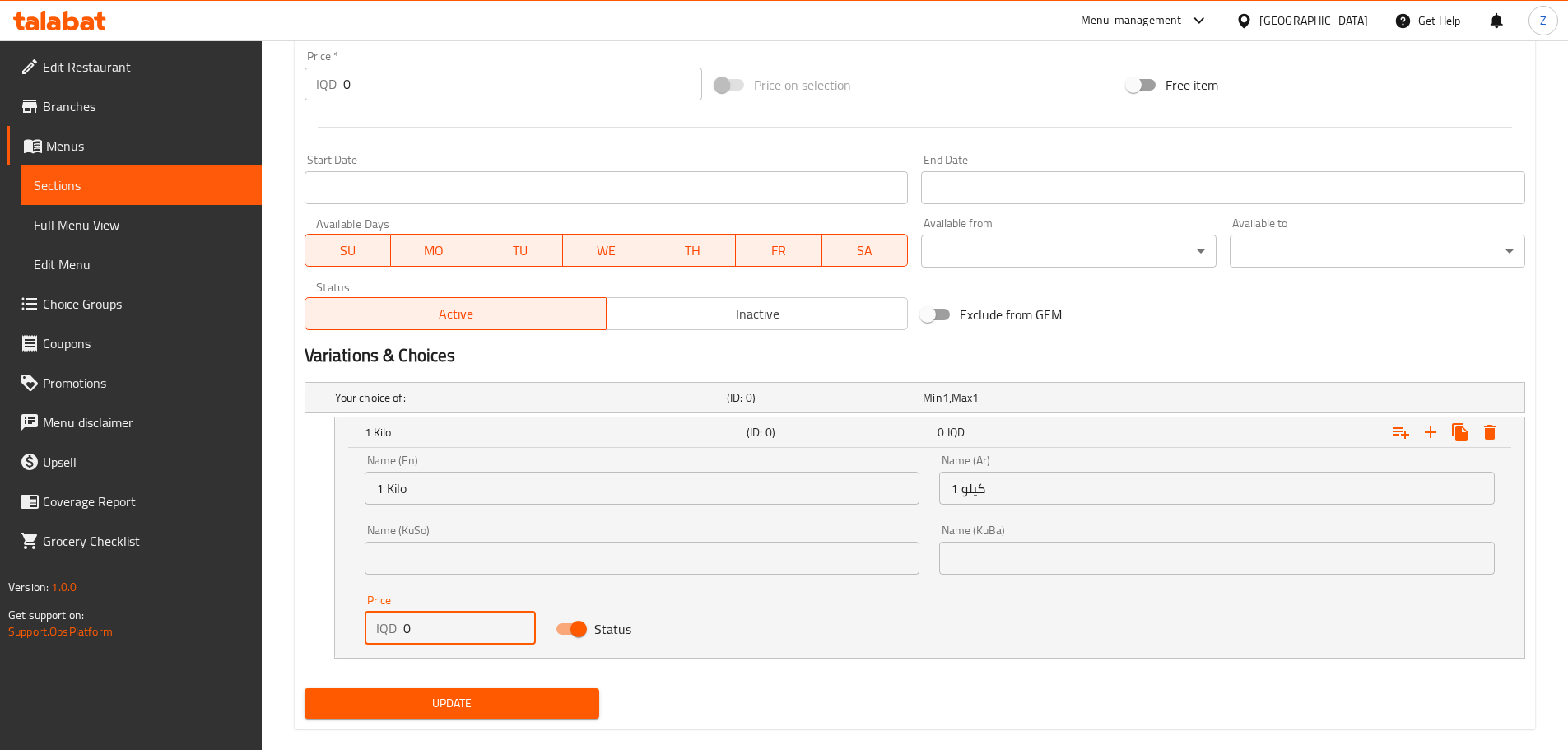
click at [488, 620] on input "0" at bounding box center [470, 627] width 133 height 33
type input "40000"
click at [1423, 430] on icon "Expand" at bounding box center [1431, 432] width 20 height 20
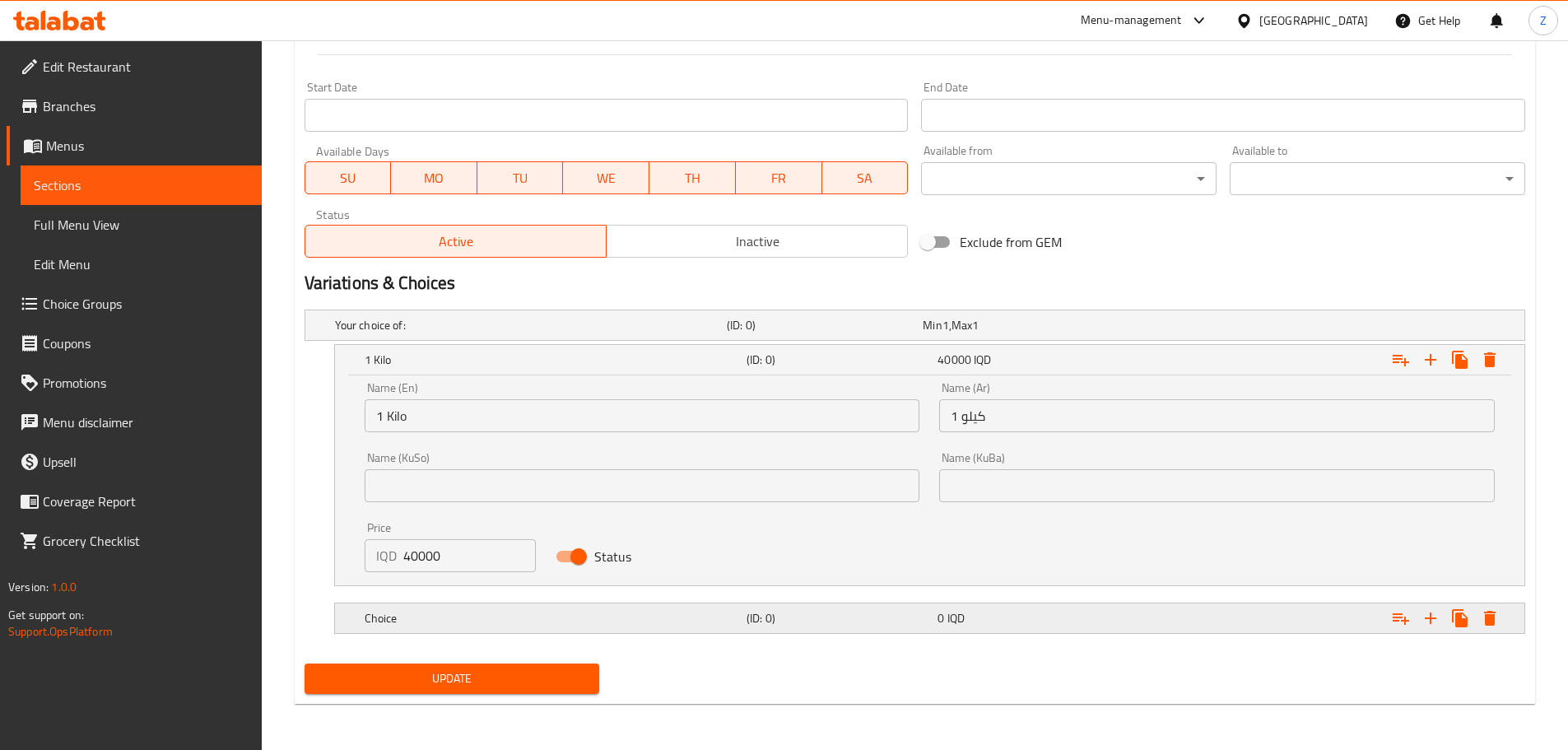
click at [439, 625] on h5 "Choice" at bounding box center [552, 619] width 375 height 17
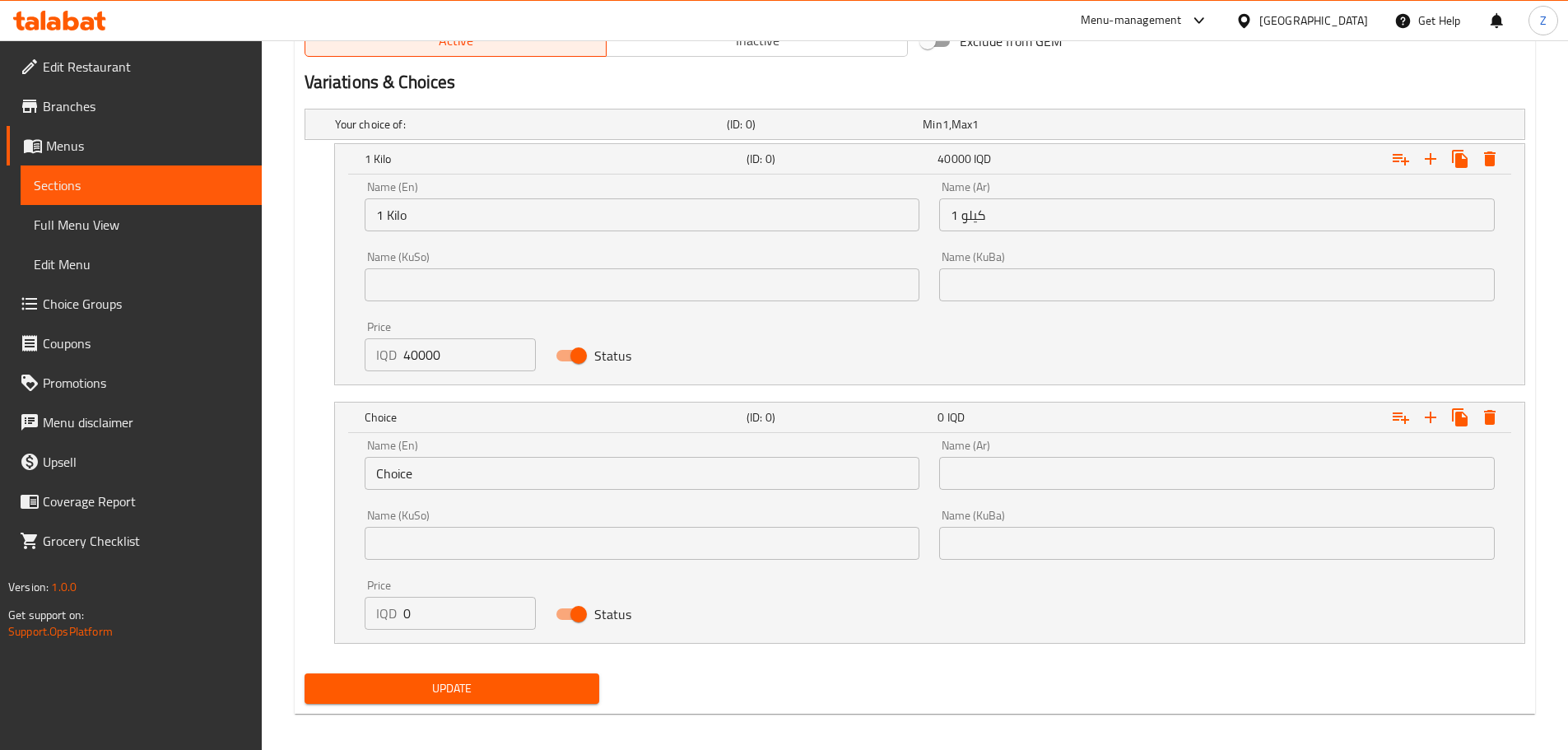
scroll to position [1079, 0]
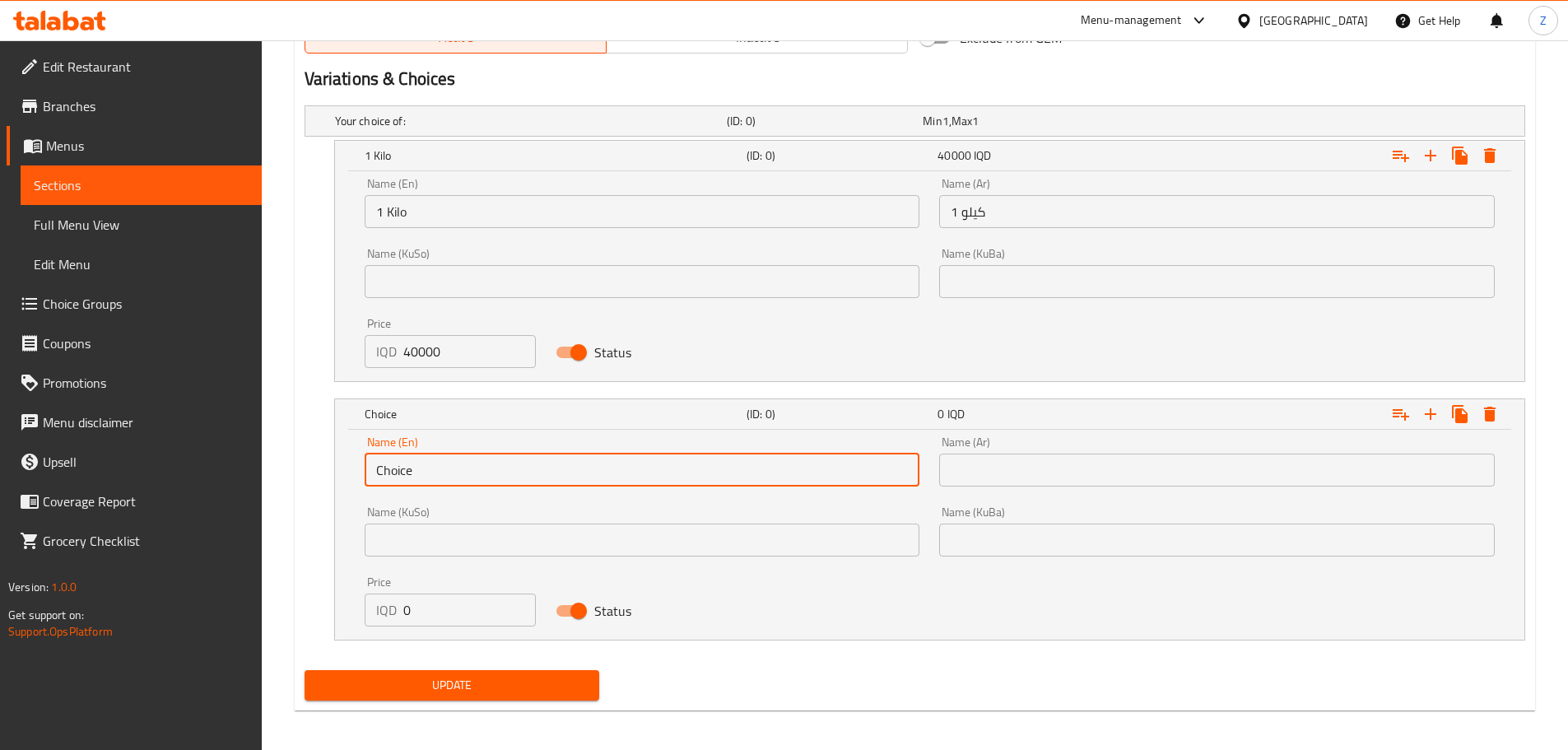
click at [430, 460] on input "Choice" at bounding box center [642, 469] width 556 height 33
type input "1/2 Kilo"
click at [976, 463] on input "text" at bounding box center [1217, 469] width 556 height 33
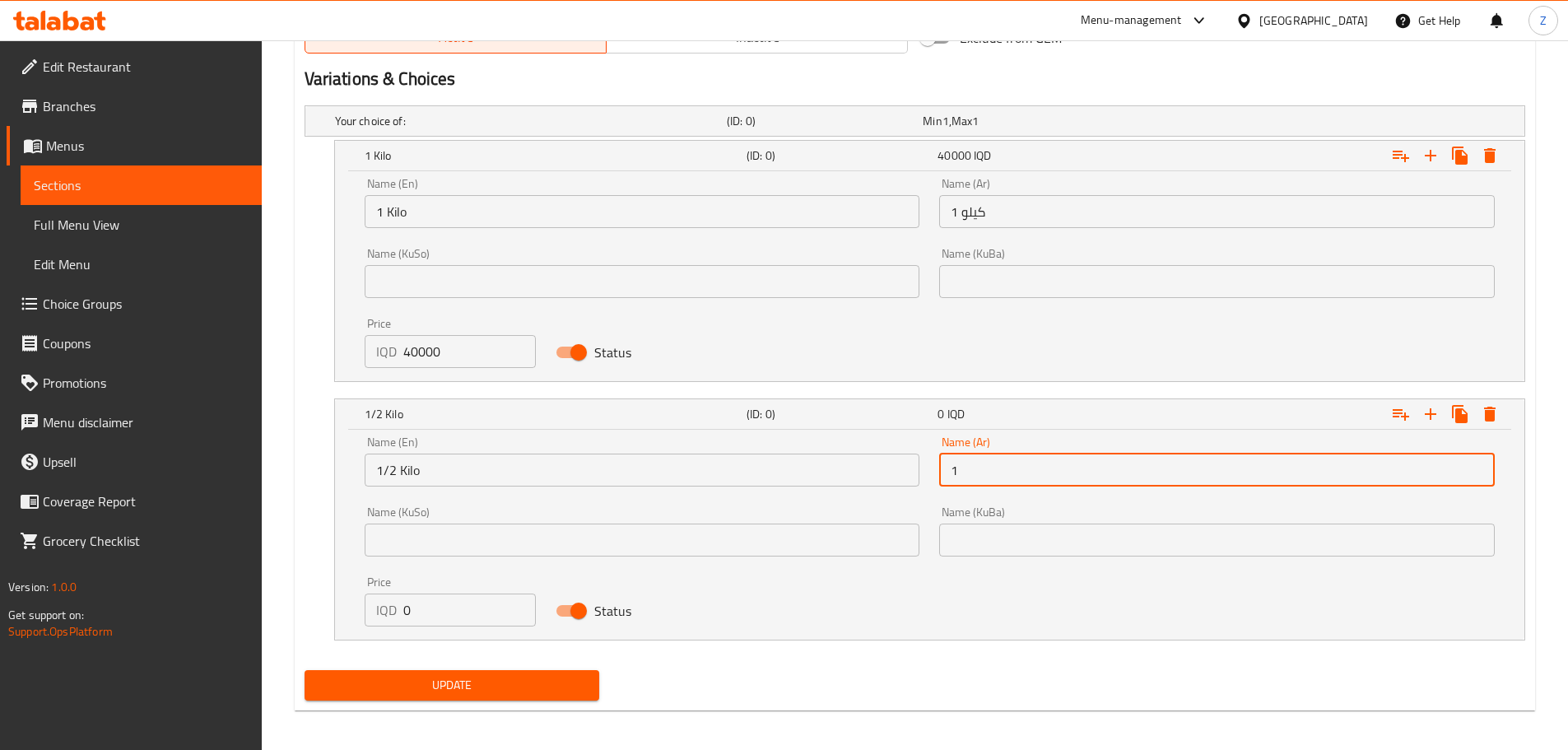
type input "1/2 كيلو"
click at [482, 608] on input "0" at bounding box center [470, 610] width 133 height 33
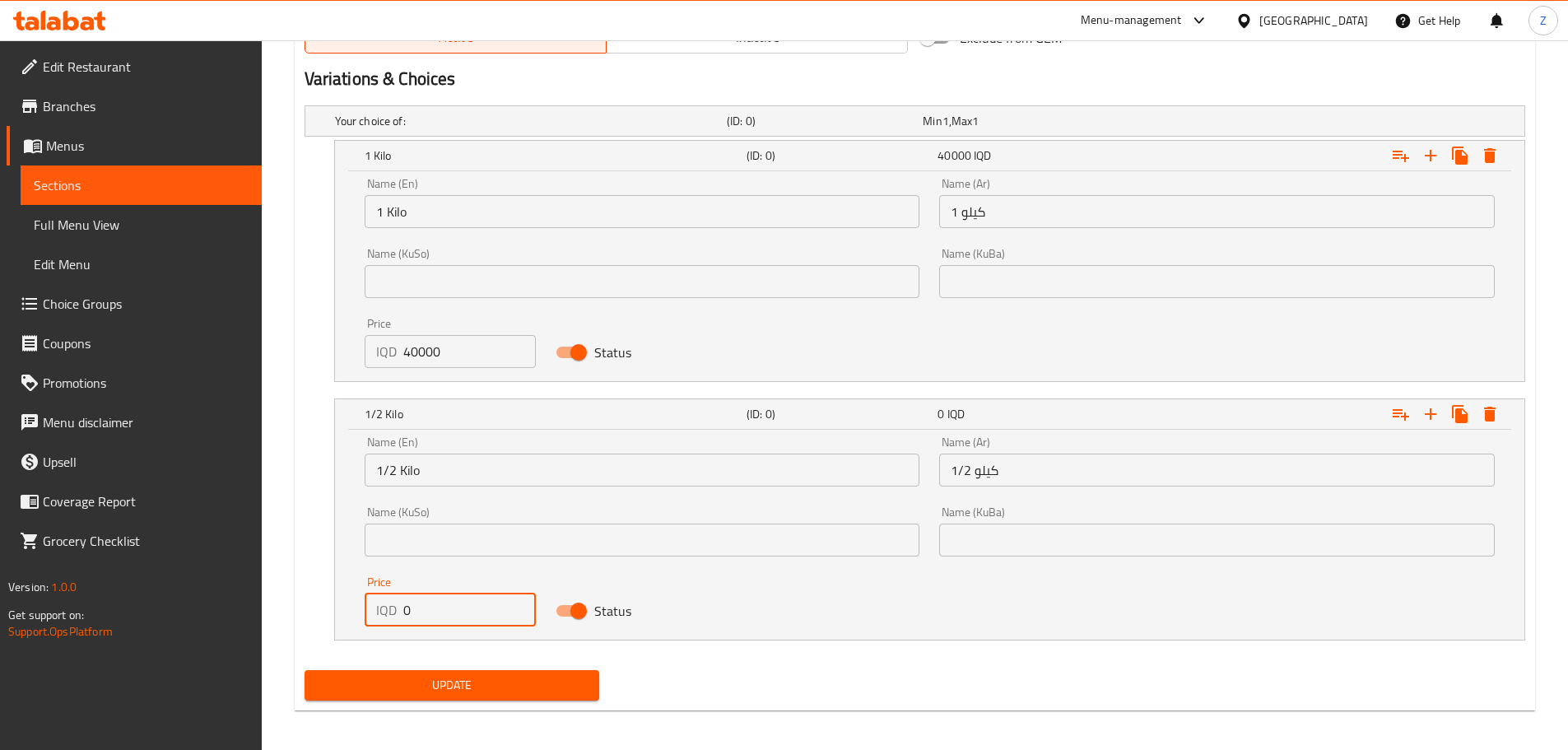
click at [482, 607] on input "0" at bounding box center [470, 610] width 133 height 33
type input "20000"
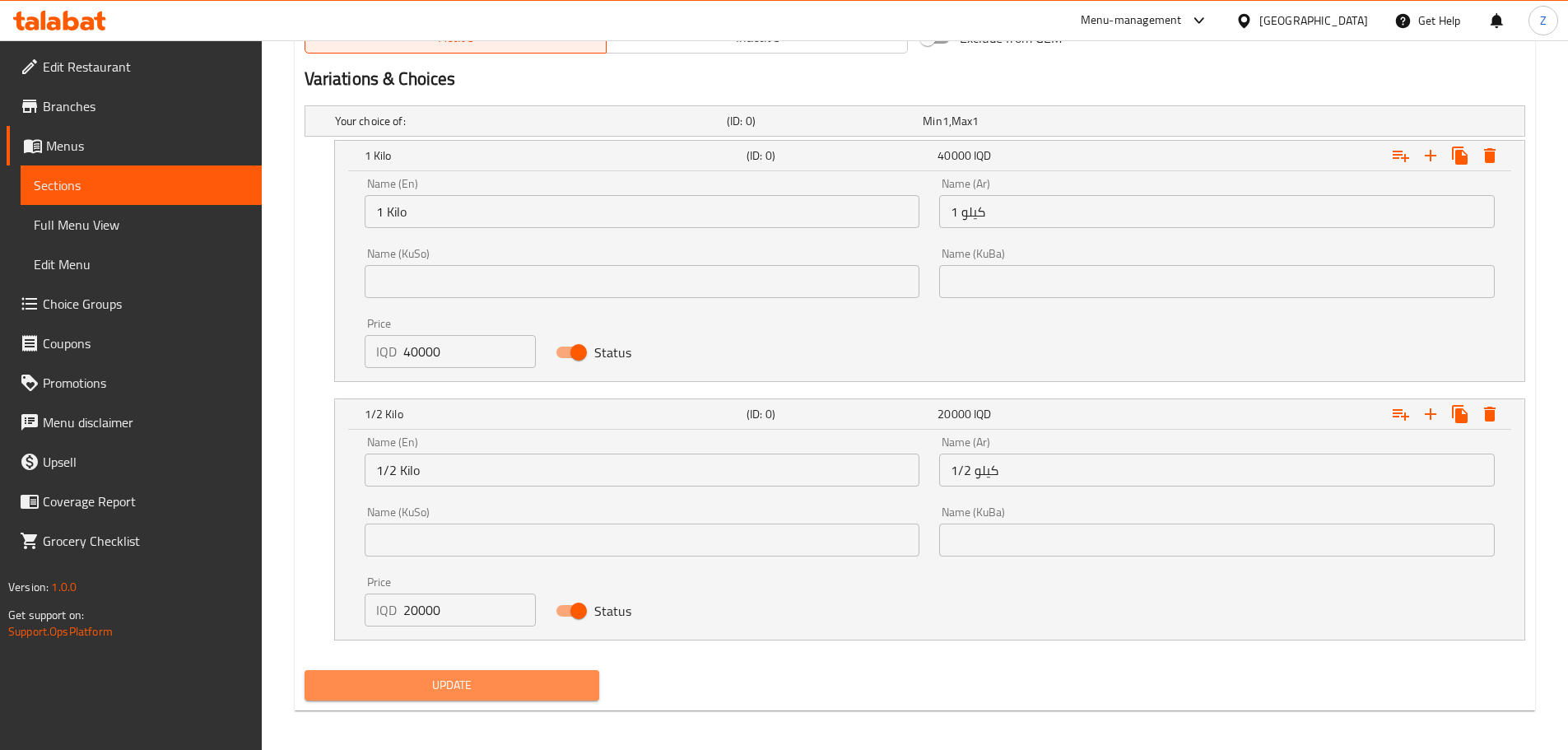
click at [506, 687] on span "Update" at bounding box center [452, 685] width 269 height 21
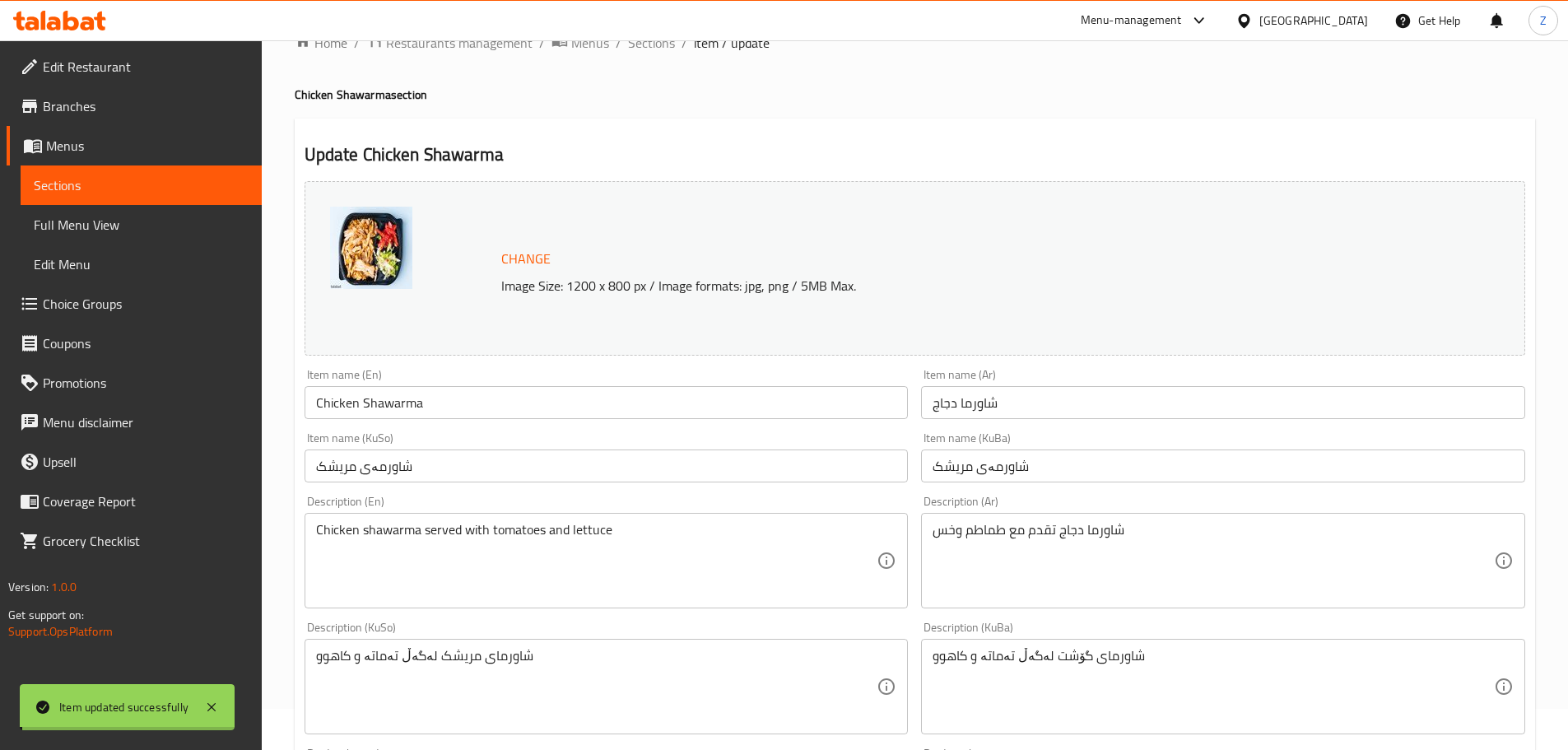
scroll to position [0, 0]
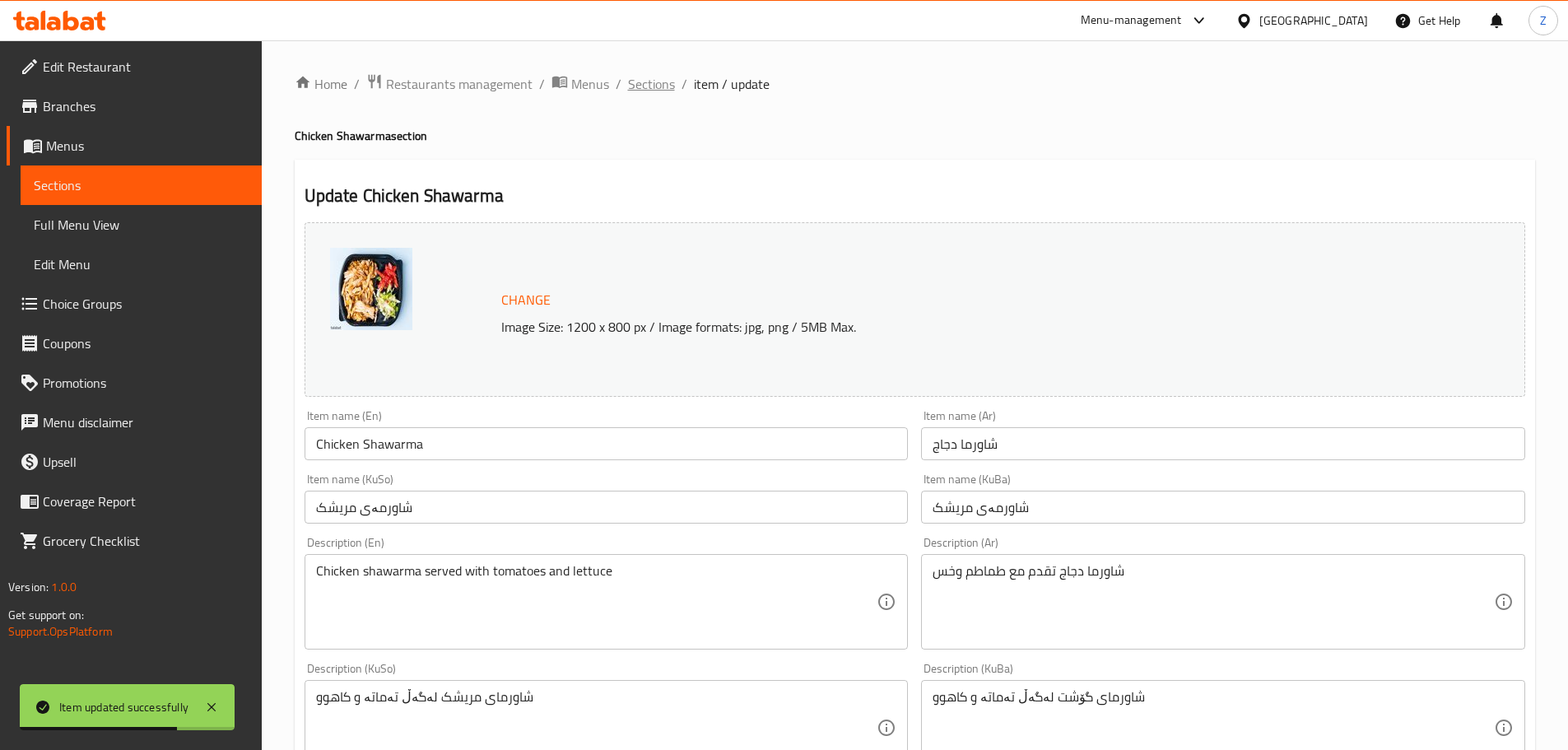
click at [658, 83] on span "Sections" at bounding box center [651, 84] width 47 height 20
